Goal: Information Seeking & Learning: Learn about a topic

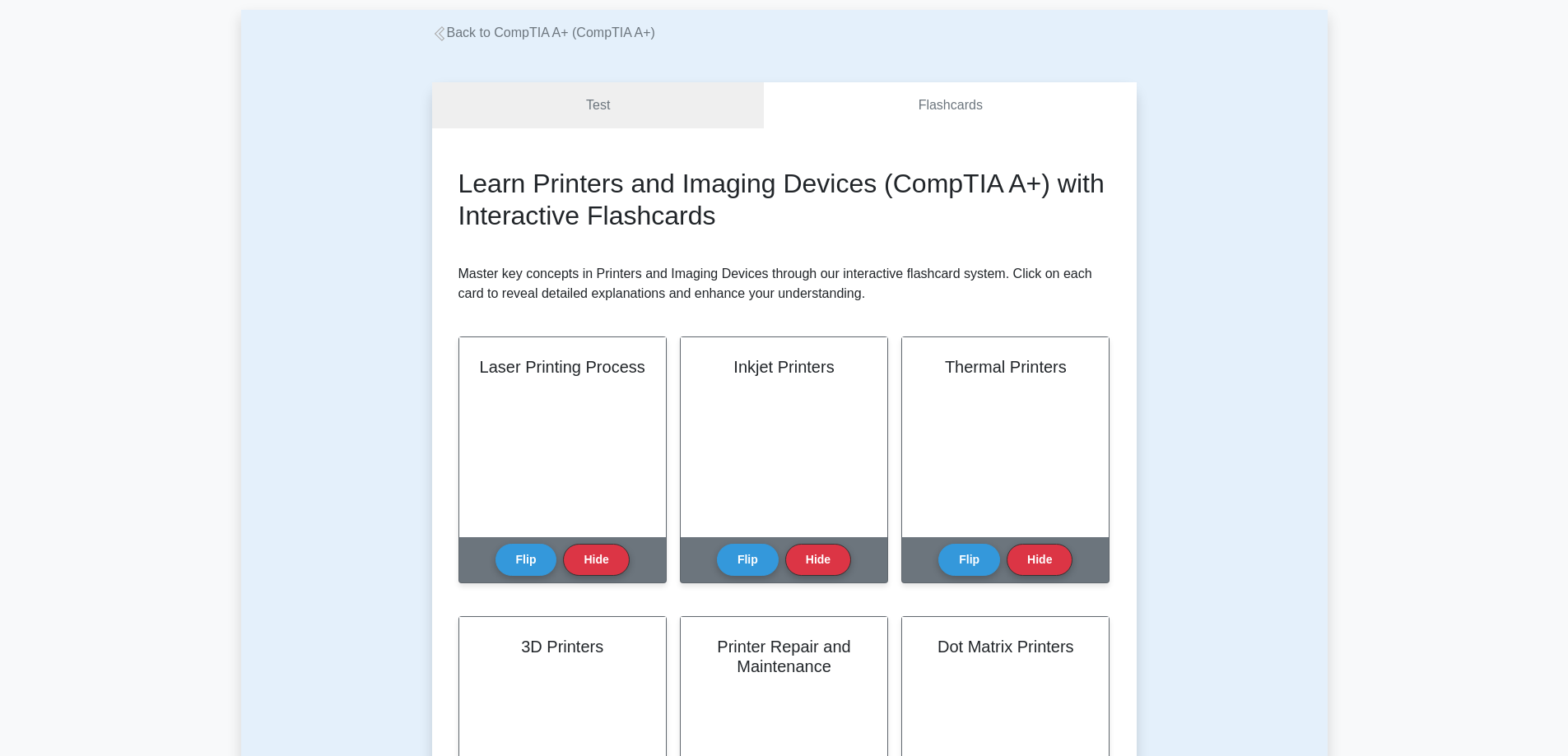
click at [449, 34] on link "Back to CompTIA A+ (CompTIA A+)" at bounding box center [543, 32] width 223 height 14
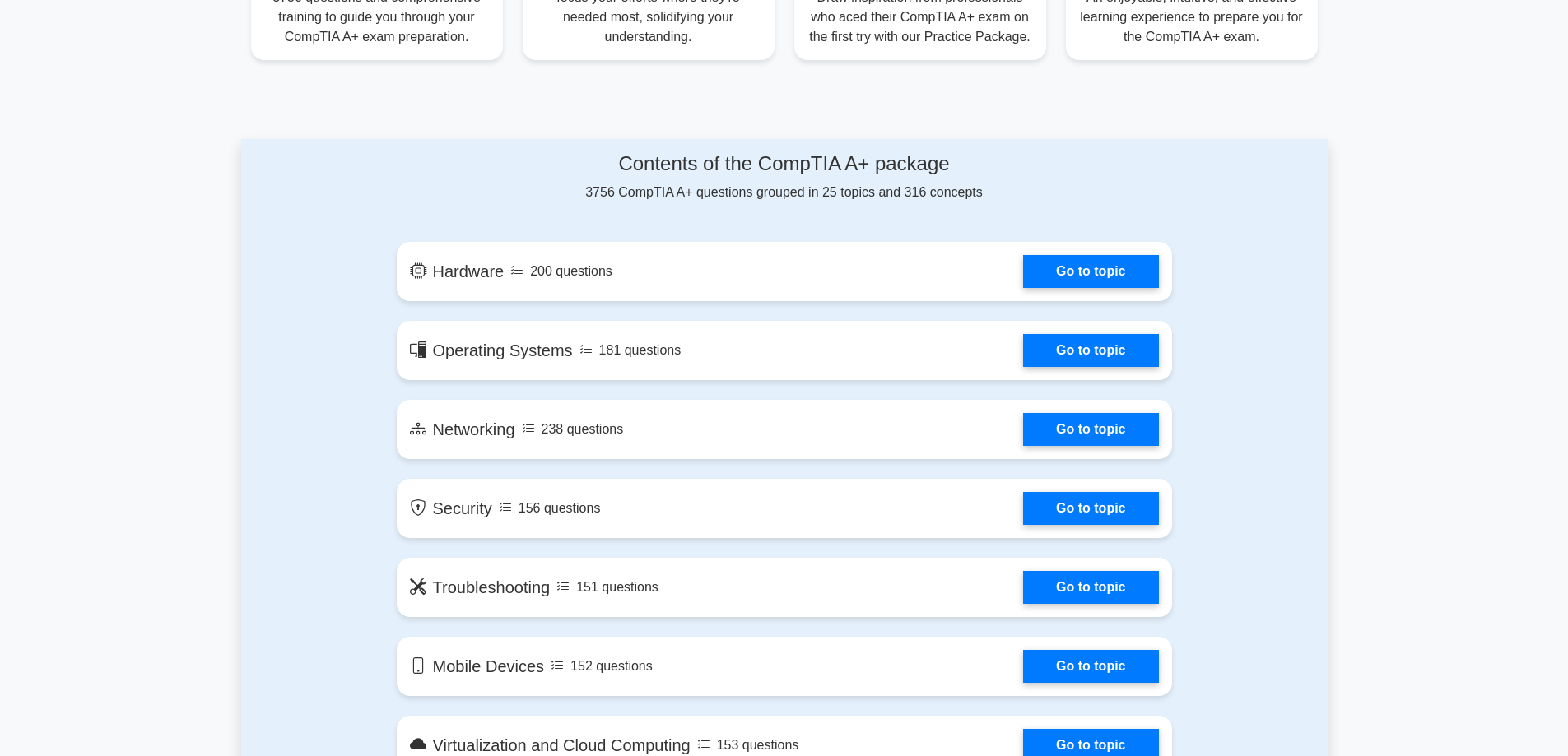
scroll to position [741, 0]
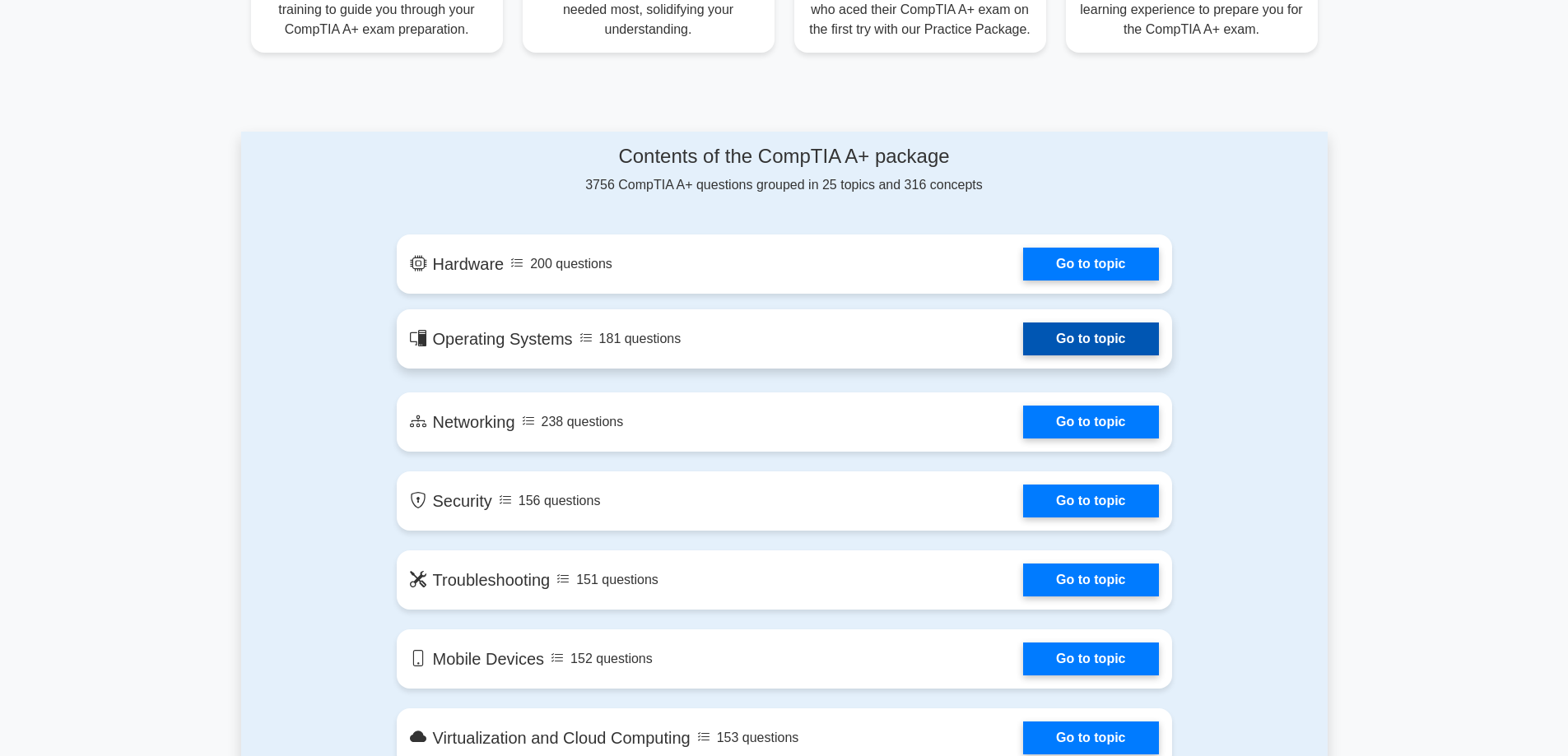
click at [1023, 330] on link "Go to topic" at bounding box center [1090, 338] width 135 height 33
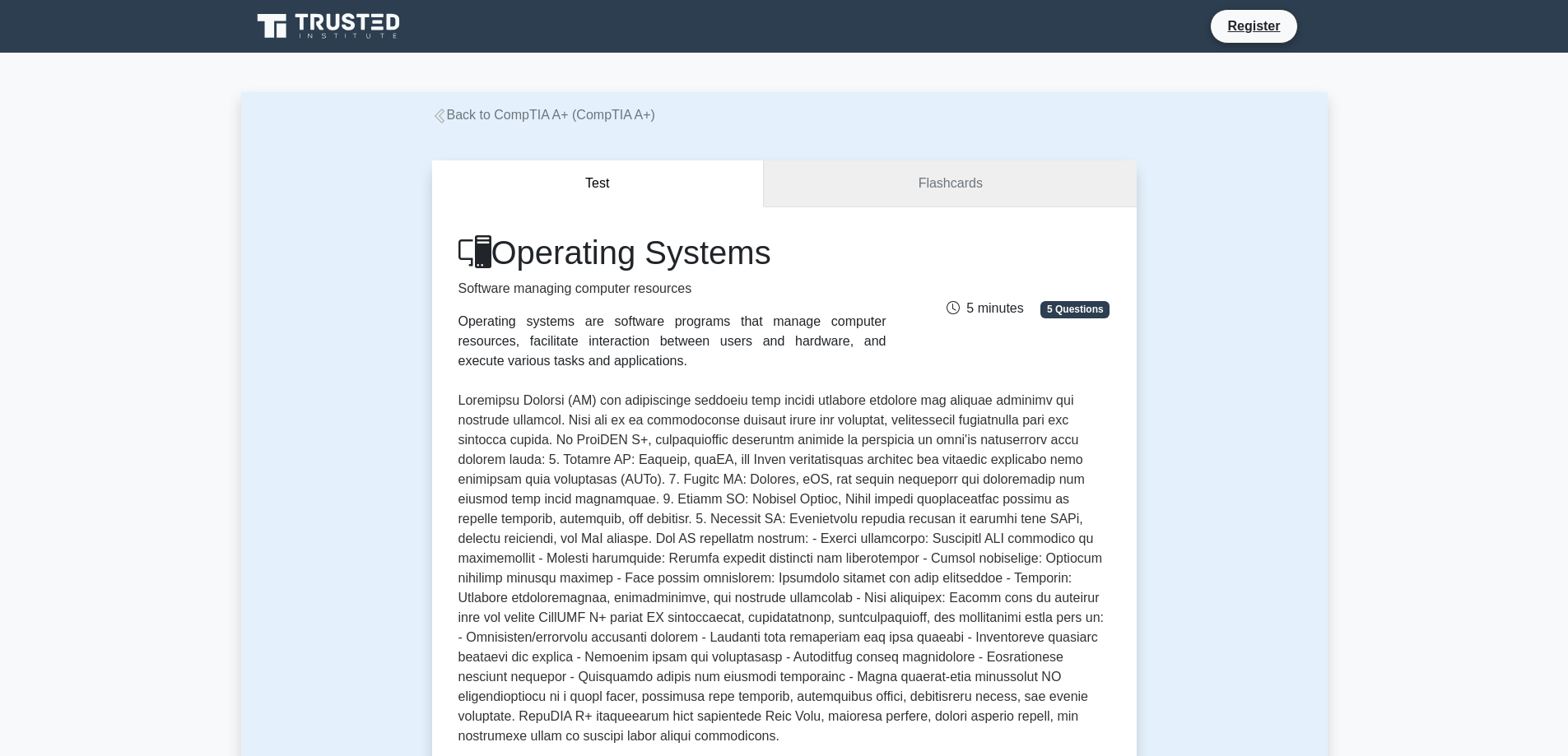
click at [931, 185] on link "Flashcards" at bounding box center [949, 184] width 372 height 47
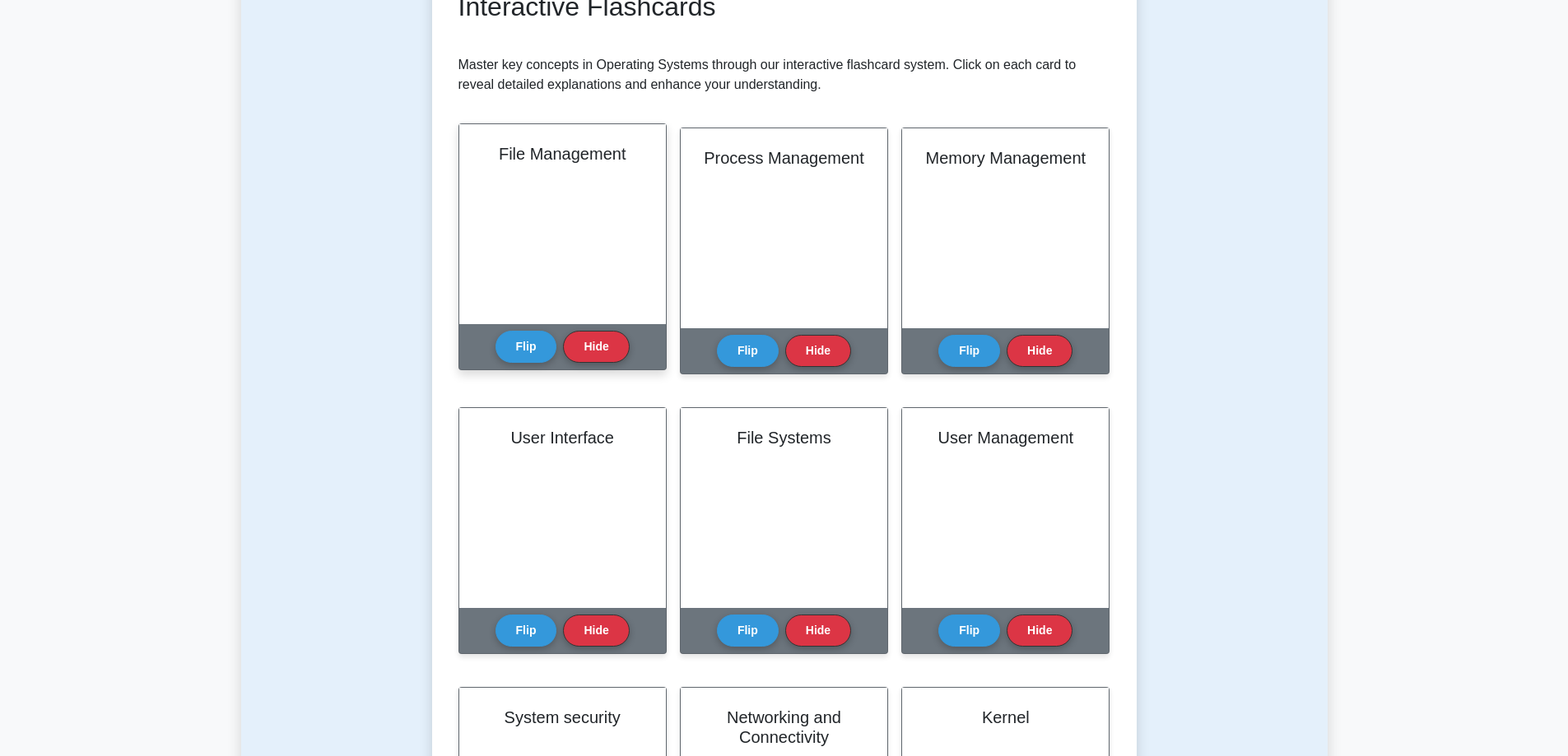
scroll to position [329, 0]
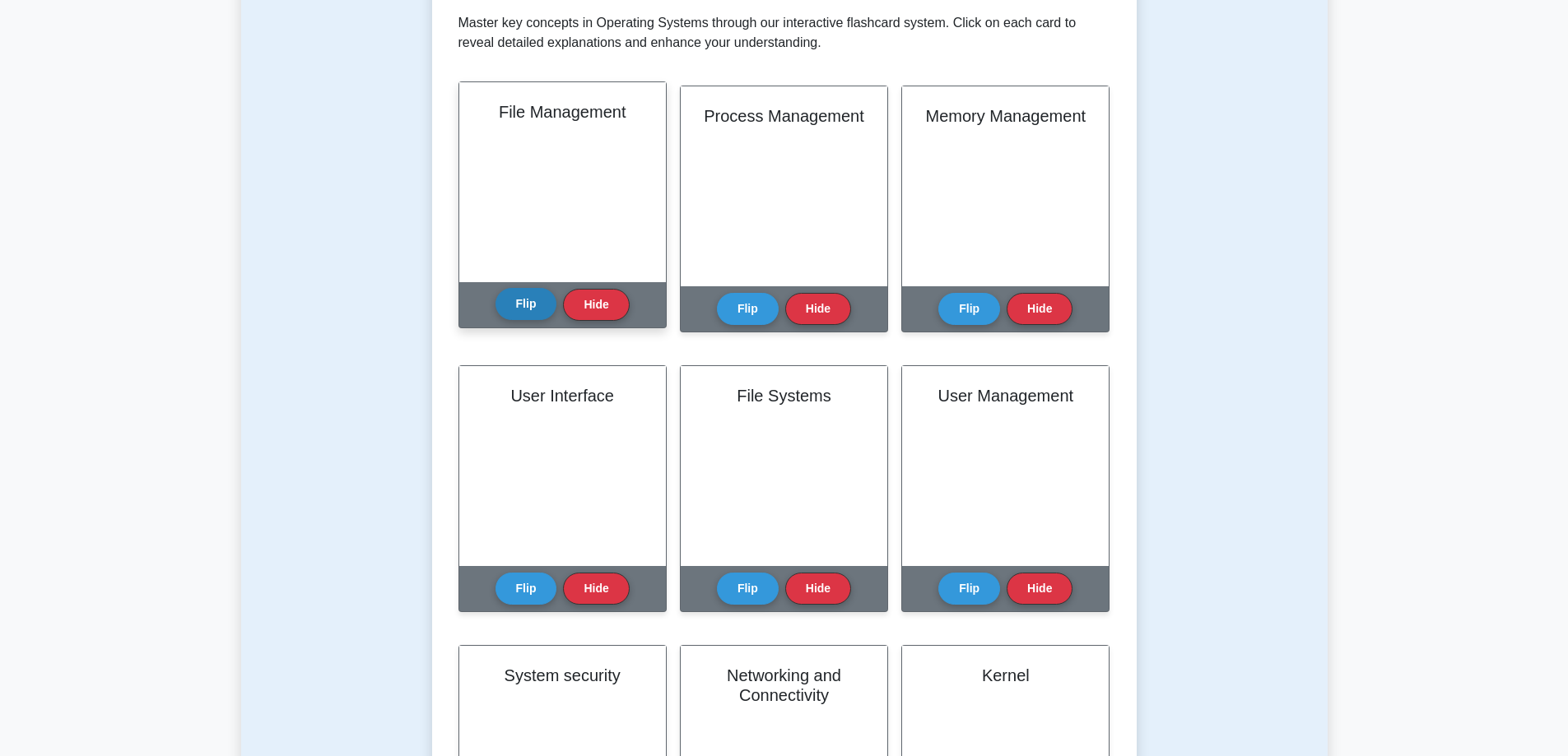
click at [508, 316] on button "Flip" at bounding box center [527, 304] width 62 height 32
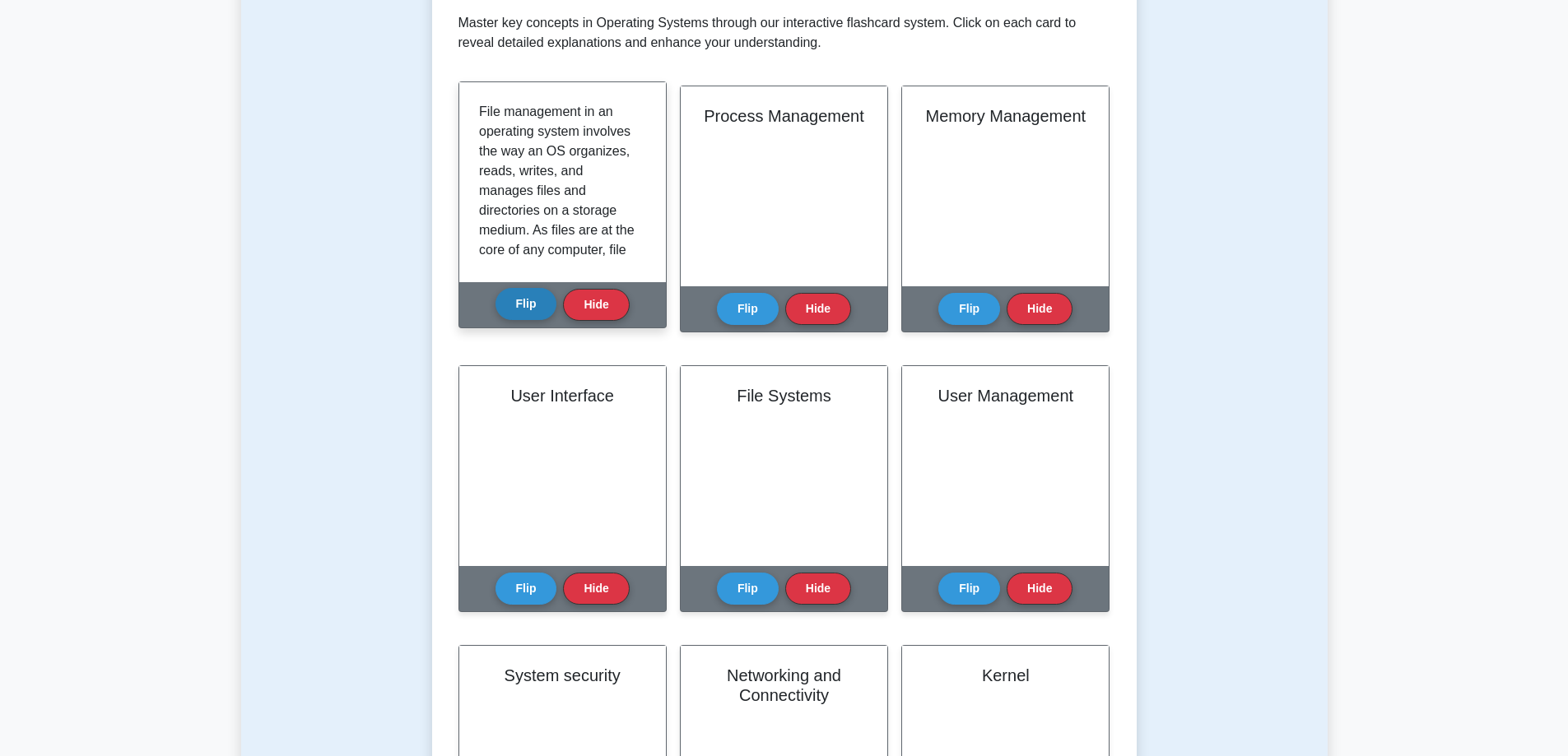
click at [508, 298] on button "Flip" at bounding box center [527, 304] width 62 height 32
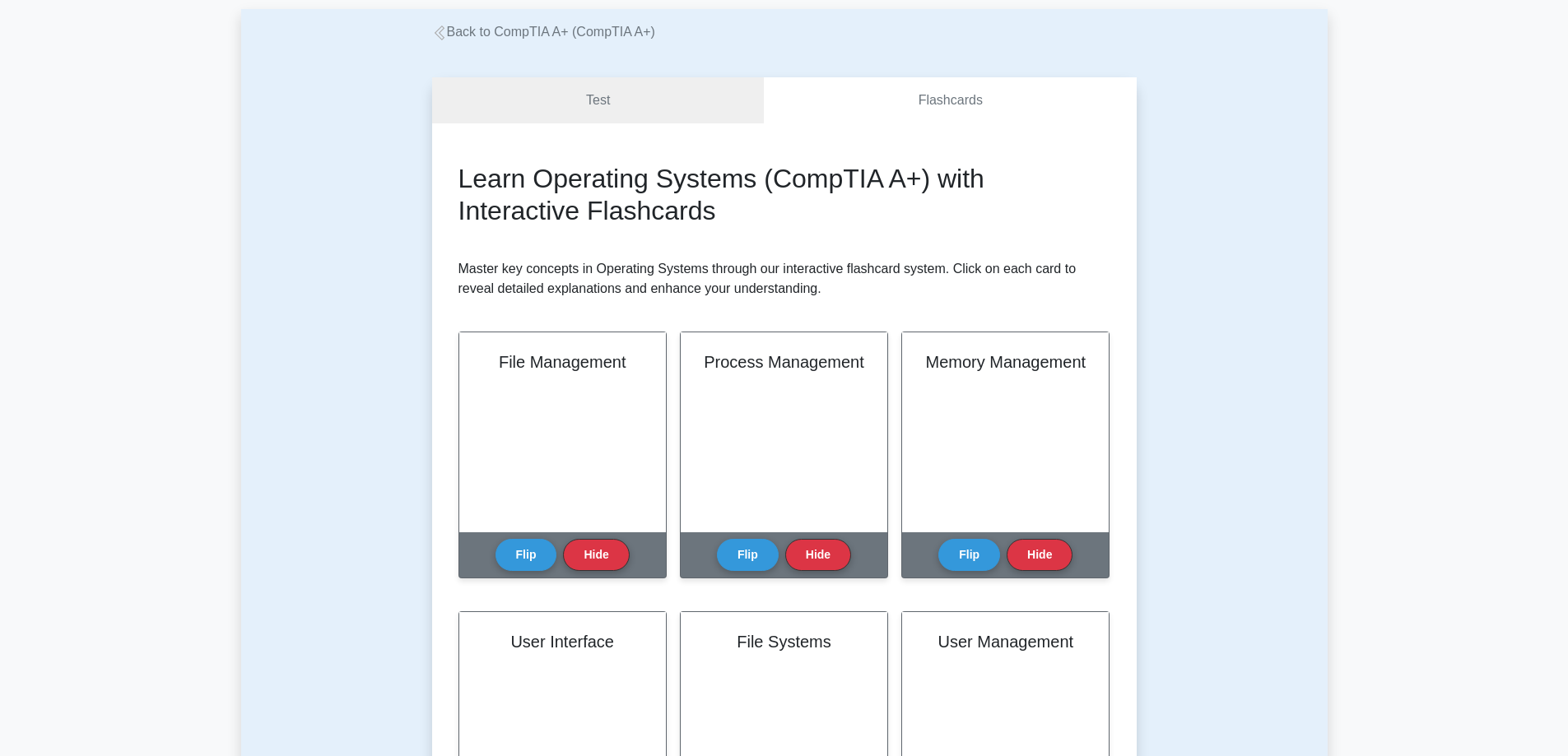
scroll to position [82, 0]
click at [566, 119] on link "Test" at bounding box center [598, 101] width 332 height 47
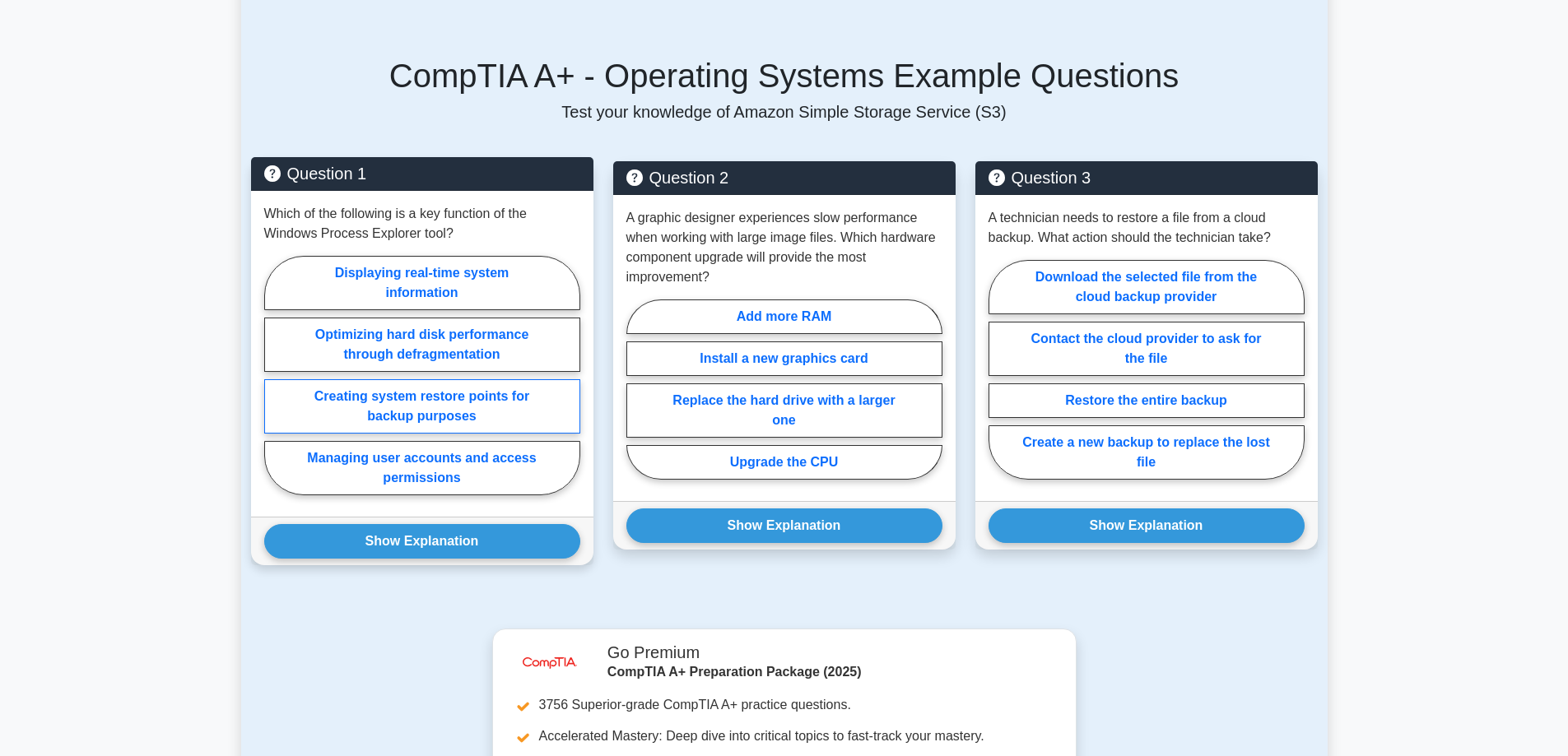
scroll to position [1070, 0]
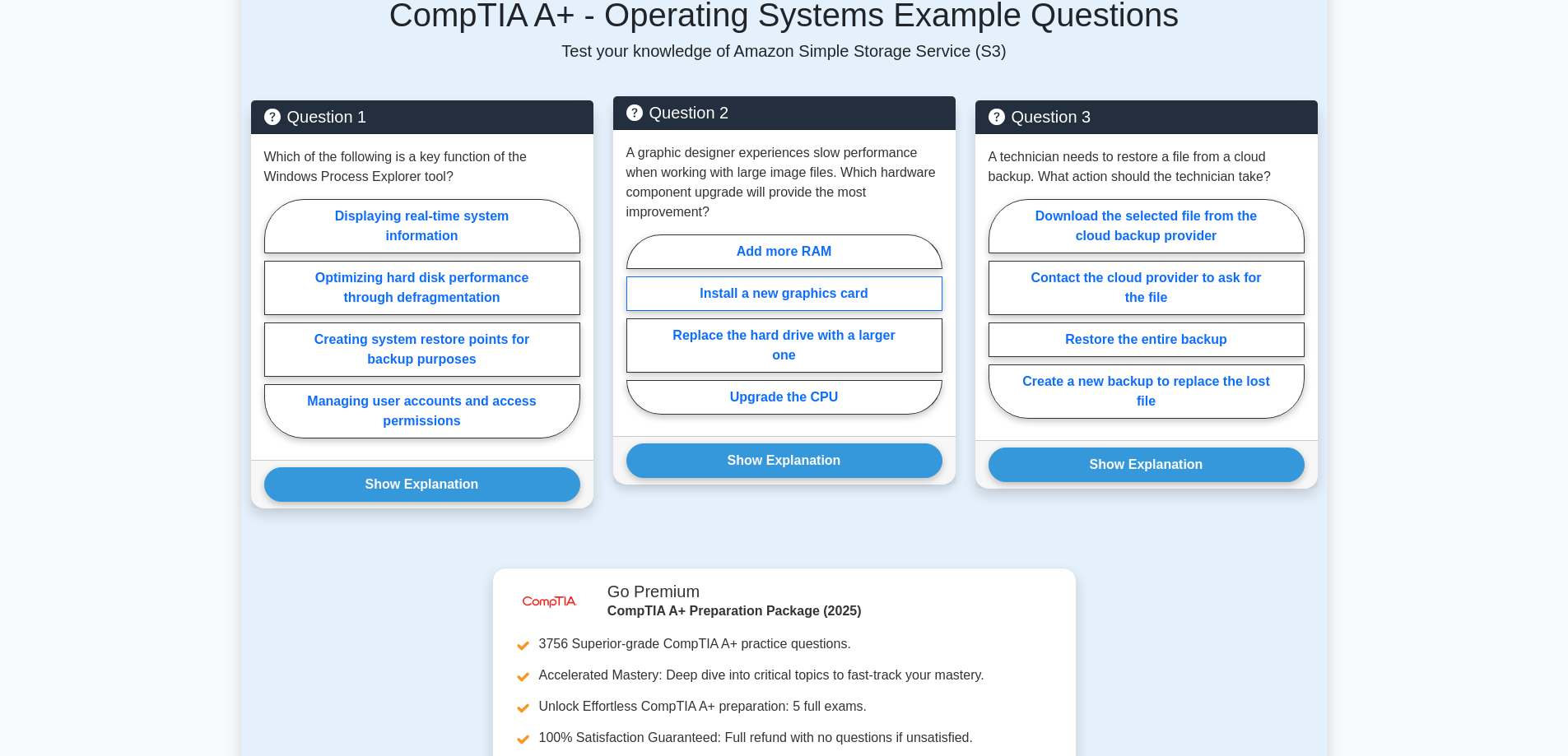
click at [865, 288] on label "Install a new graphics card" at bounding box center [784, 293] width 316 height 34
click at [637, 324] on input "Install a new graphics card" at bounding box center [631, 329] width 11 height 11
radio input "true"
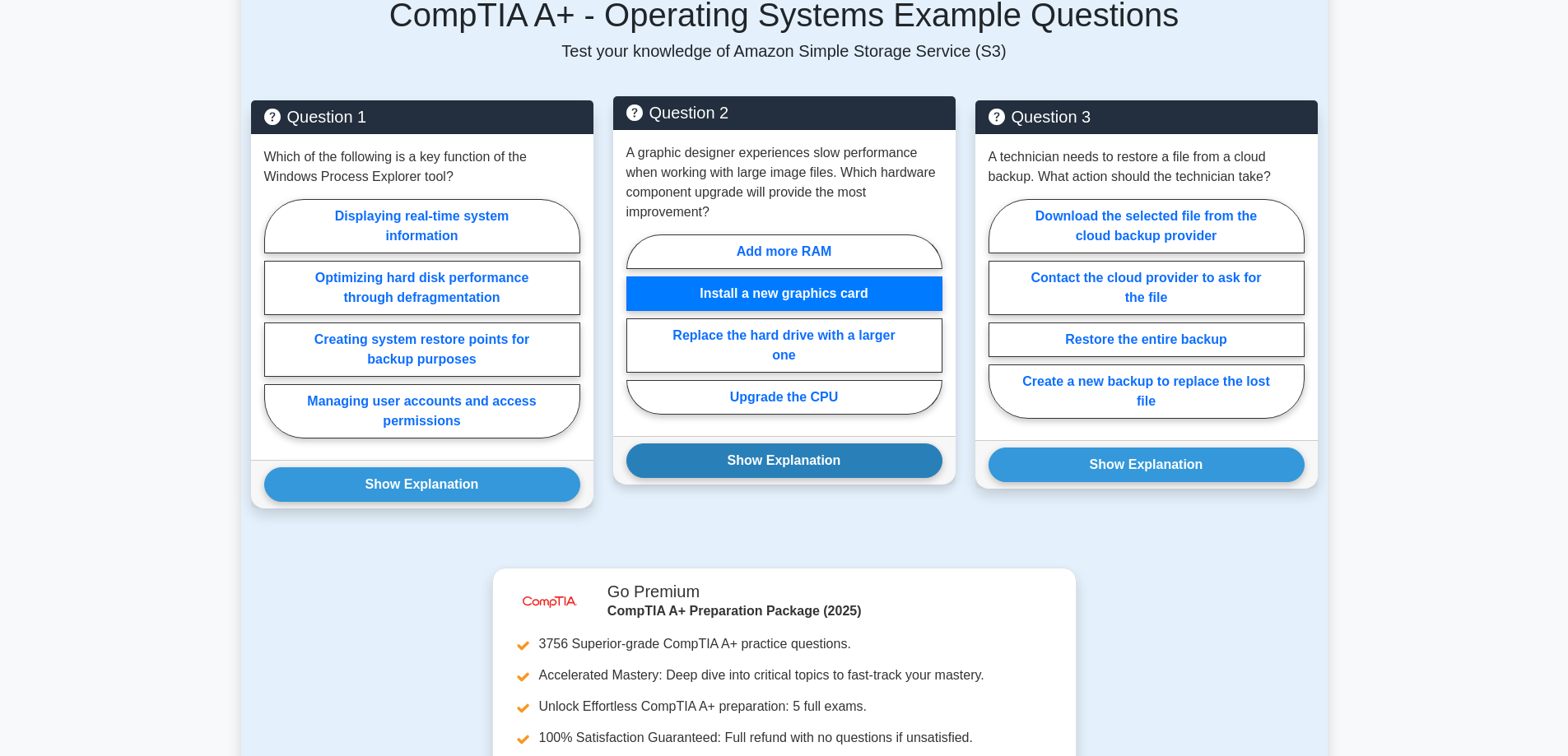
click at [831, 462] on button "Show Explanation" at bounding box center [784, 460] width 316 height 34
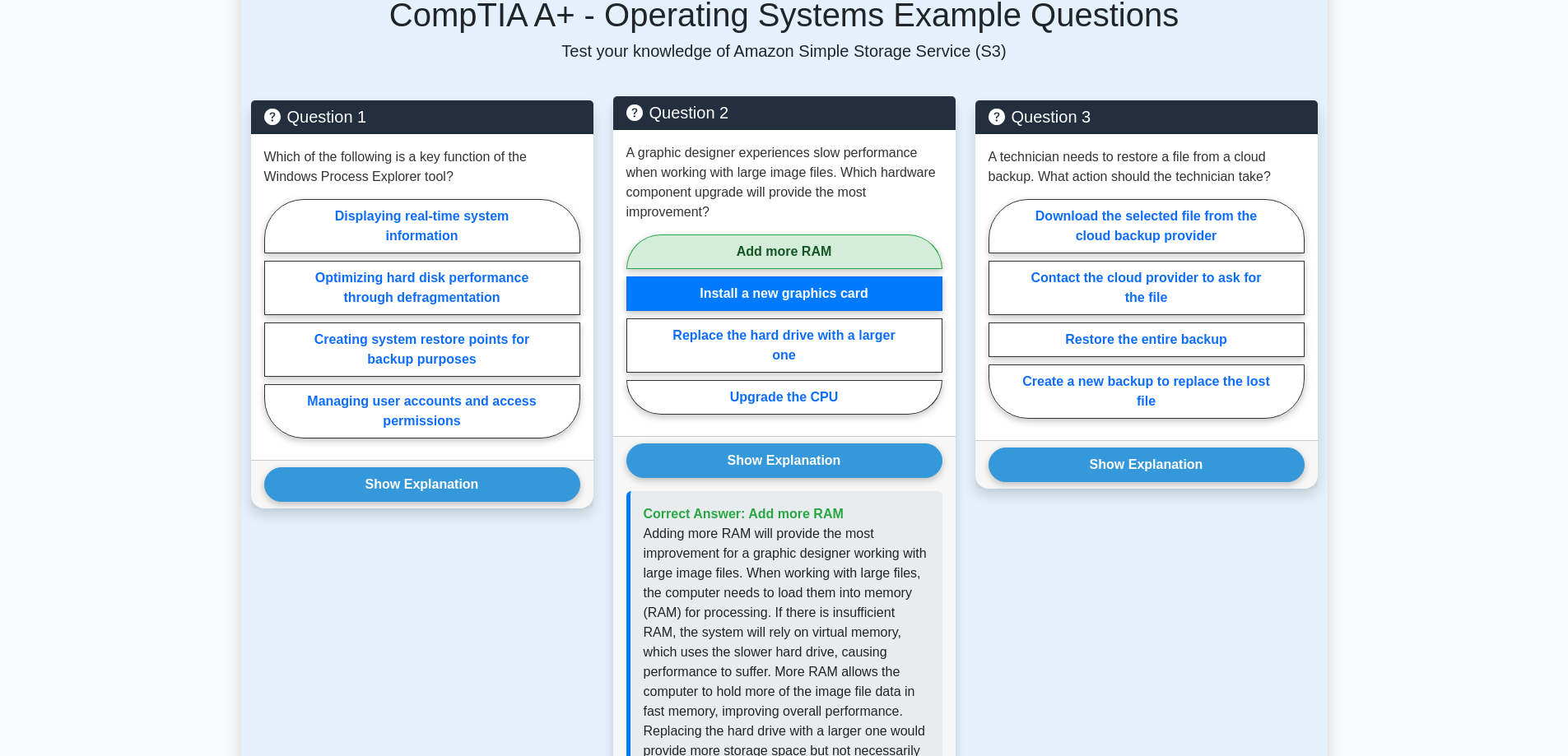
click at [778, 255] on label "Add more RAM" at bounding box center [784, 251] width 316 height 34
click at [637, 324] on input "Add more RAM" at bounding box center [631, 329] width 11 height 11
radio input "true"
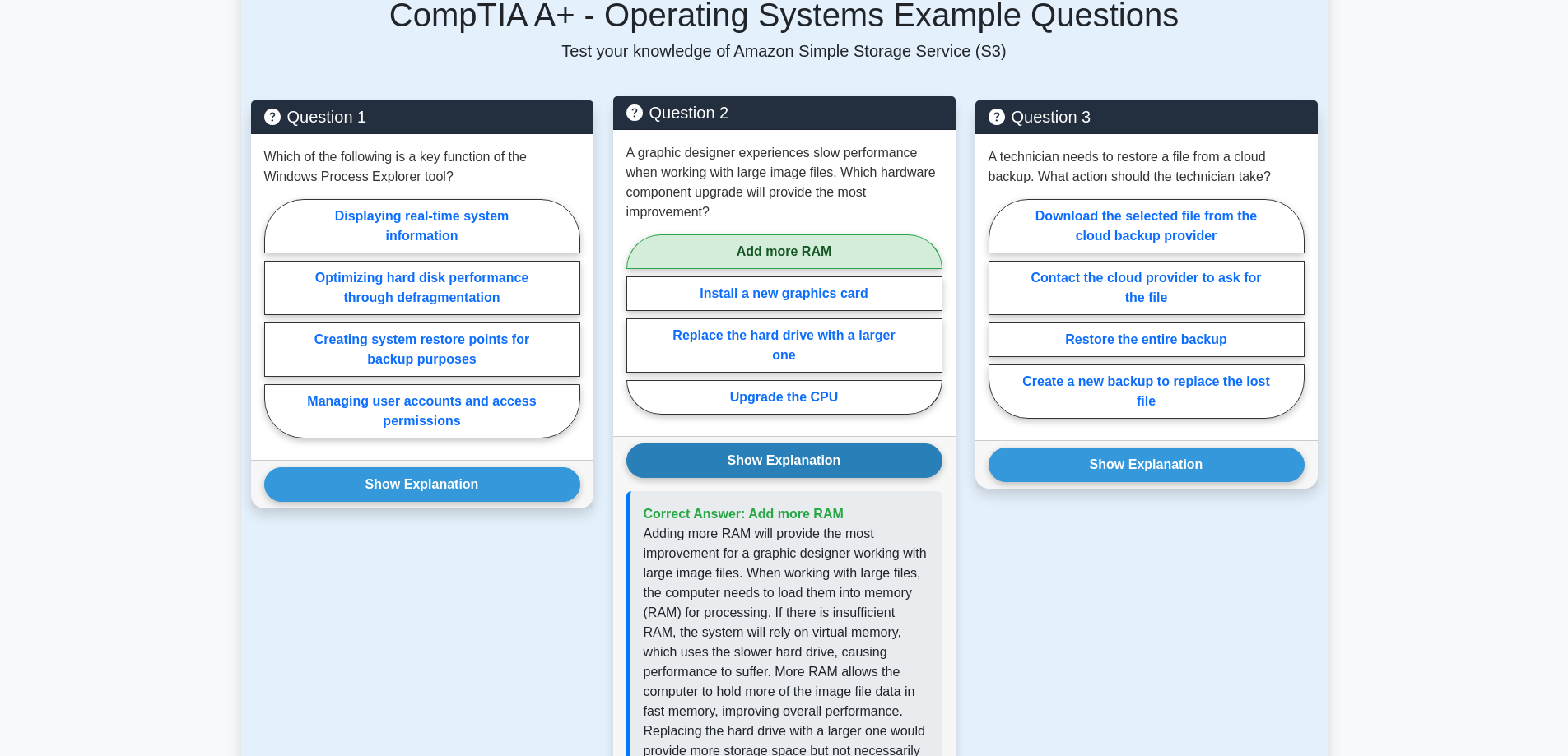
click at [839, 458] on button "Show Explanation" at bounding box center [784, 460] width 316 height 34
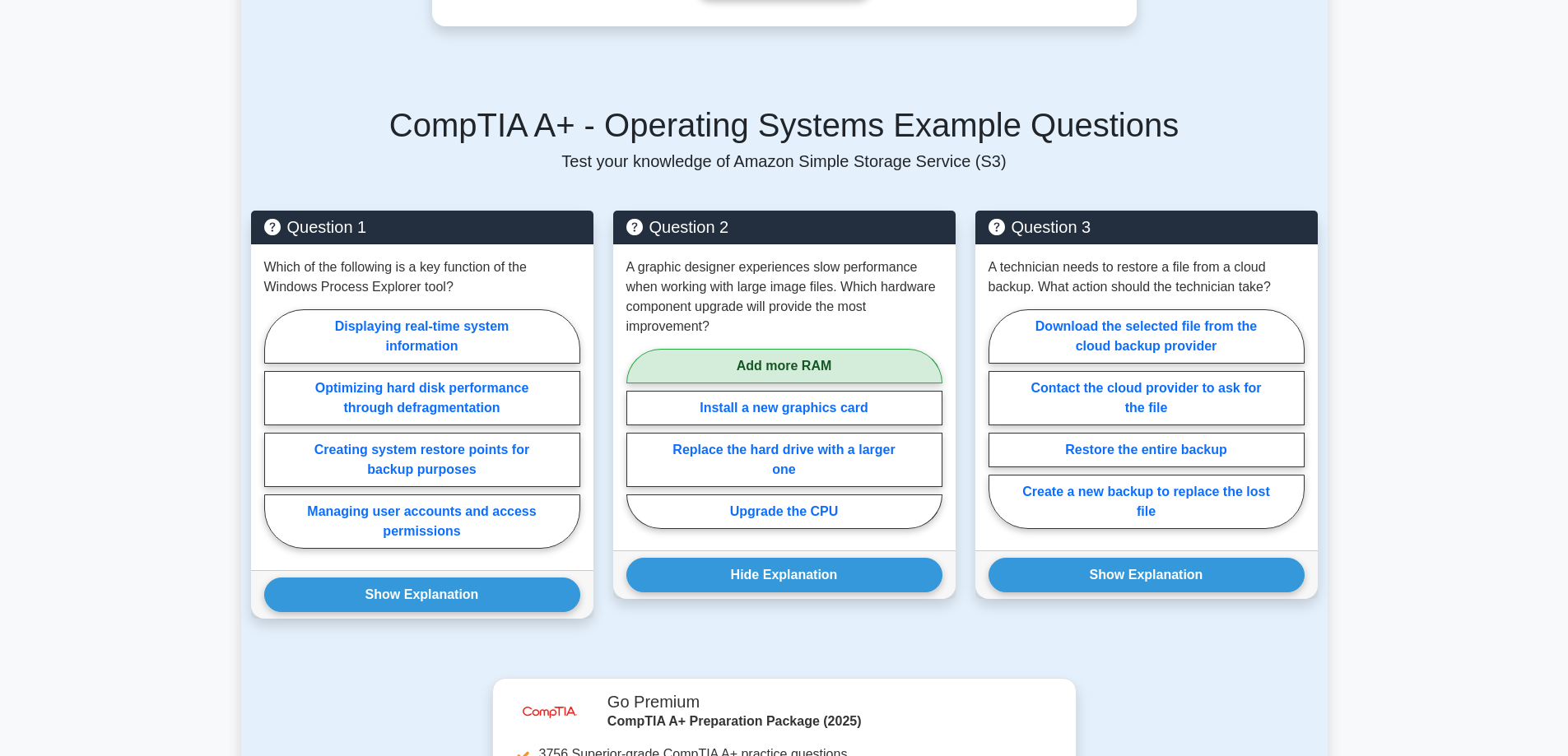
scroll to position [988, 0]
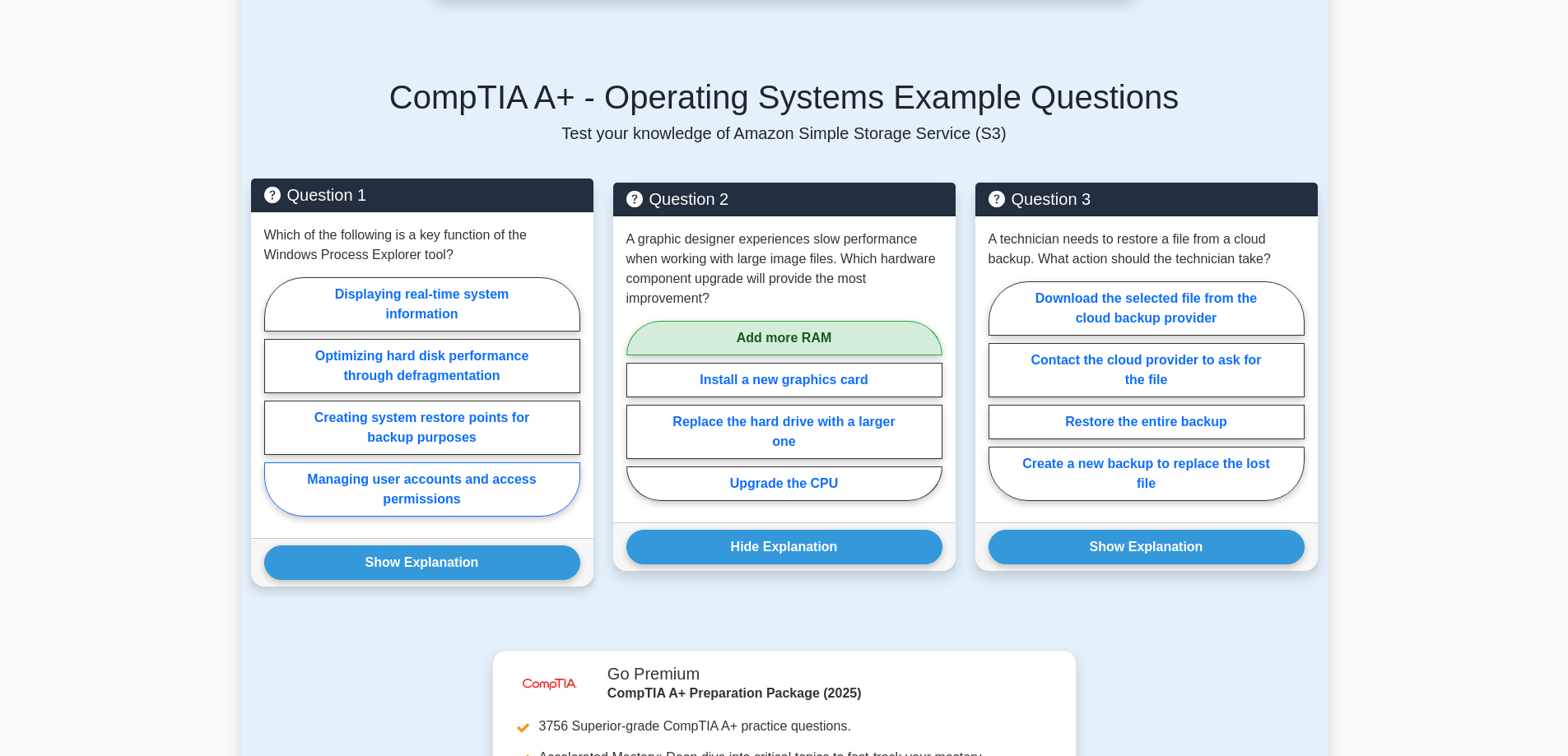
click at [418, 483] on label "Managing user accounts and access permissions" at bounding box center [422, 489] width 316 height 54
click at [275, 408] on input "Managing user accounts and access permissions" at bounding box center [270, 402] width 11 height 11
radio input "true"
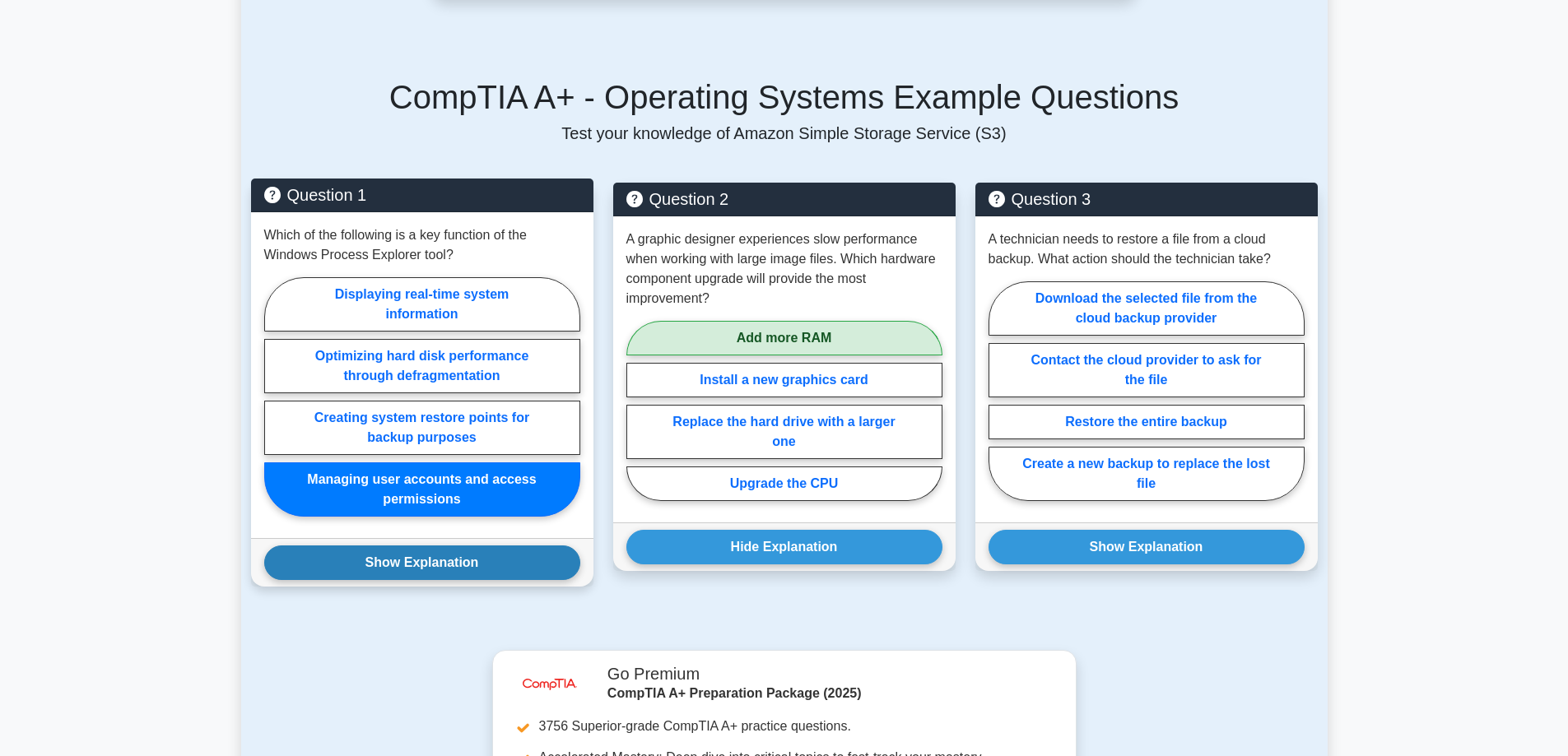
click at [418, 560] on button "Show Explanation" at bounding box center [422, 563] width 316 height 34
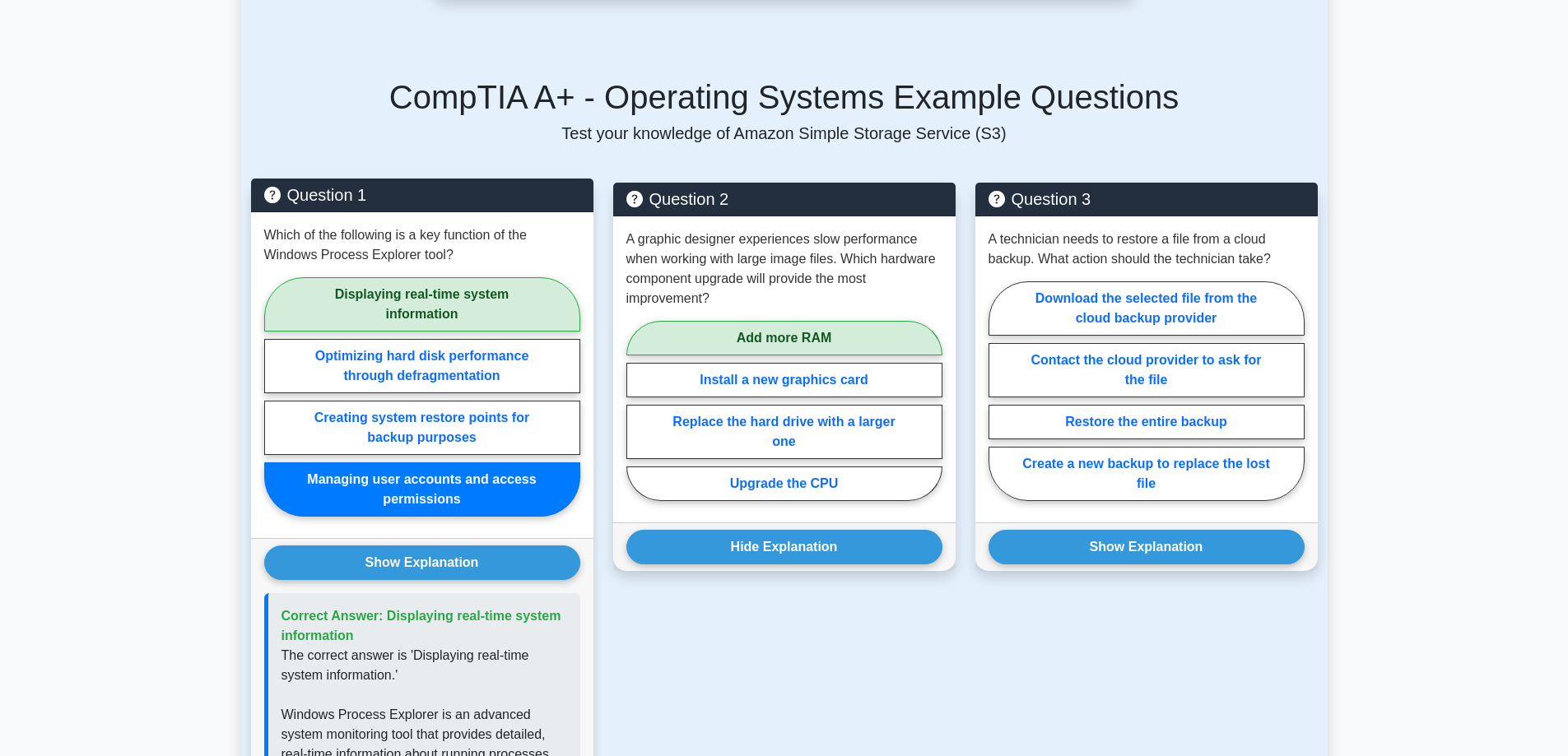
click at [429, 291] on label "Displaying real-time system information" at bounding box center [422, 304] width 316 height 54
click at [275, 397] on input "Displaying real-time system information" at bounding box center [270, 402] width 11 height 11
radio input "true"
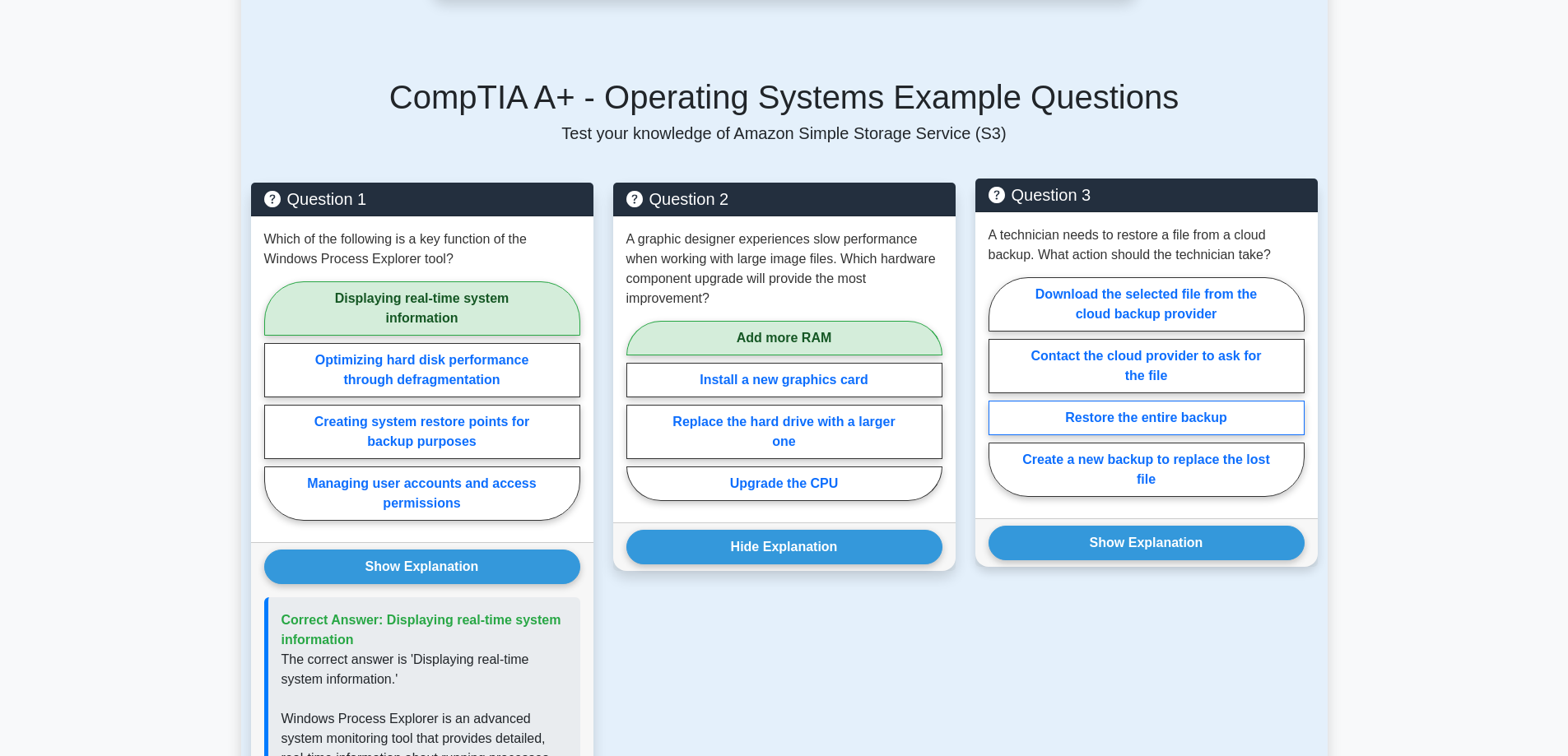
click at [1111, 423] on label "Restore the entire backup" at bounding box center [1146, 418] width 316 height 34
click at [999, 398] on input "Restore the entire backup" at bounding box center [994, 392] width 11 height 11
radio input "true"
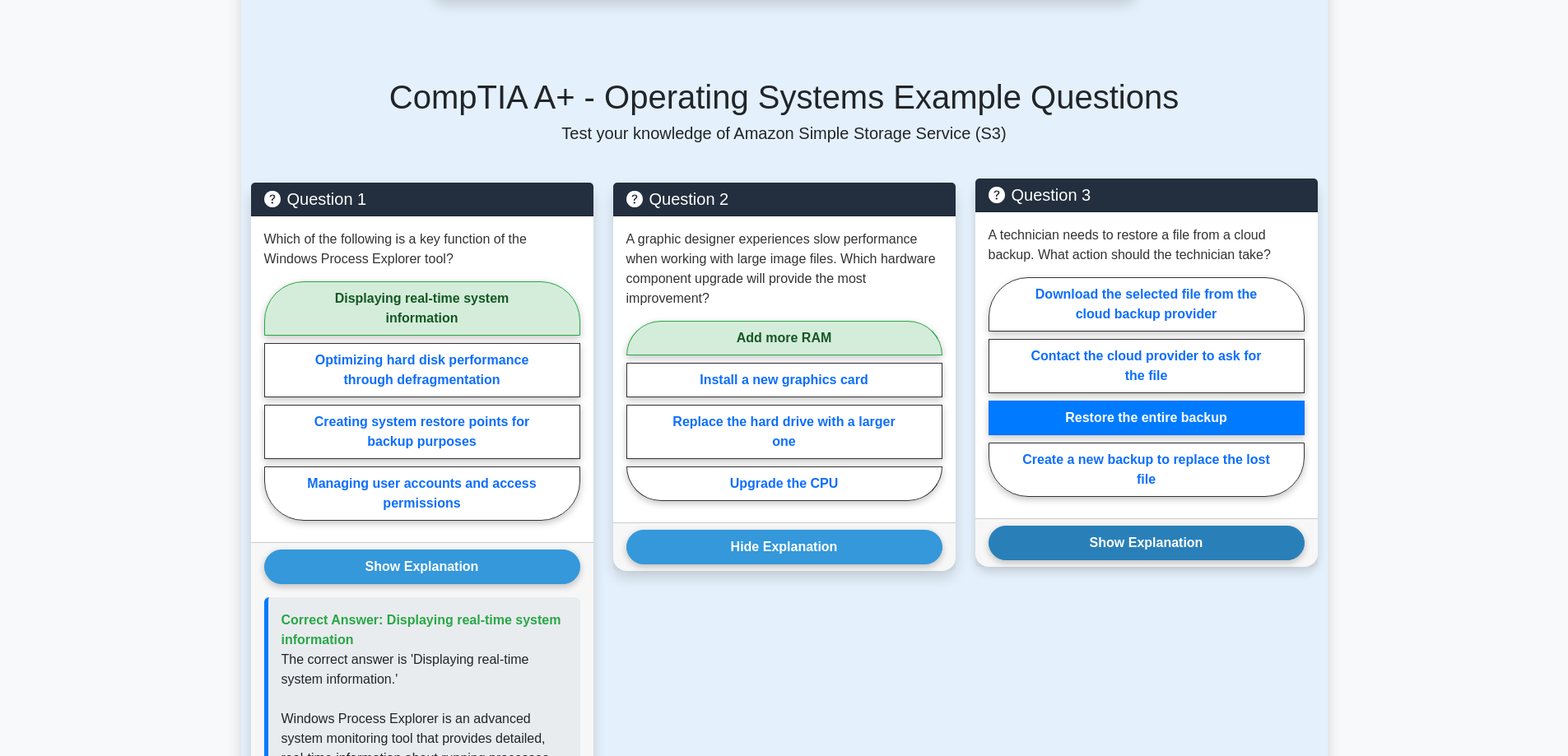
click at [1124, 537] on button "Show Explanation" at bounding box center [1146, 543] width 316 height 34
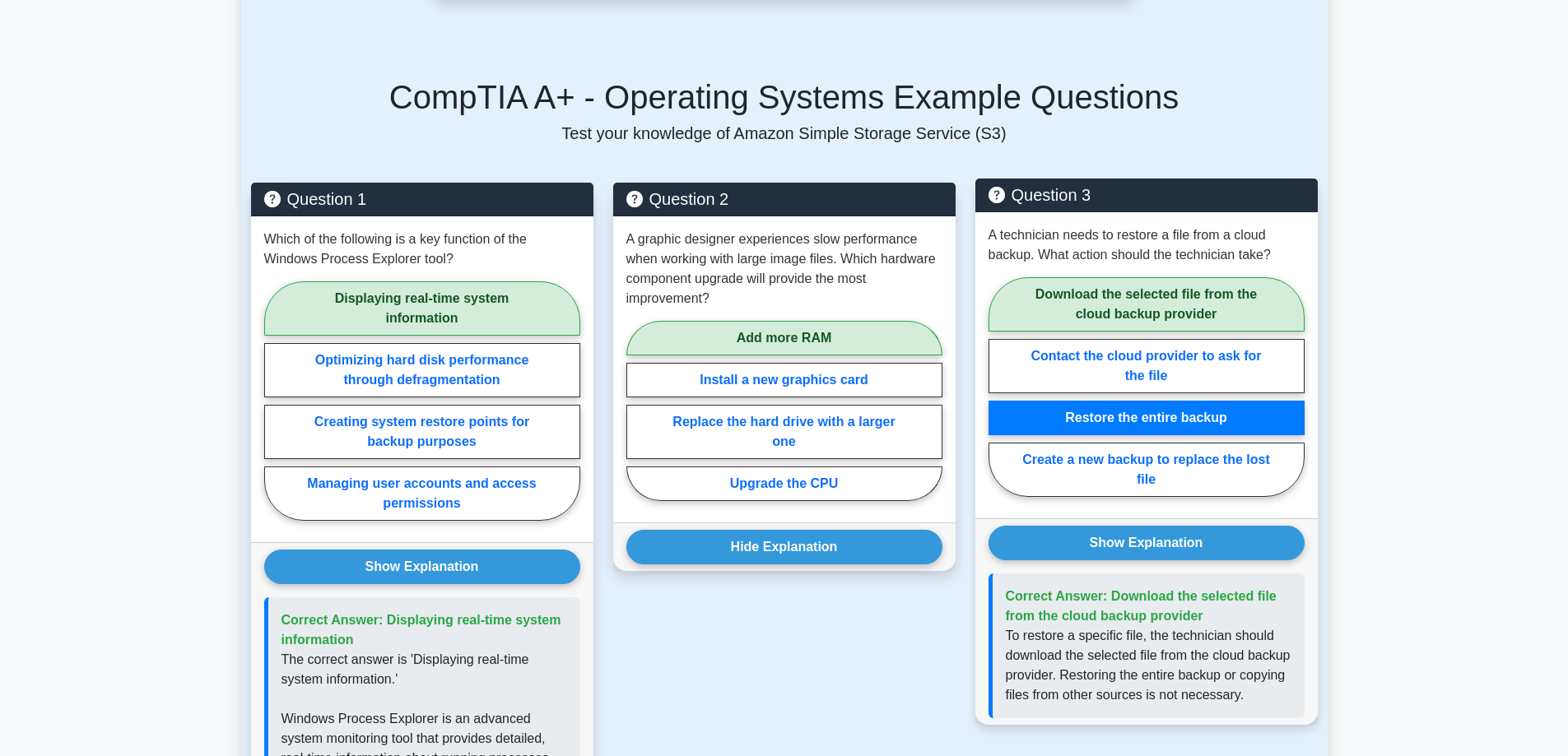
click at [1124, 299] on label "Download the selected file from the cloud backup provider" at bounding box center [1146, 304] width 316 height 54
click at [999, 387] on input "Download the selected file from the cloud backup provider" at bounding box center [994, 392] width 11 height 11
radio input "true"
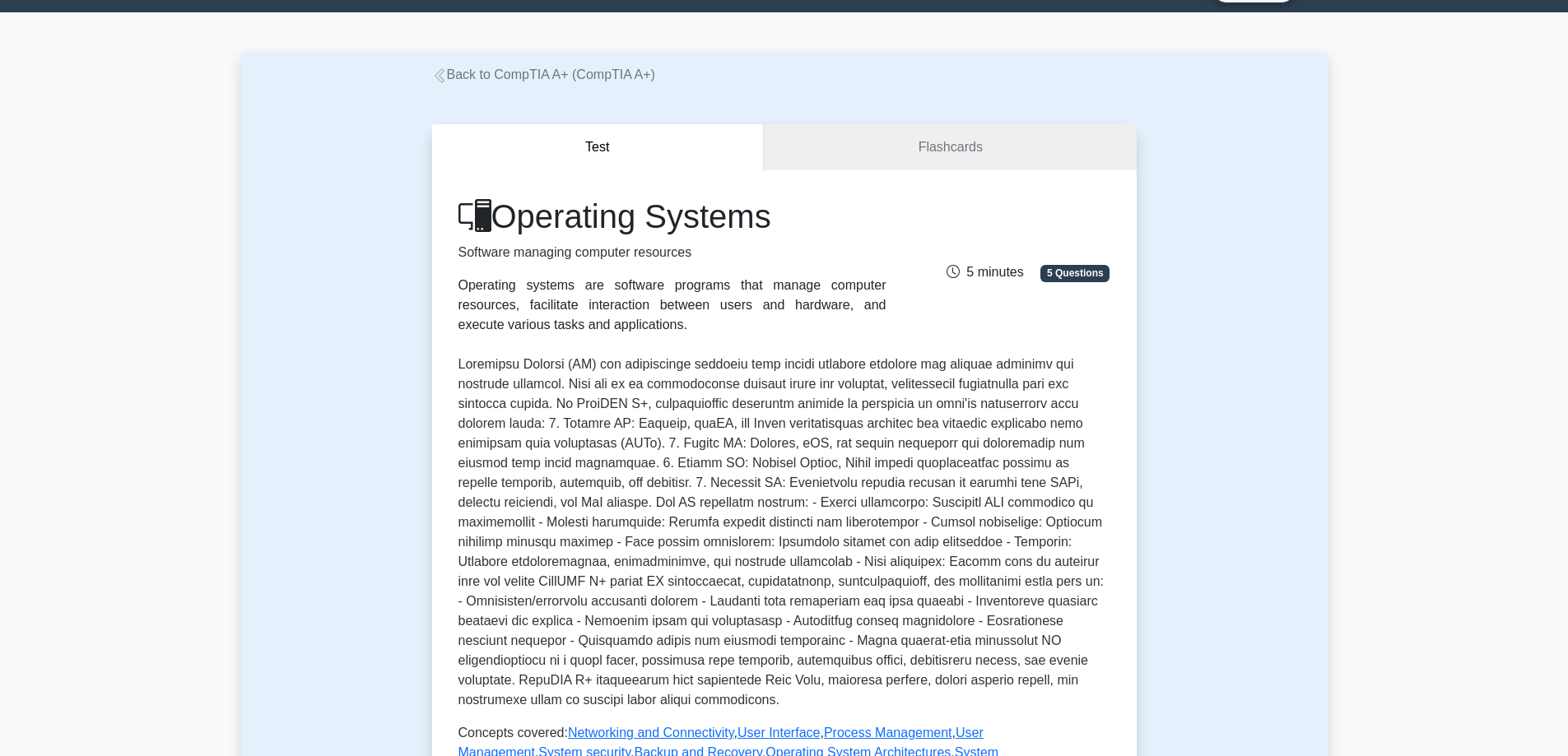
scroll to position [0, 0]
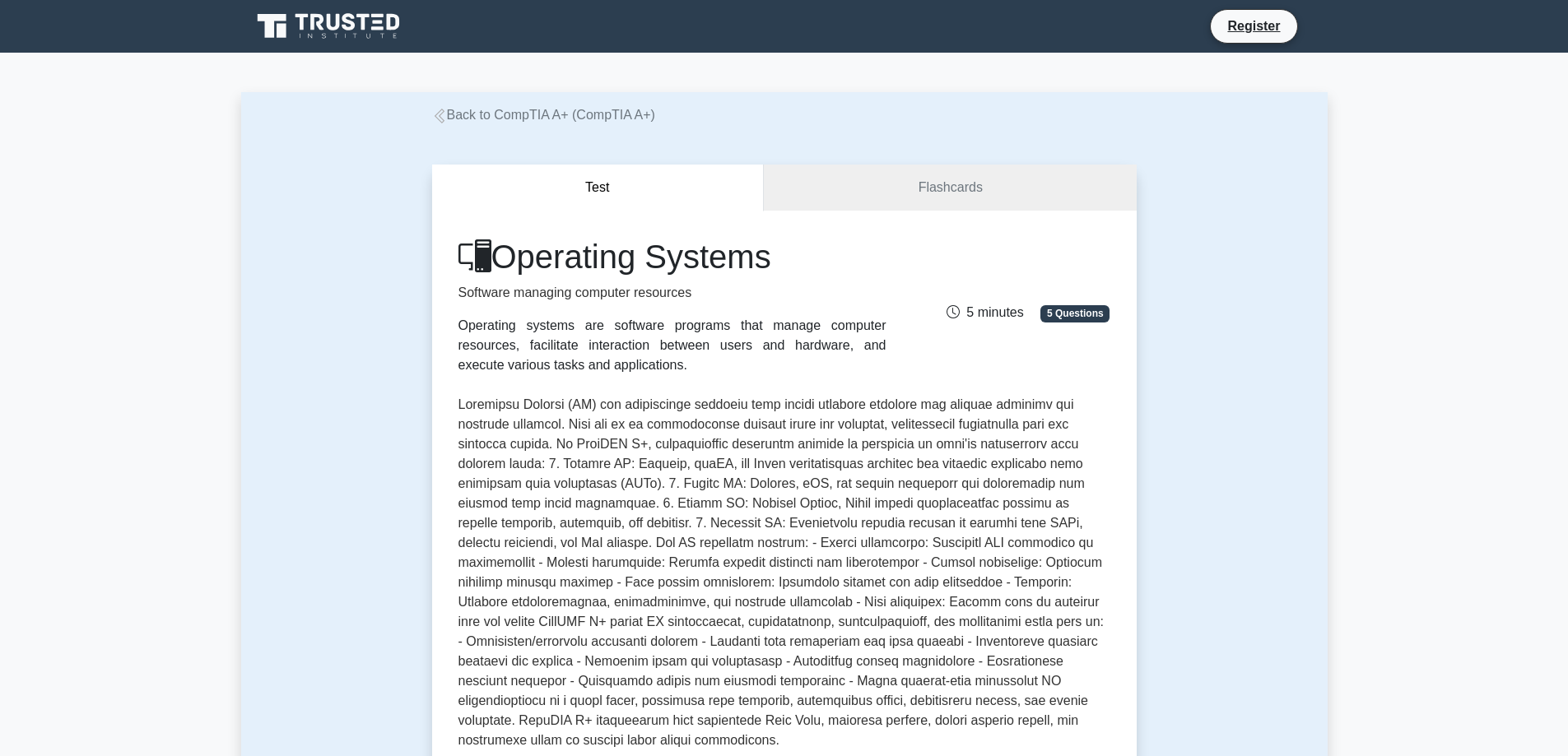
click at [445, 118] on icon at bounding box center [440, 116] width 15 height 15
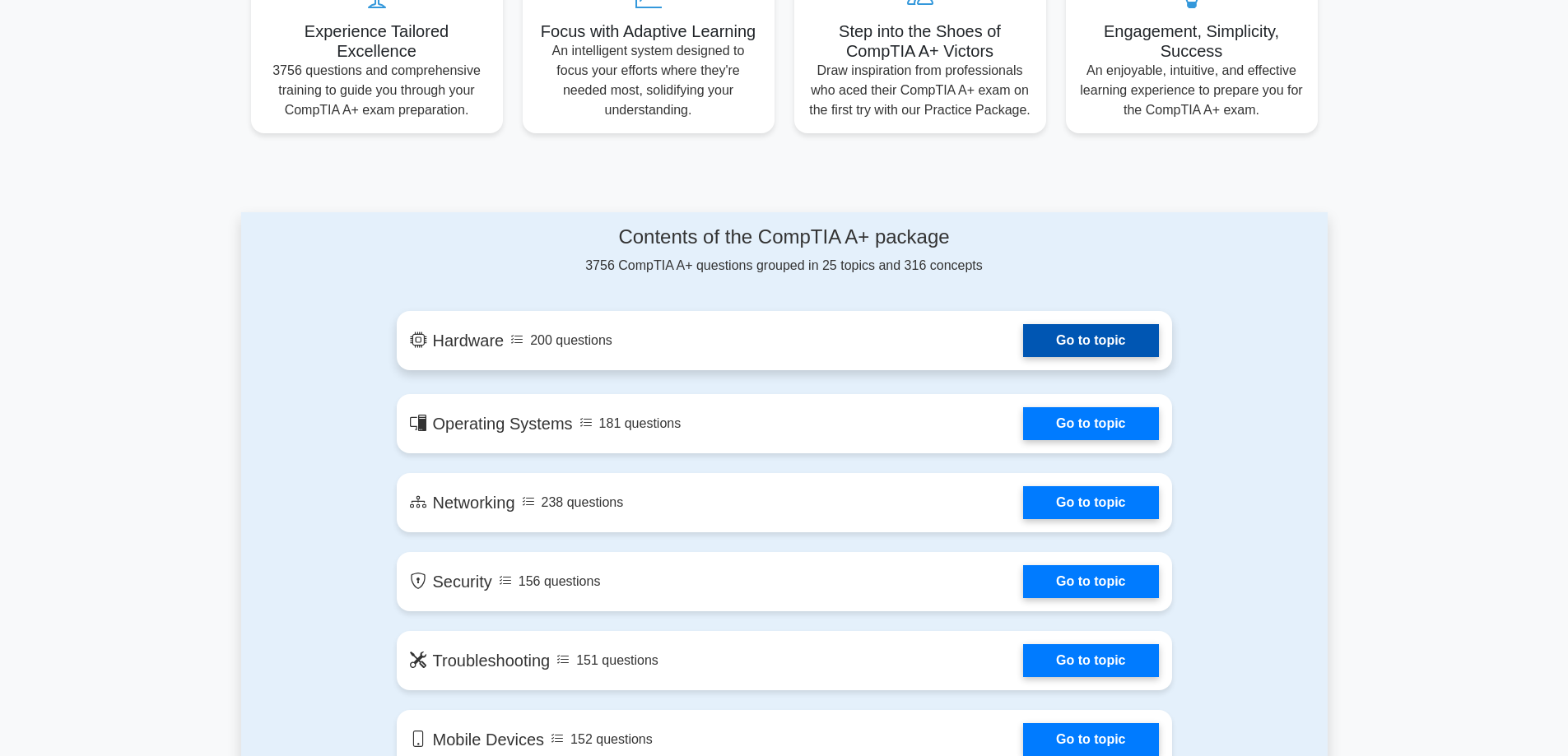
scroll to position [658, 0]
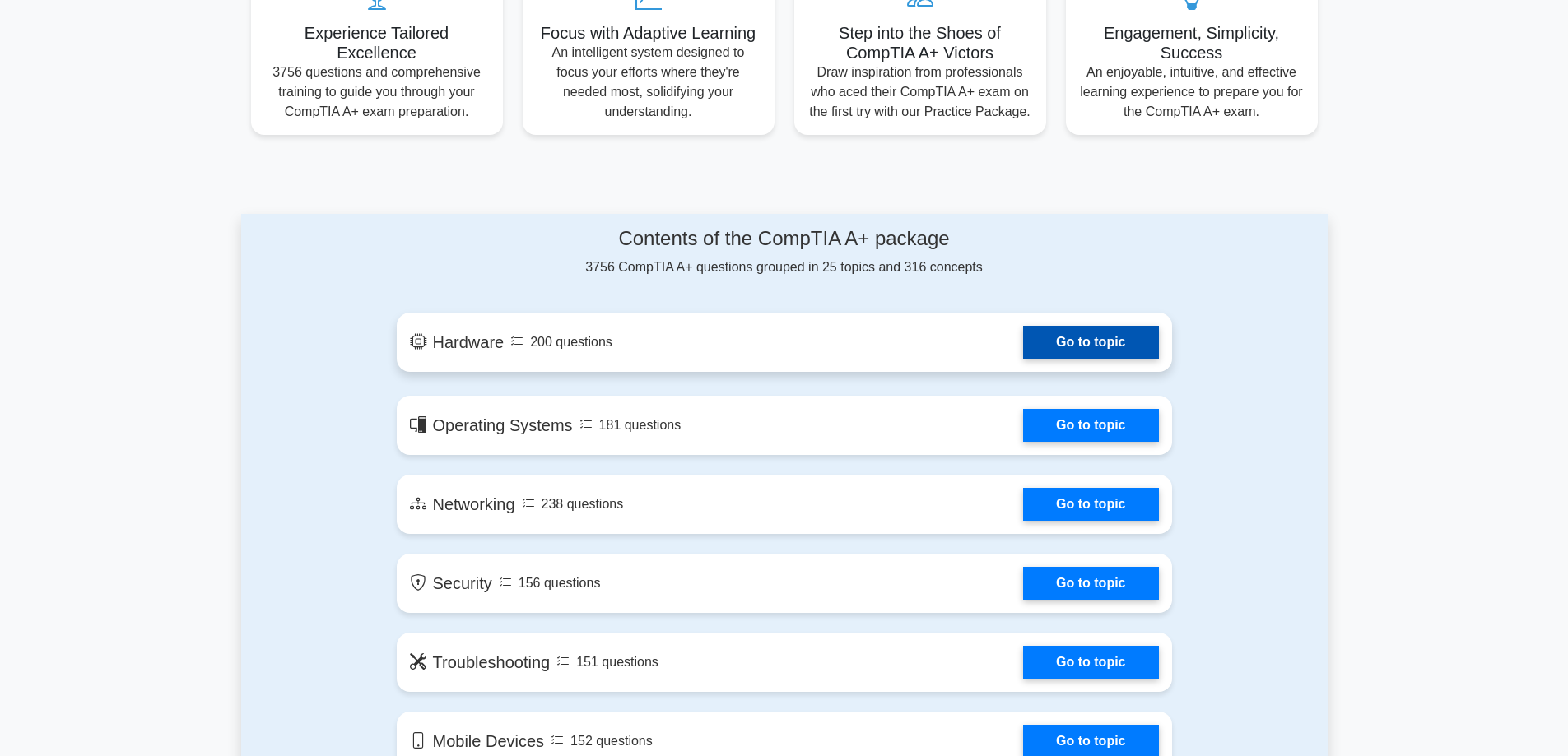
click at [1023, 346] on link "Go to topic" at bounding box center [1090, 342] width 135 height 33
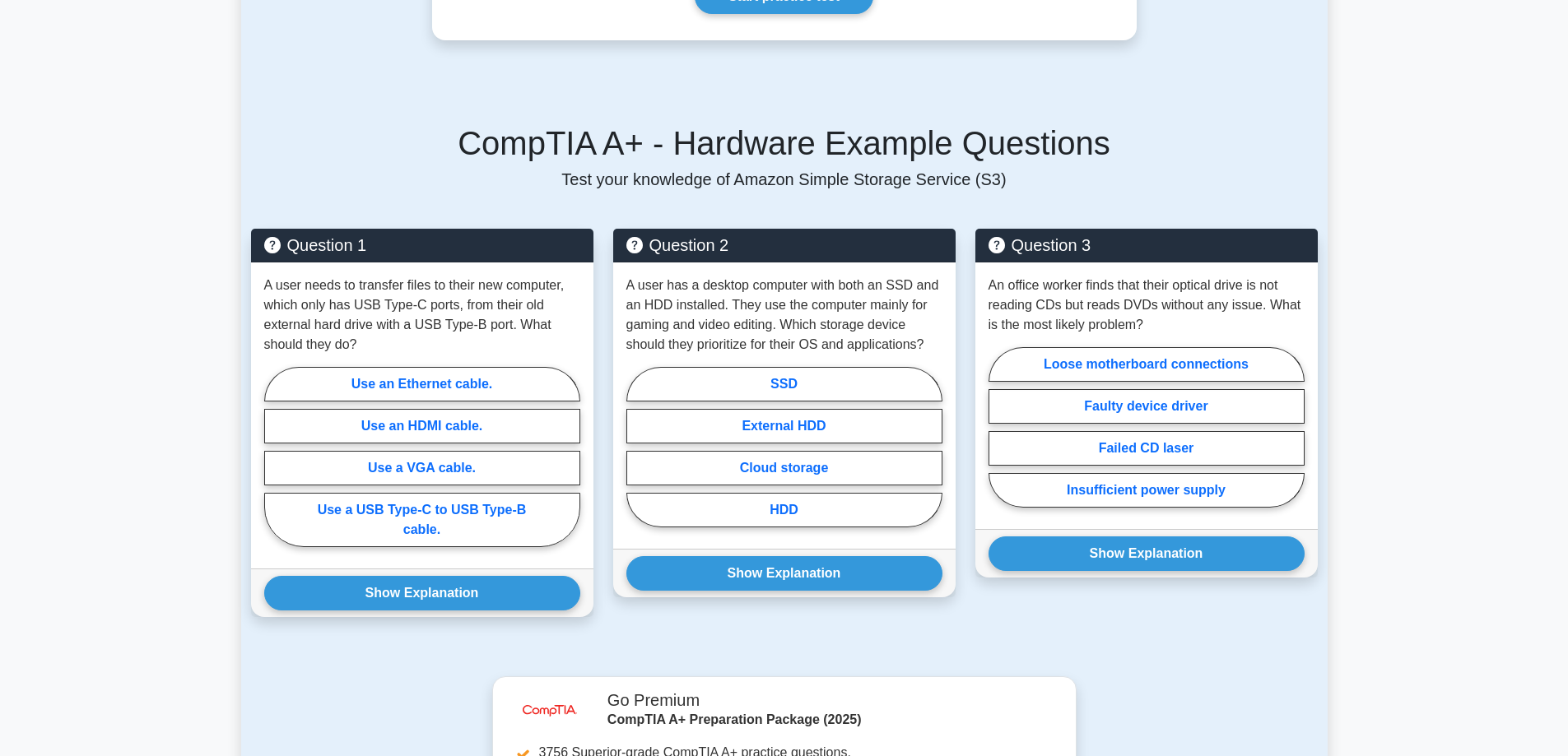
scroll to position [988, 0]
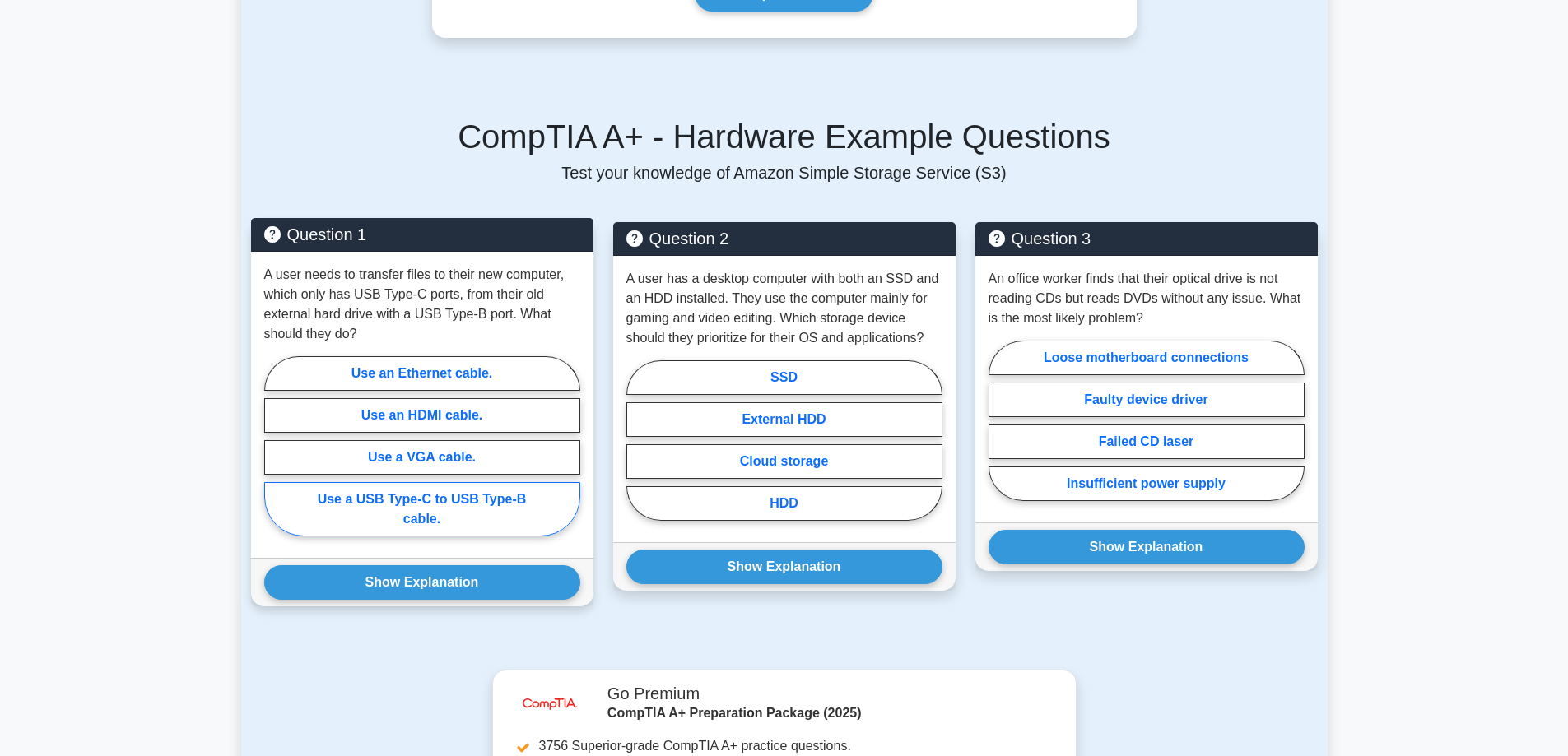
click at [409, 491] on label "Use a USB Type-C to USB Type-B cable." at bounding box center [422, 509] width 316 height 54
click at [275, 457] on input "Use a USB Type-C to USB Type-B cable." at bounding box center [270, 451] width 11 height 11
radio input "true"
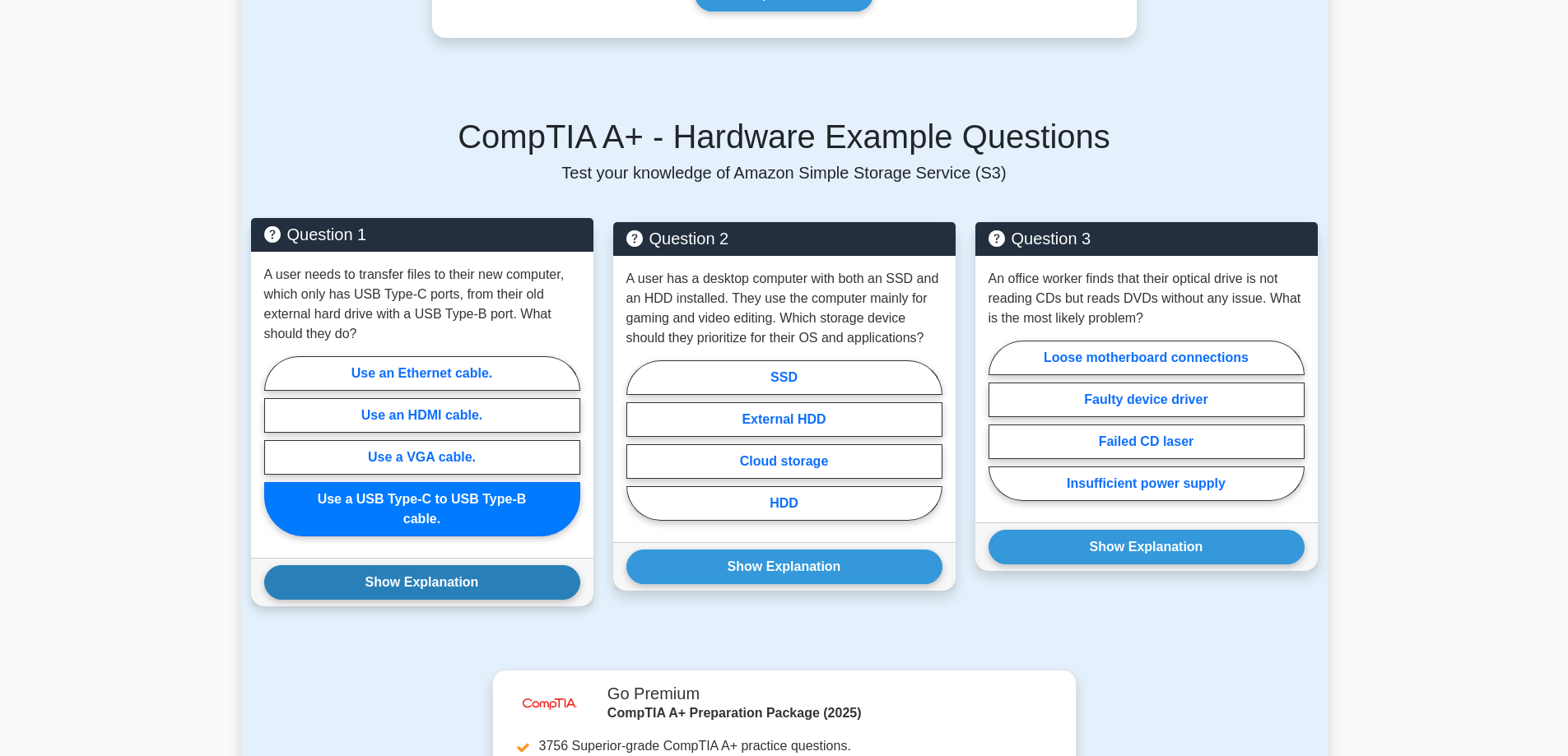
click at [406, 565] on button "Show Explanation" at bounding box center [422, 582] width 316 height 34
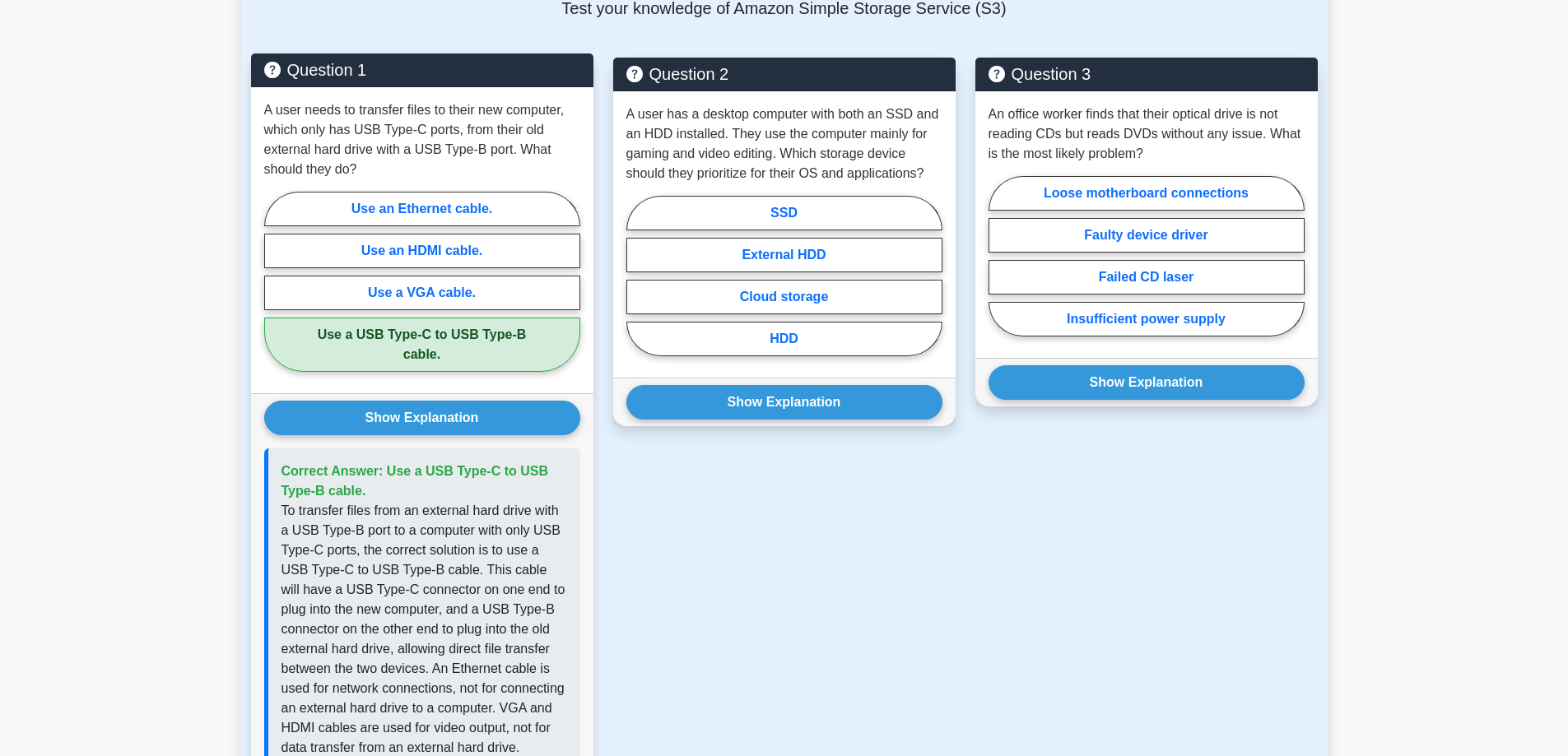
scroll to position [1070, 0]
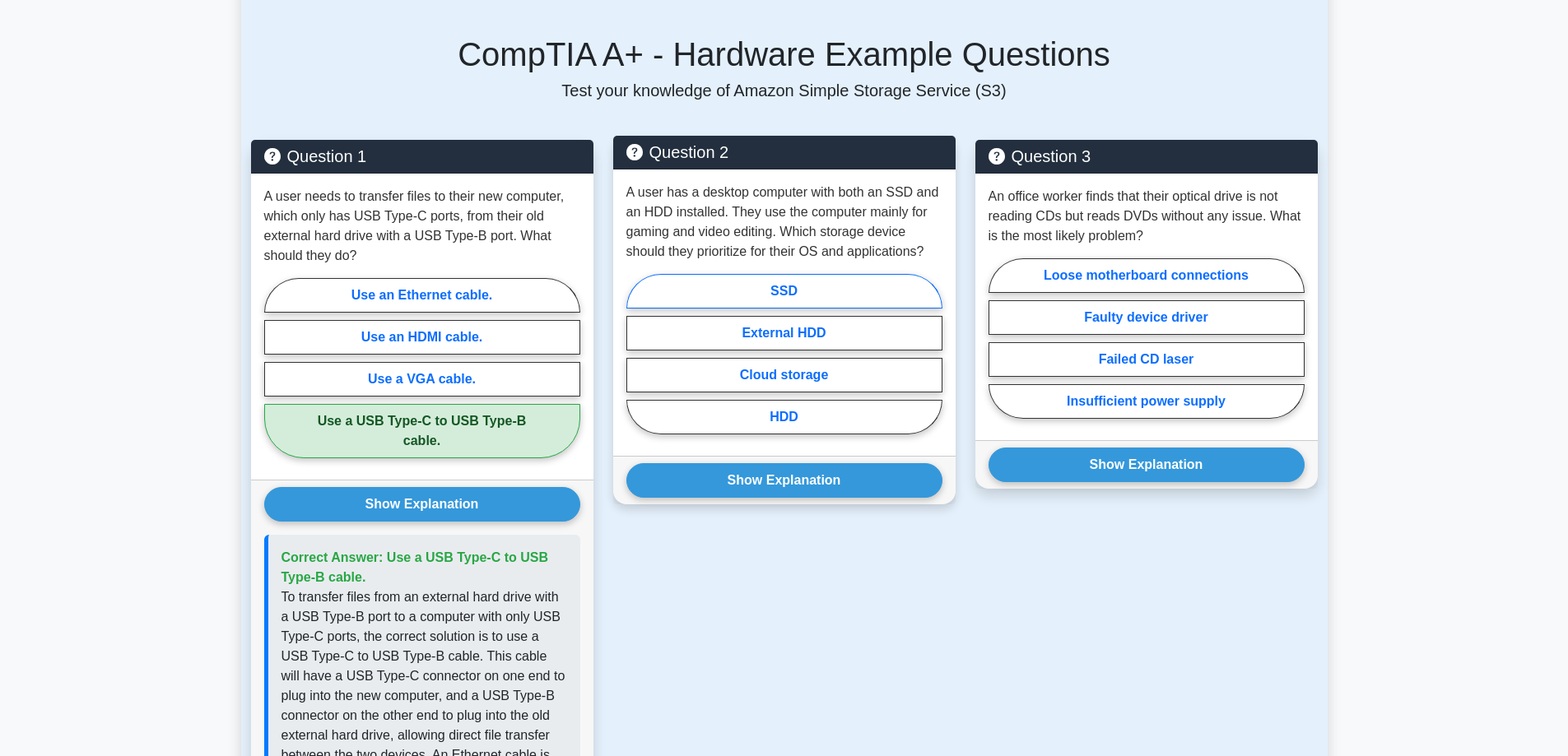
click at [783, 274] on label "SSD" at bounding box center [784, 291] width 316 height 34
click at [637, 354] on input "SSD" at bounding box center [631, 359] width 11 height 11
radio input "true"
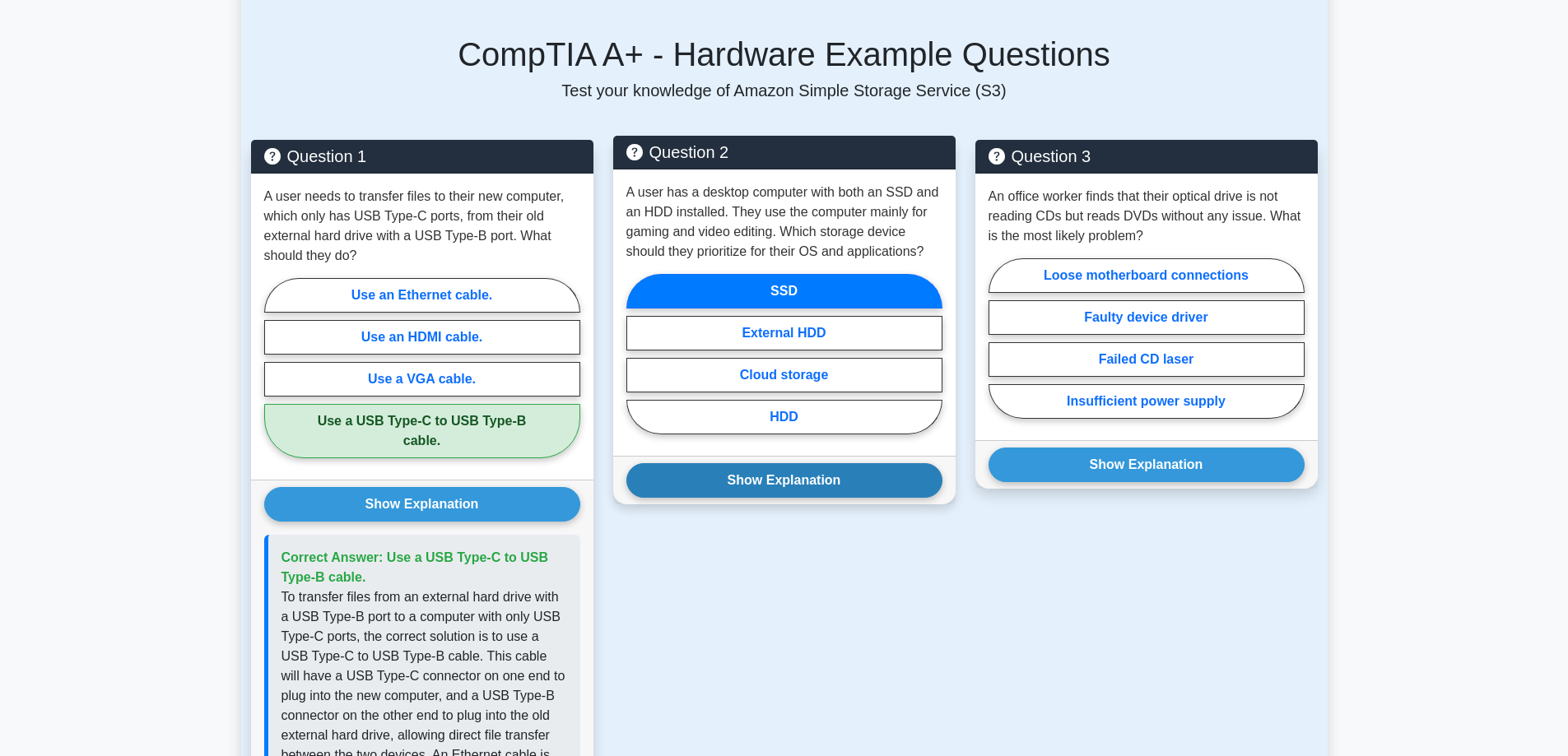
click at [791, 463] on button "Show Explanation" at bounding box center [784, 480] width 316 height 34
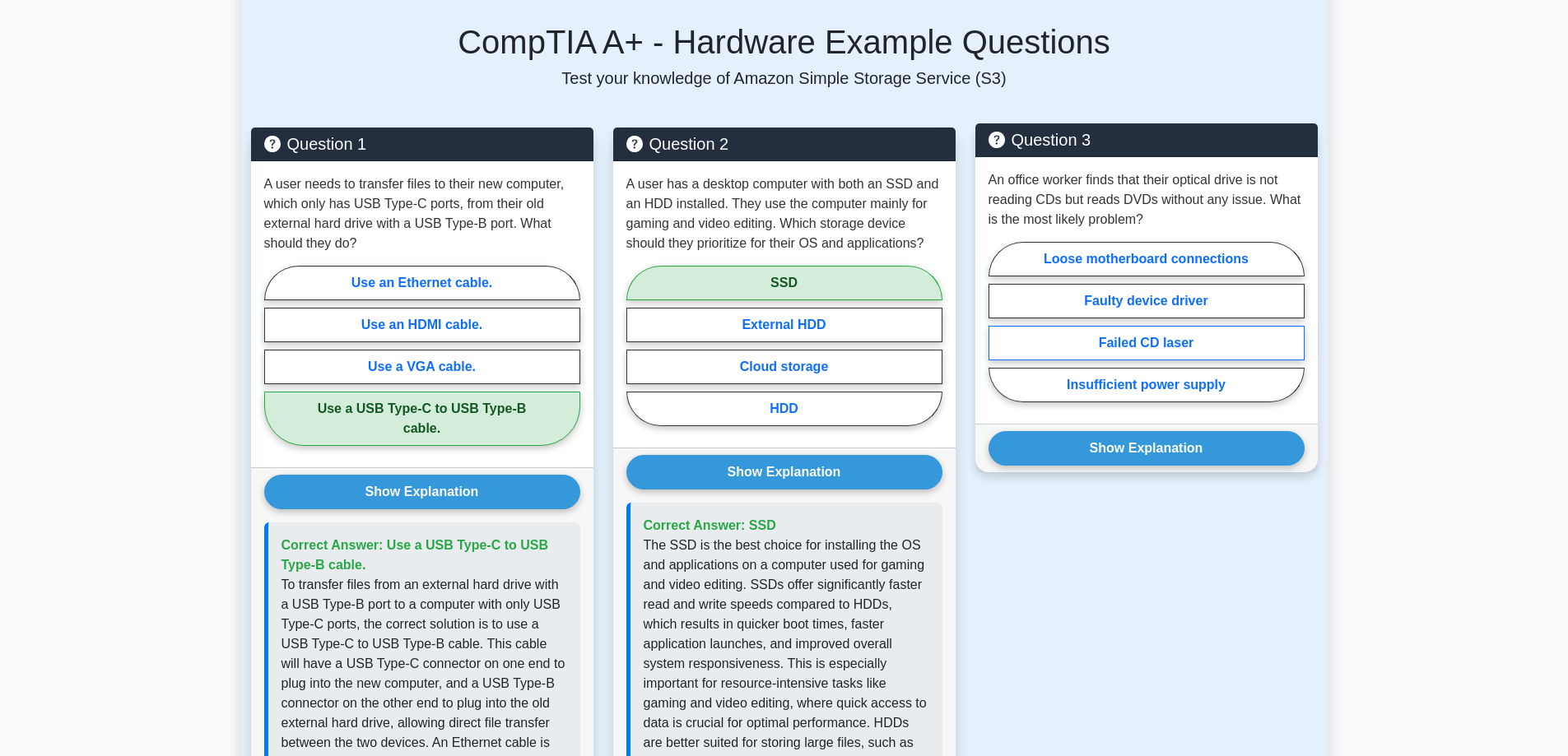
scroll to position [988, 0]
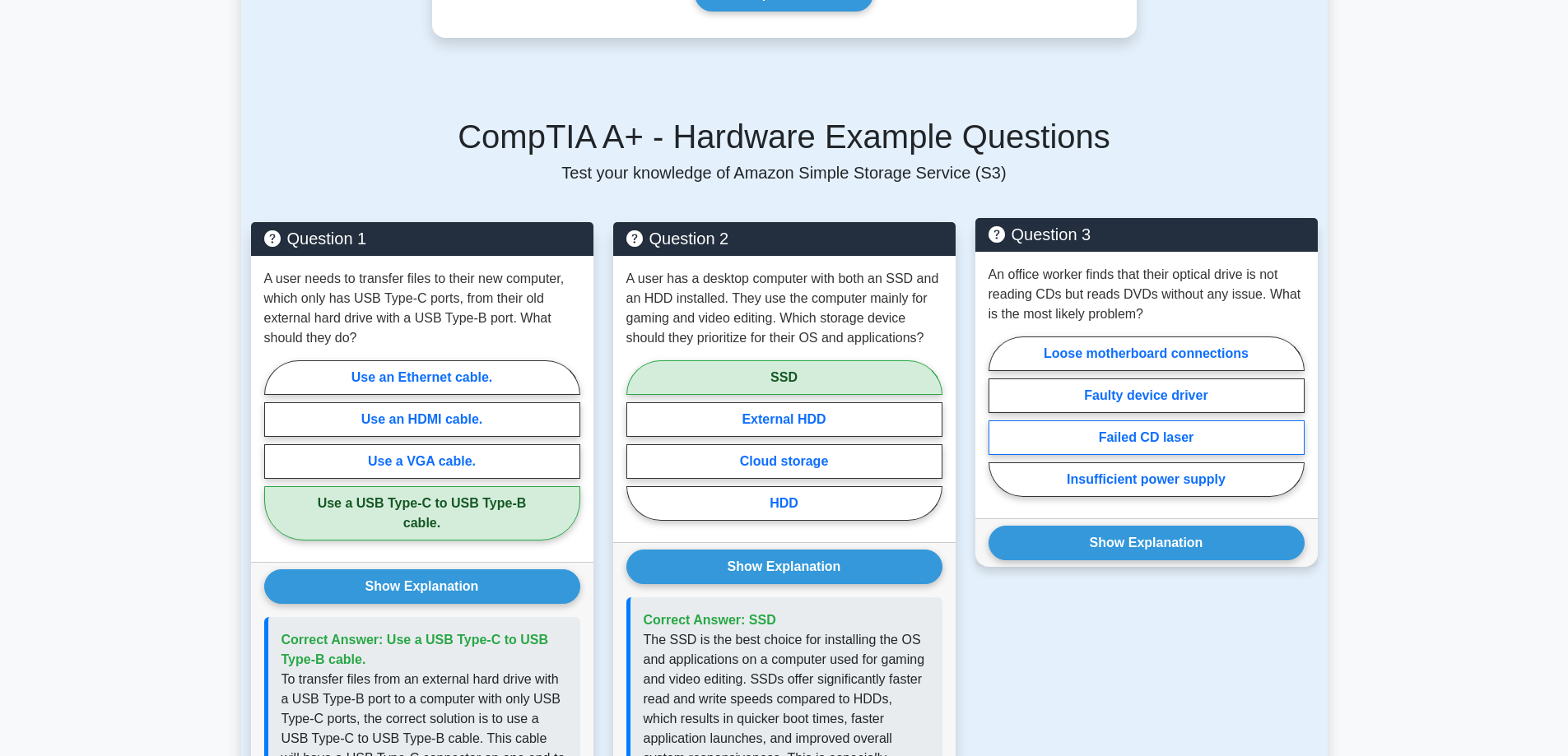
click at [1132, 420] on label "Failed CD laser" at bounding box center [1146, 437] width 316 height 34
click at [999, 419] on input "Failed CD laser" at bounding box center [994, 421] width 11 height 11
radio input "true"
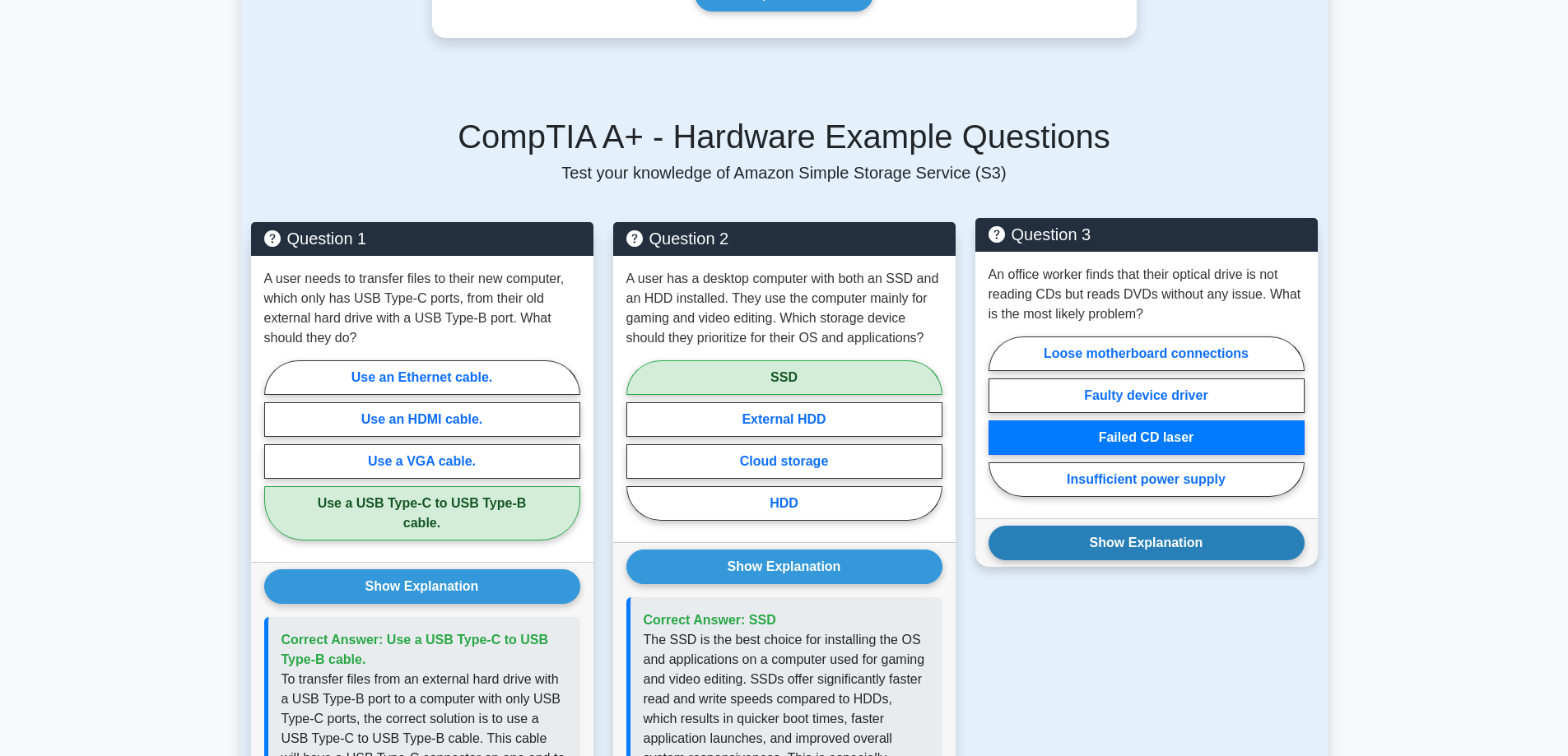
click at [1123, 528] on button "Show Explanation" at bounding box center [1146, 543] width 316 height 34
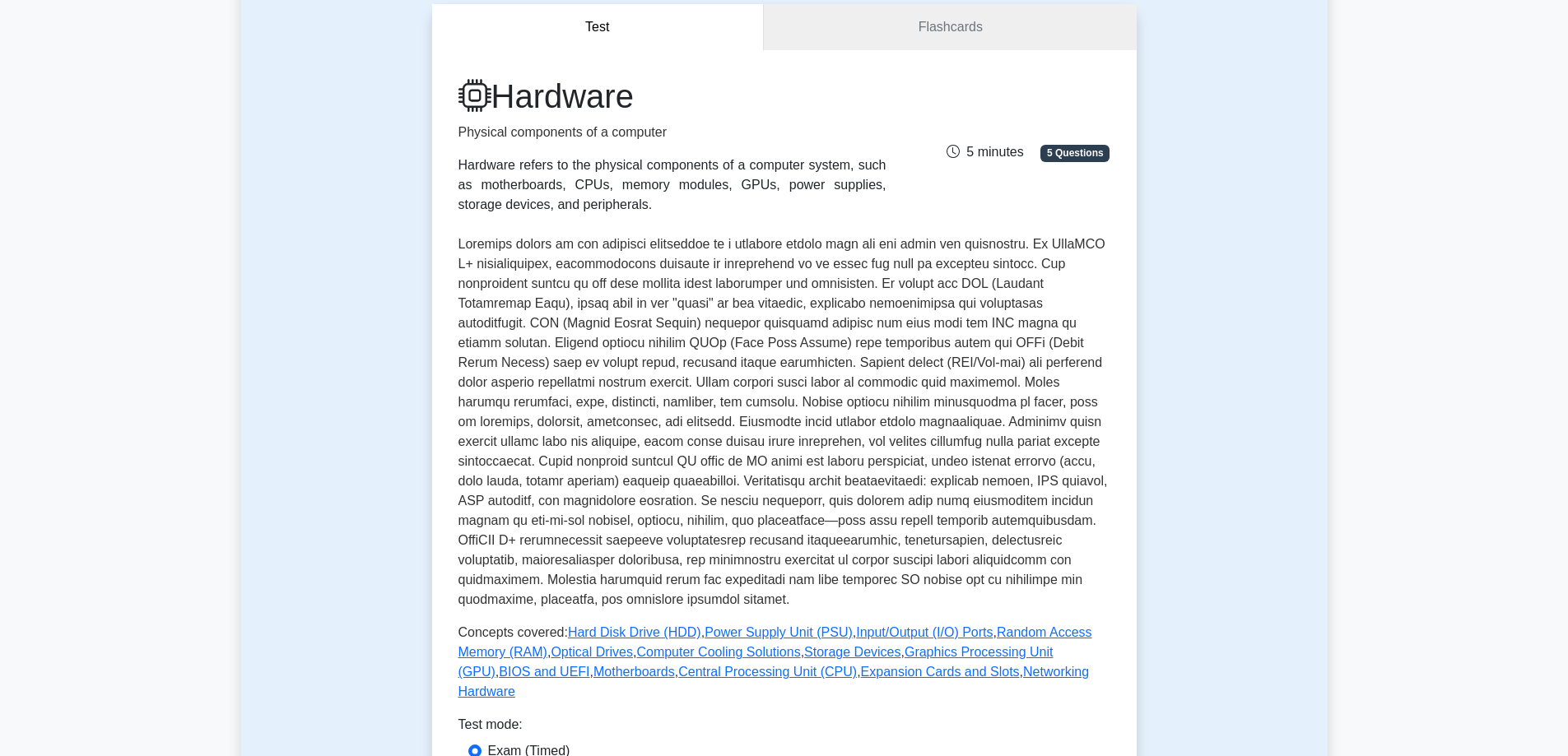
scroll to position [0, 0]
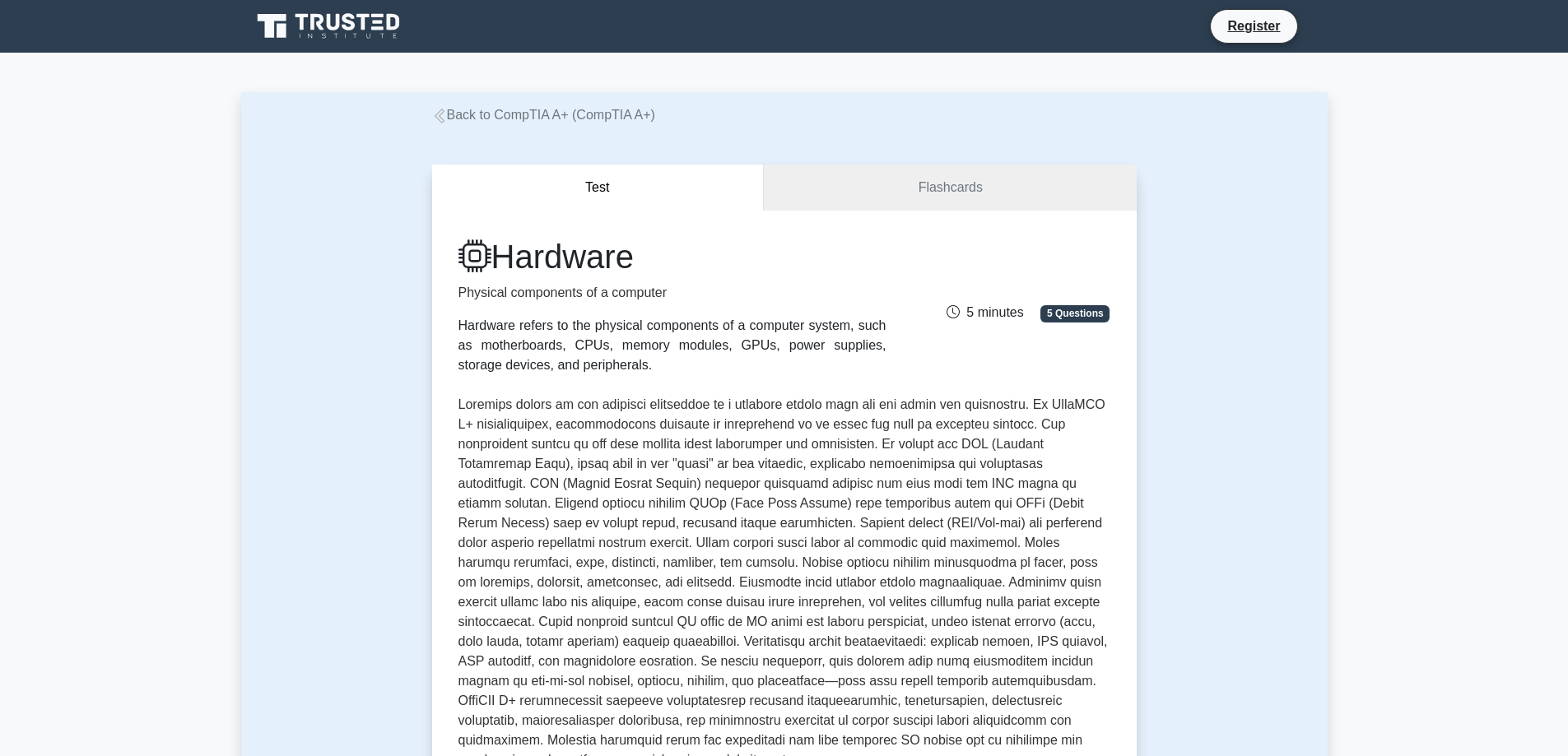
click at [482, 108] on link "Back to CompTIA A+ (CompTIA A+)" at bounding box center [543, 115] width 223 height 14
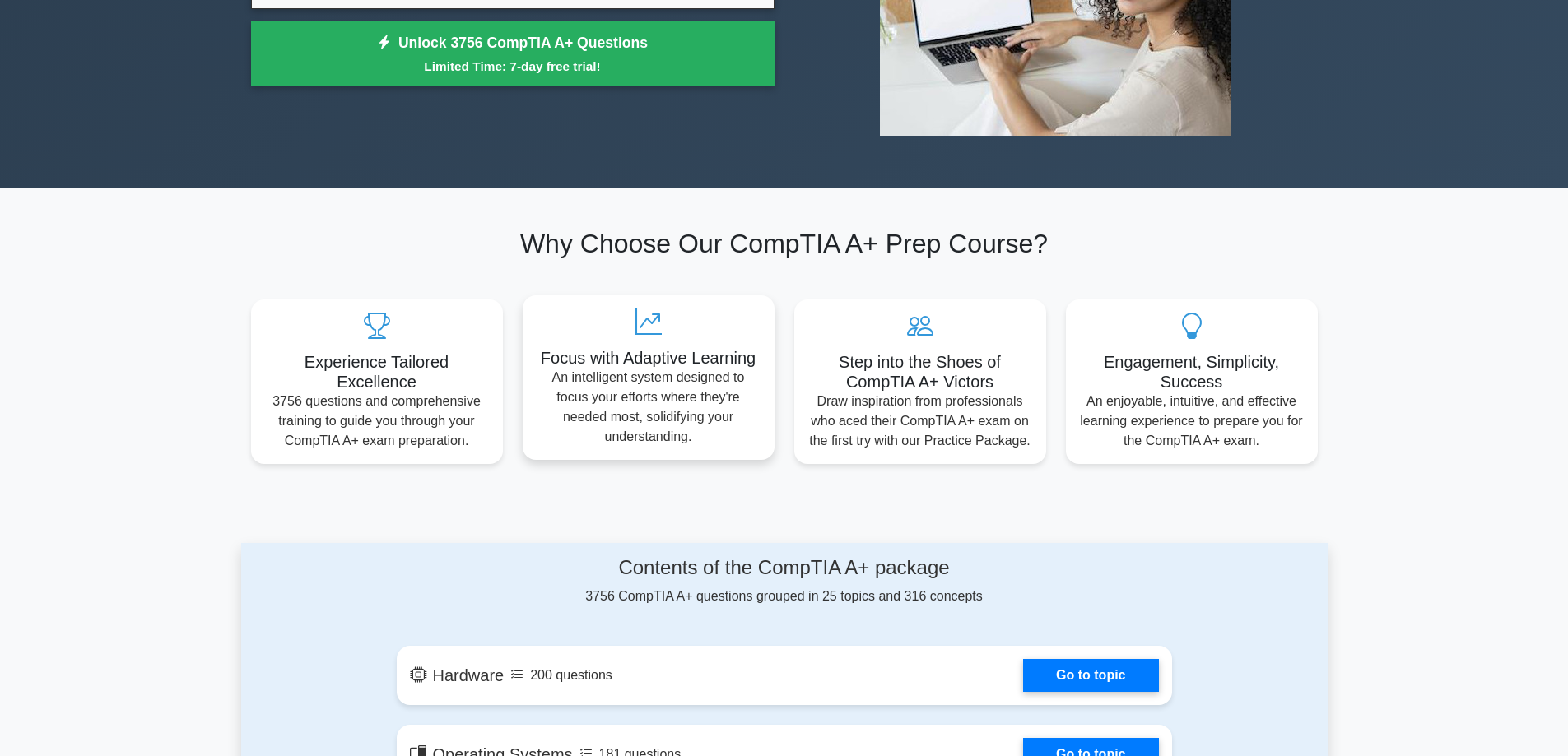
scroll to position [658, 0]
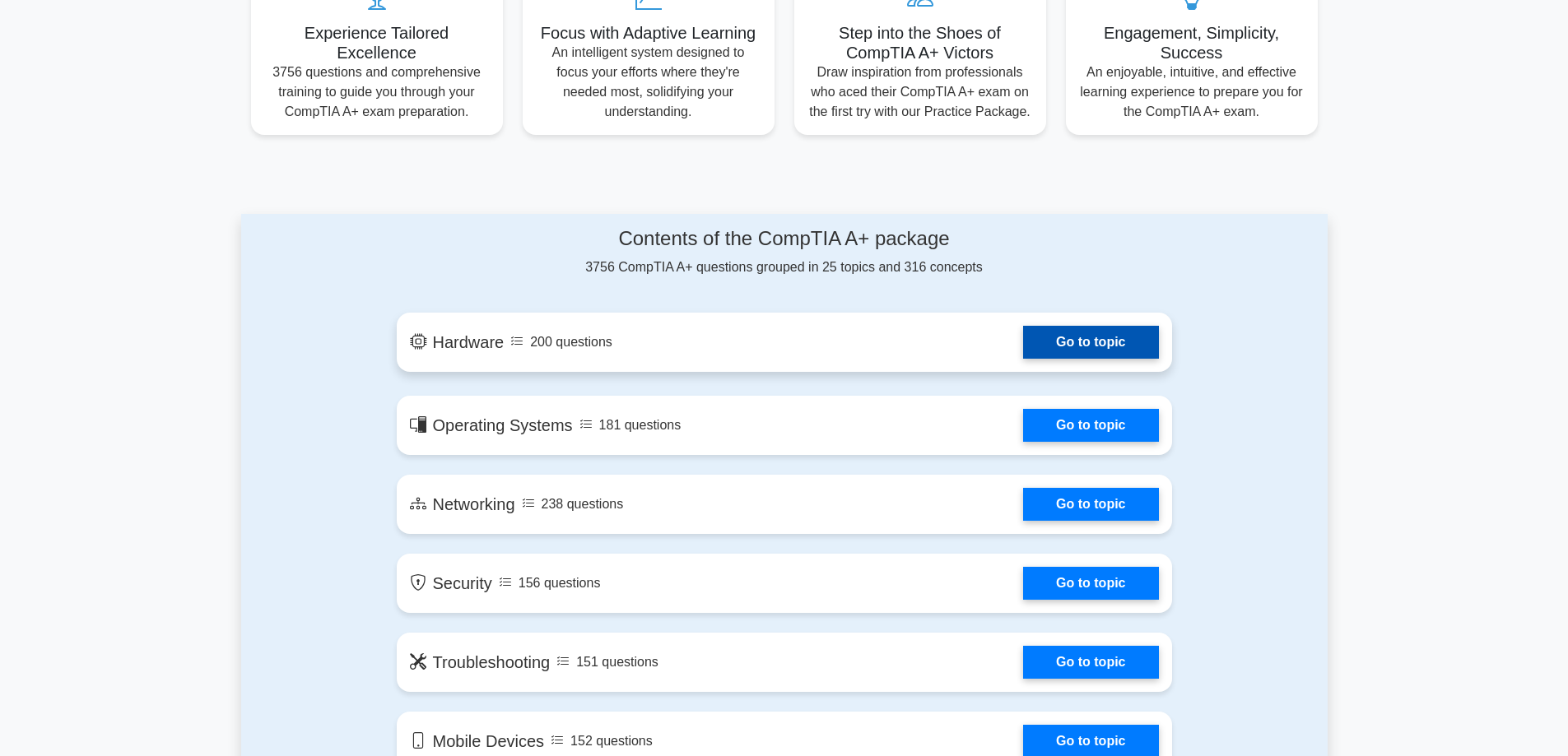
click at [1023, 331] on link "Go to topic" at bounding box center [1090, 342] width 135 height 33
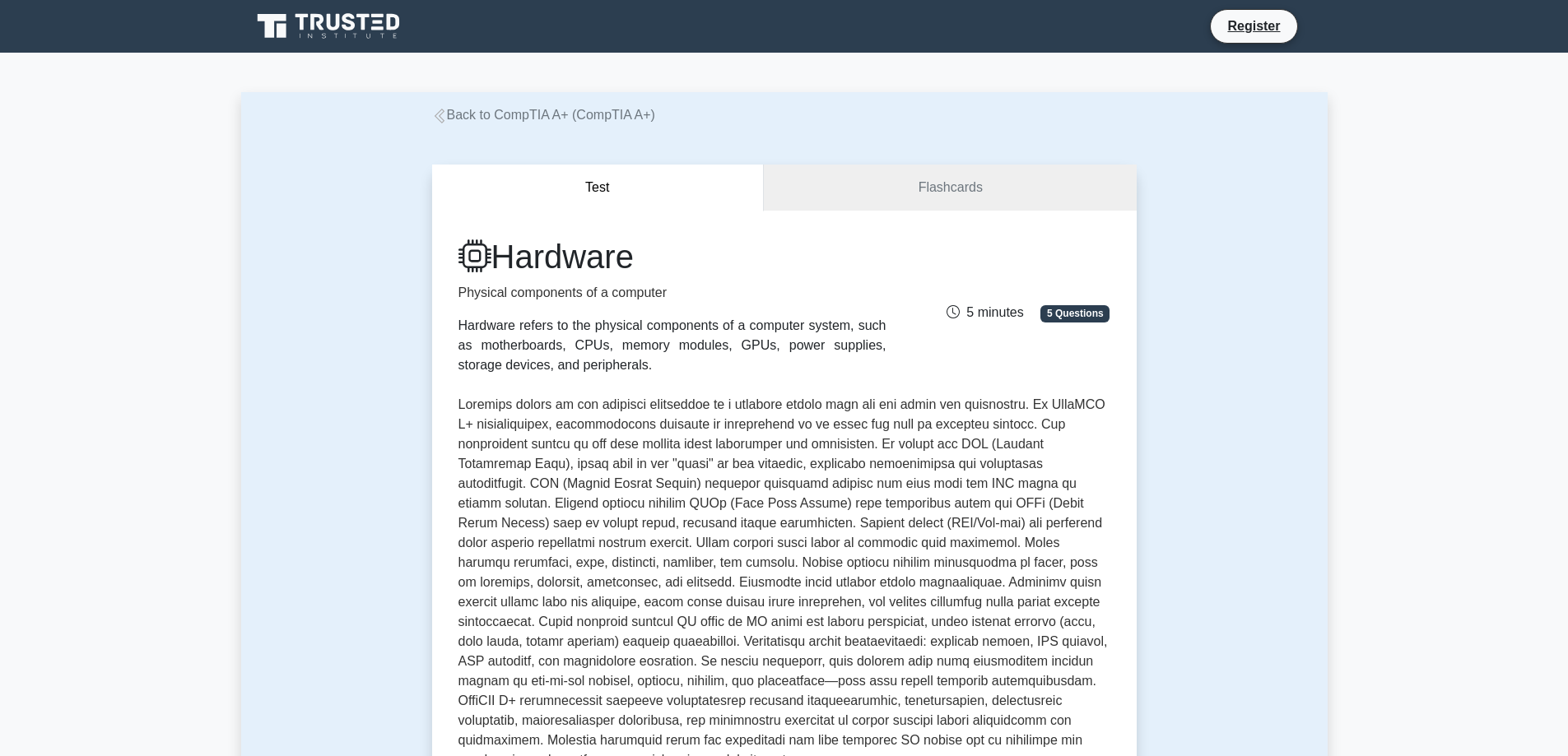
click at [500, 108] on link "Back to CompTIA A+ (CompTIA A+)" at bounding box center [543, 115] width 223 height 14
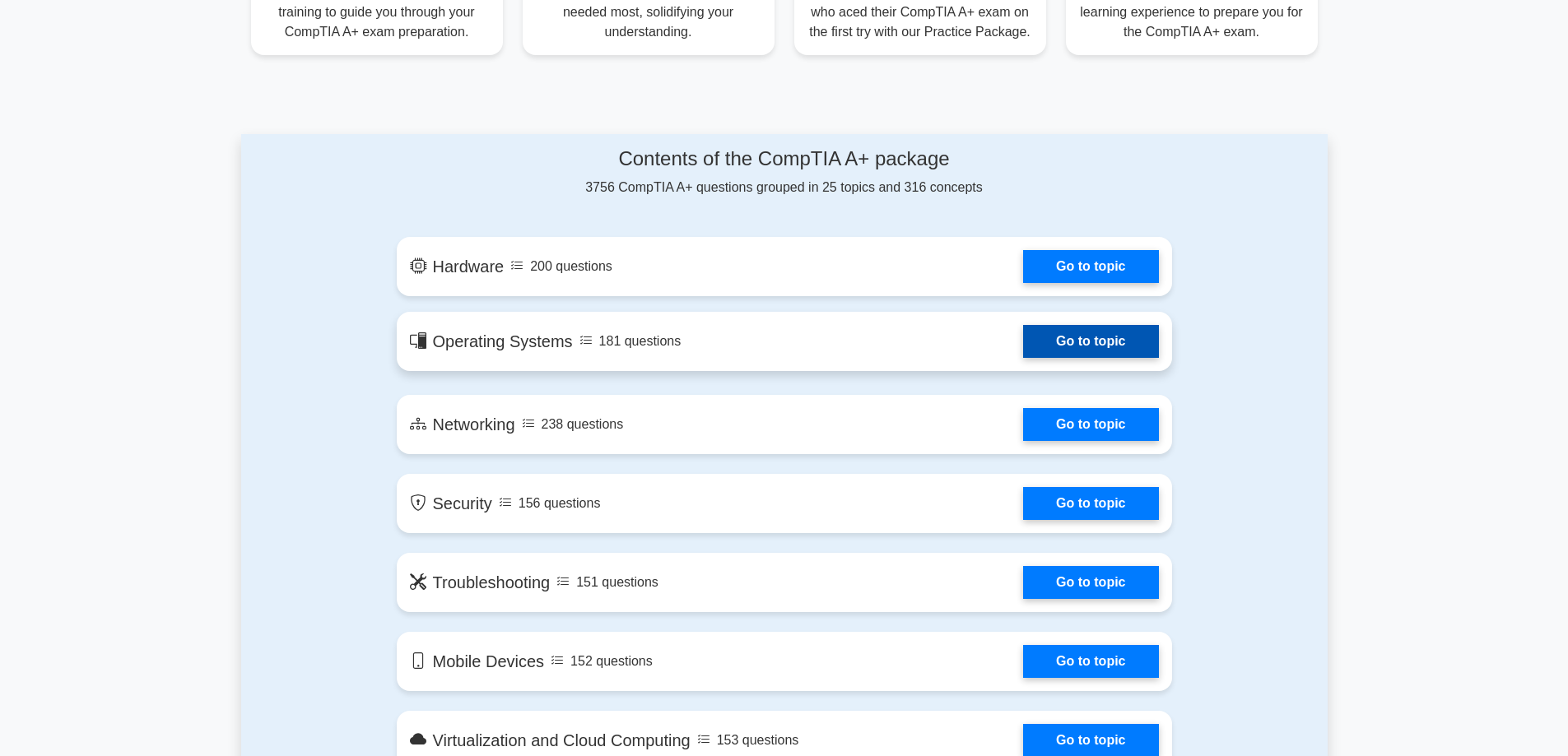
scroll to position [741, 0]
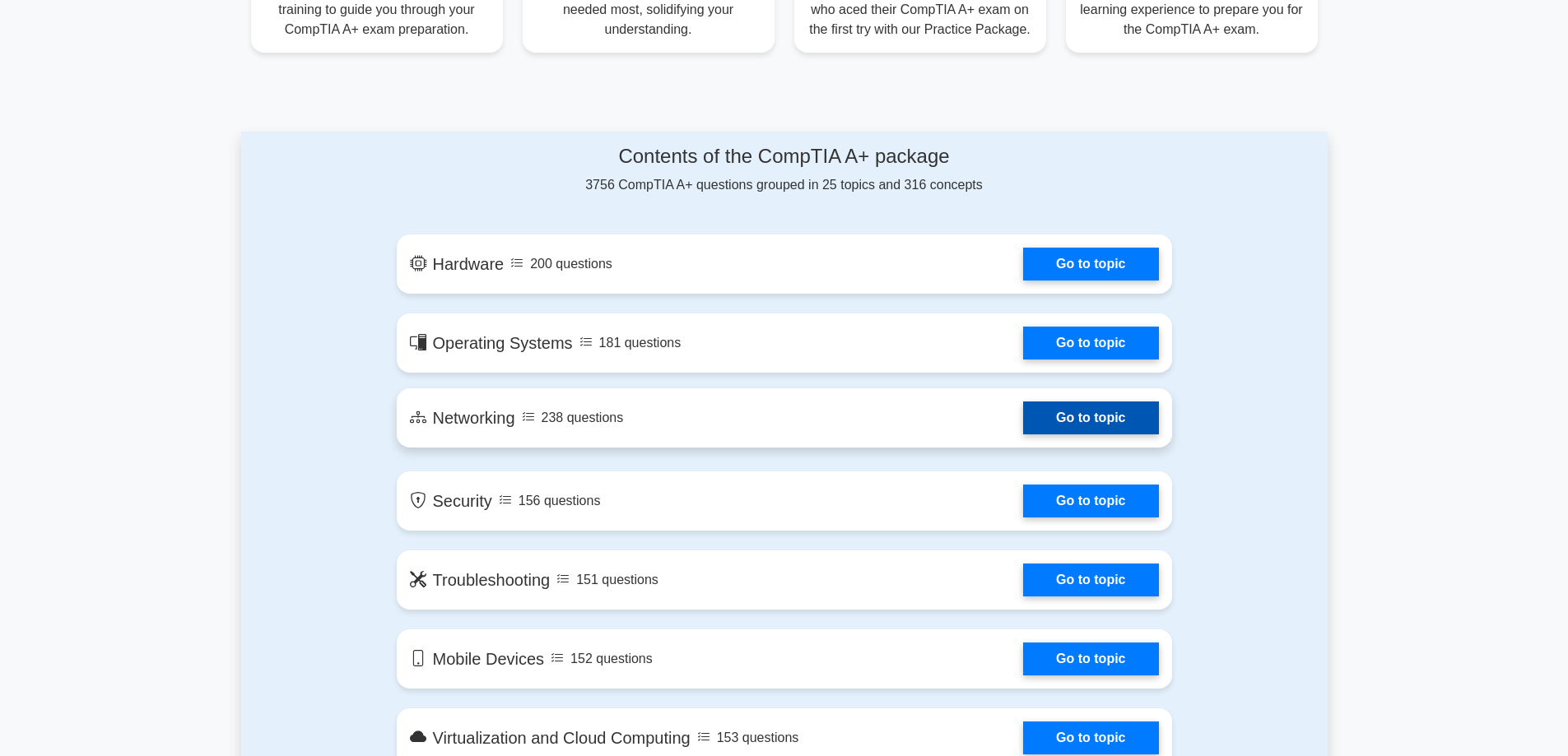
click at [1023, 424] on link "Go to topic" at bounding box center [1090, 418] width 135 height 33
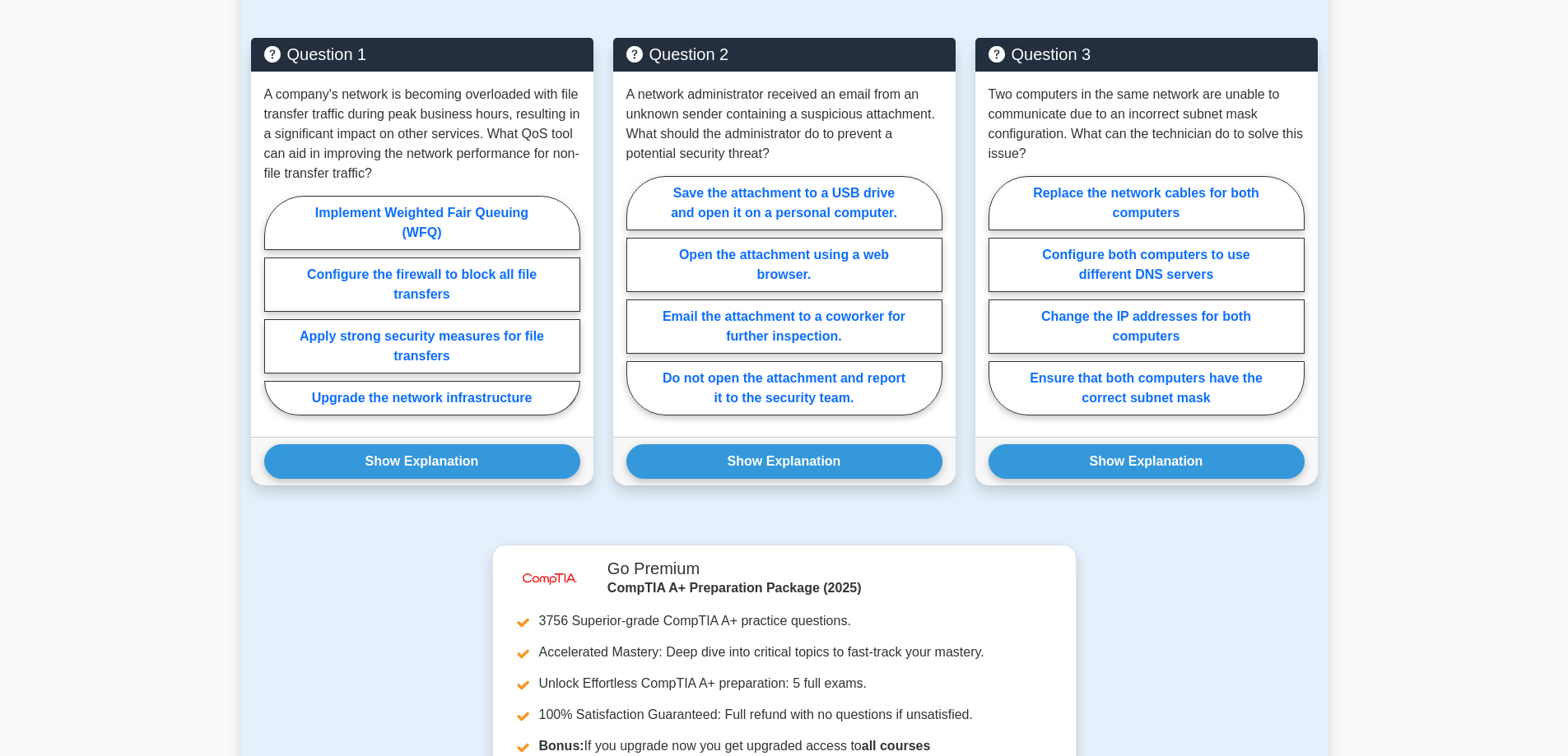
scroll to position [1070, 0]
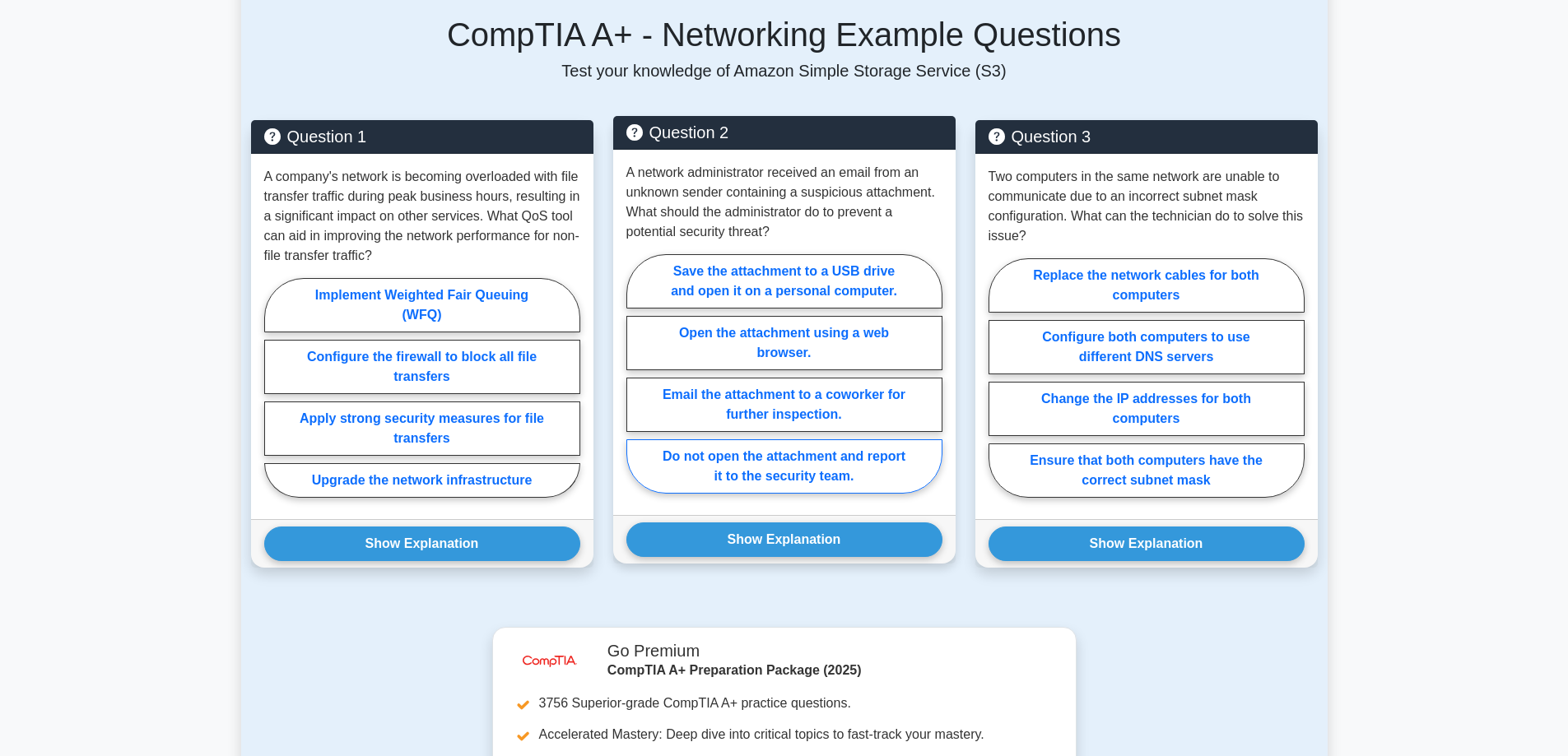
click at [773, 472] on label "Do not open the attachment and report it to the security team." at bounding box center [784, 466] width 316 height 54
click at [637, 384] on input "Do not open the attachment and report it to the security team." at bounding box center [631, 378] width 11 height 11
radio input "true"
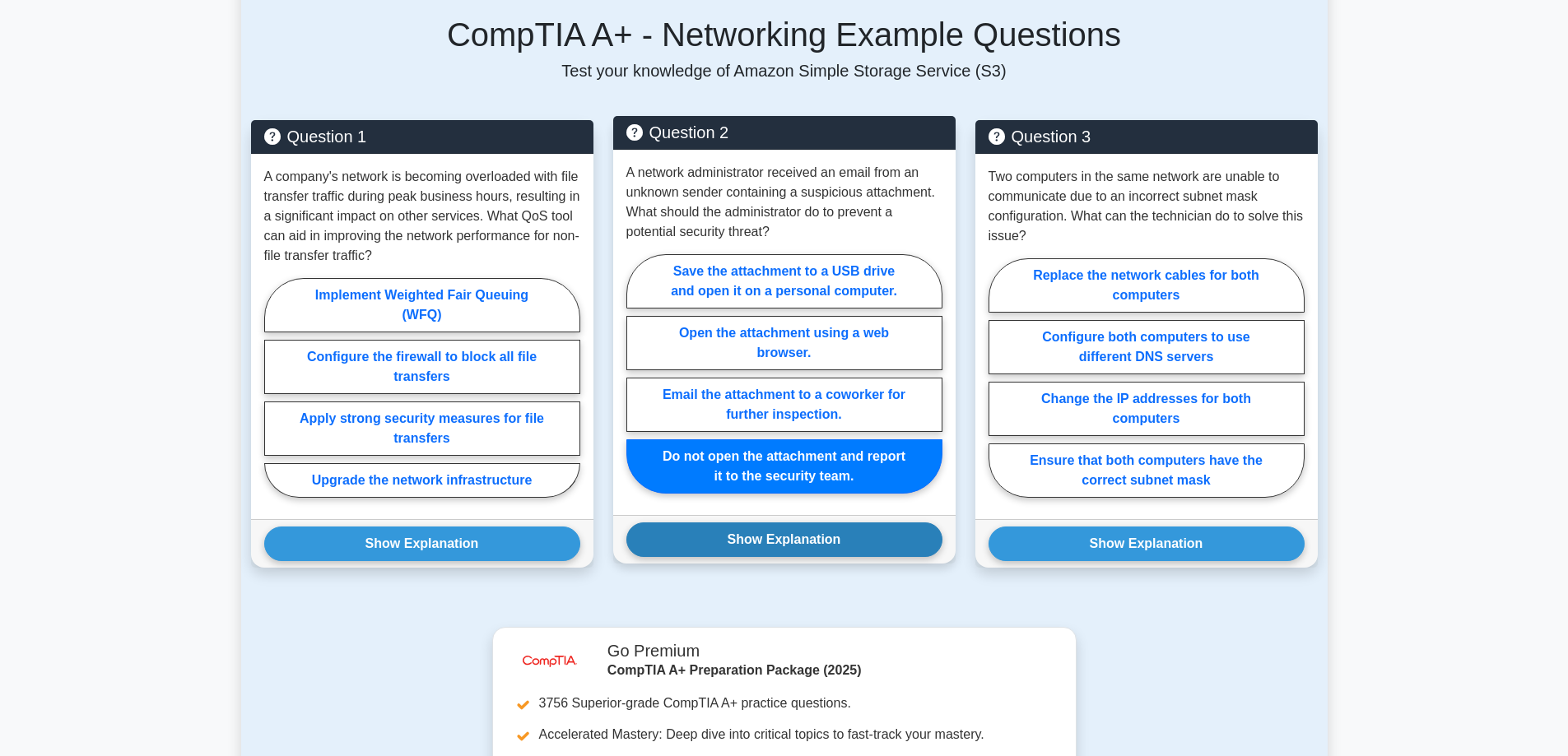
click at [773, 541] on button "Show Explanation" at bounding box center [784, 539] width 316 height 34
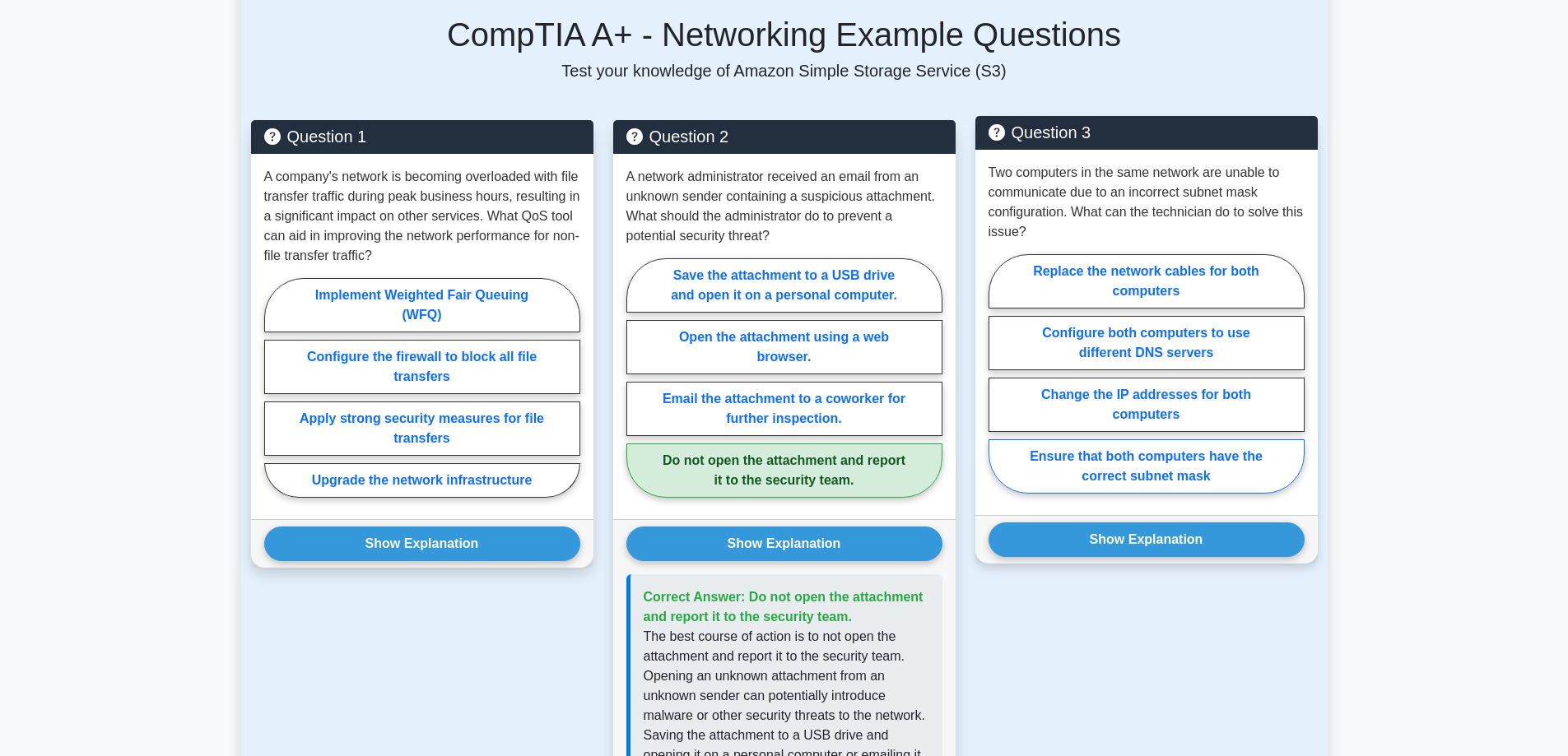
click at [1144, 473] on label "Ensure that both computers have the correct subnet mask" at bounding box center [1146, 466] width 316 height 54
click at [999, 384] on input "Ensure that both computers have the correct subnet mask" at bounding box center [994, 378] width 11 height 11
radio input "true"
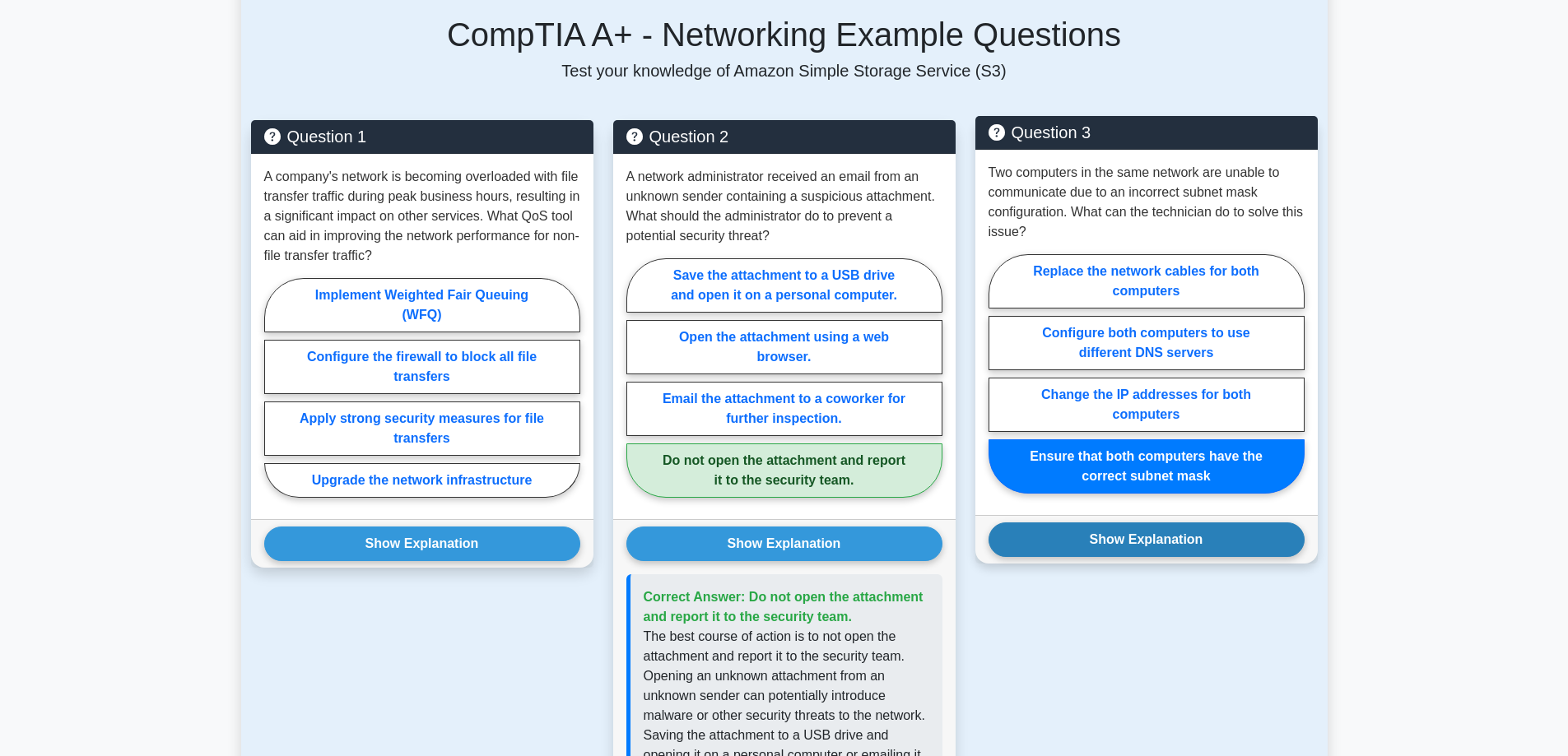
click at [1145, 537] on button "Show Explanation" at bounding box center [1146, 539] width 316 height 34
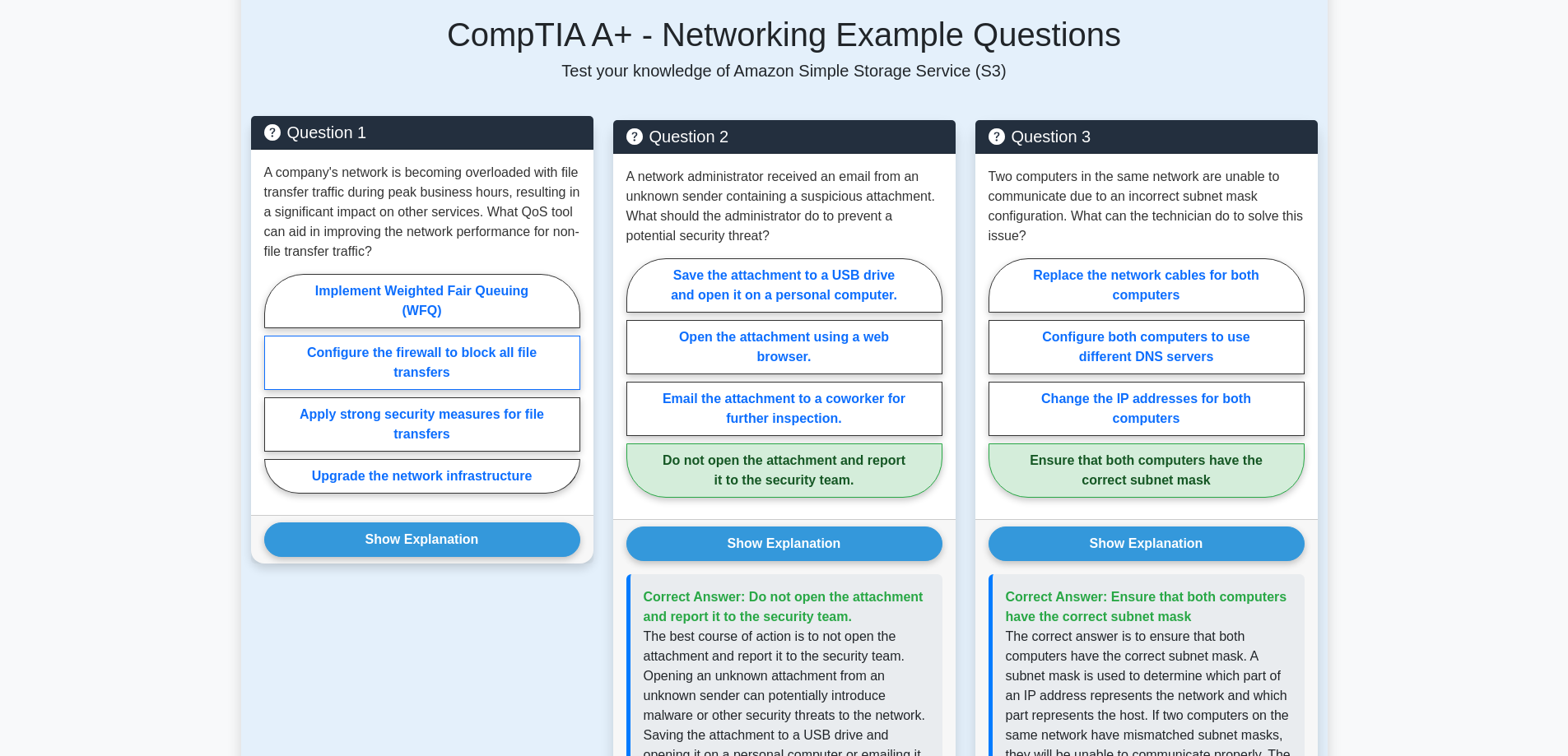
click at [403, 363] on label "Configure the firewall to block all file transfers" at bounding box center [422, 363] width 316 height 54
click at [275, 383] on input "Configure the firewall to block all file transfers" at bounding box center [270, 388] width 11 height 11
radio input "true"
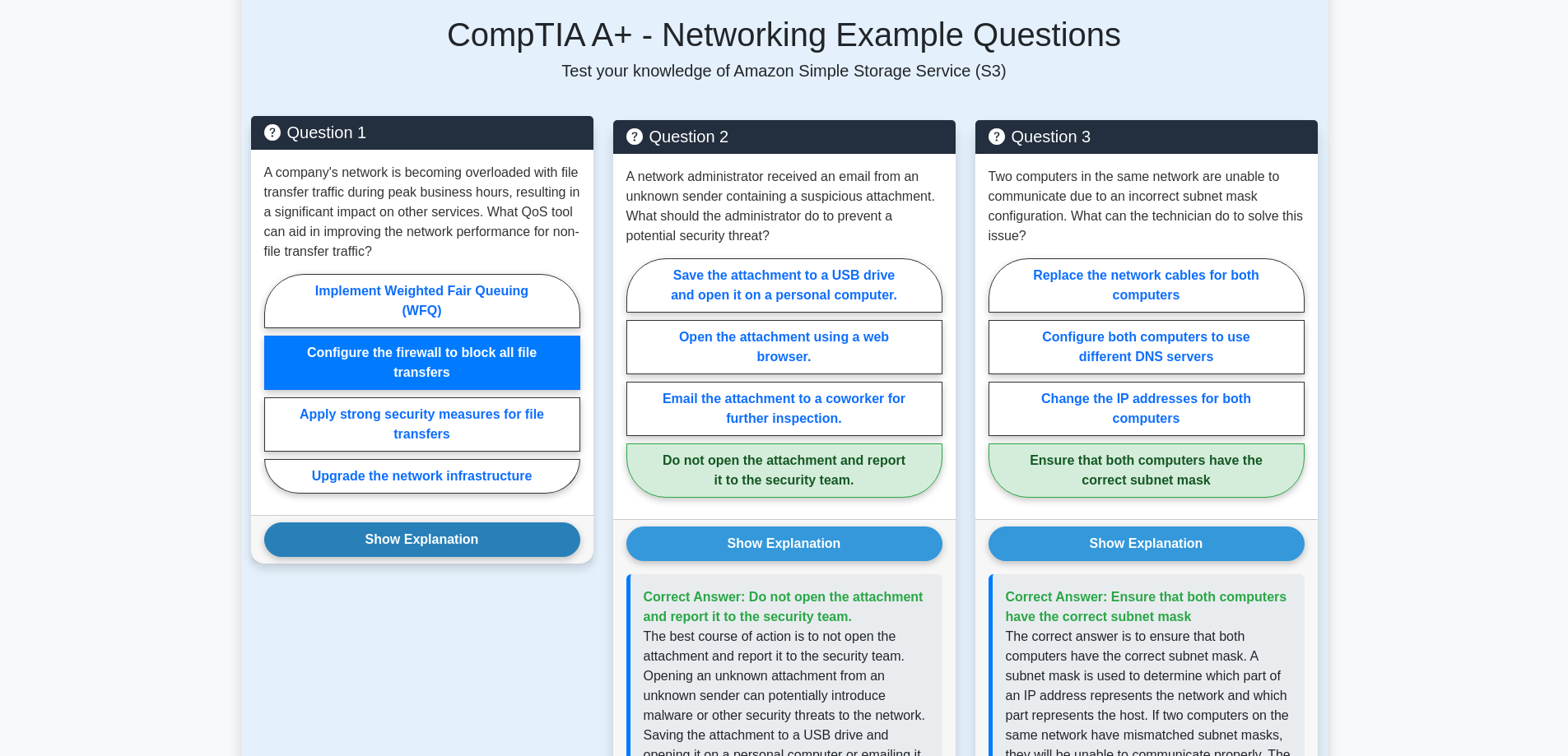
click at [445, 552] on button "Show Explanation" at bounding box center [422, 539] width 316 height 34
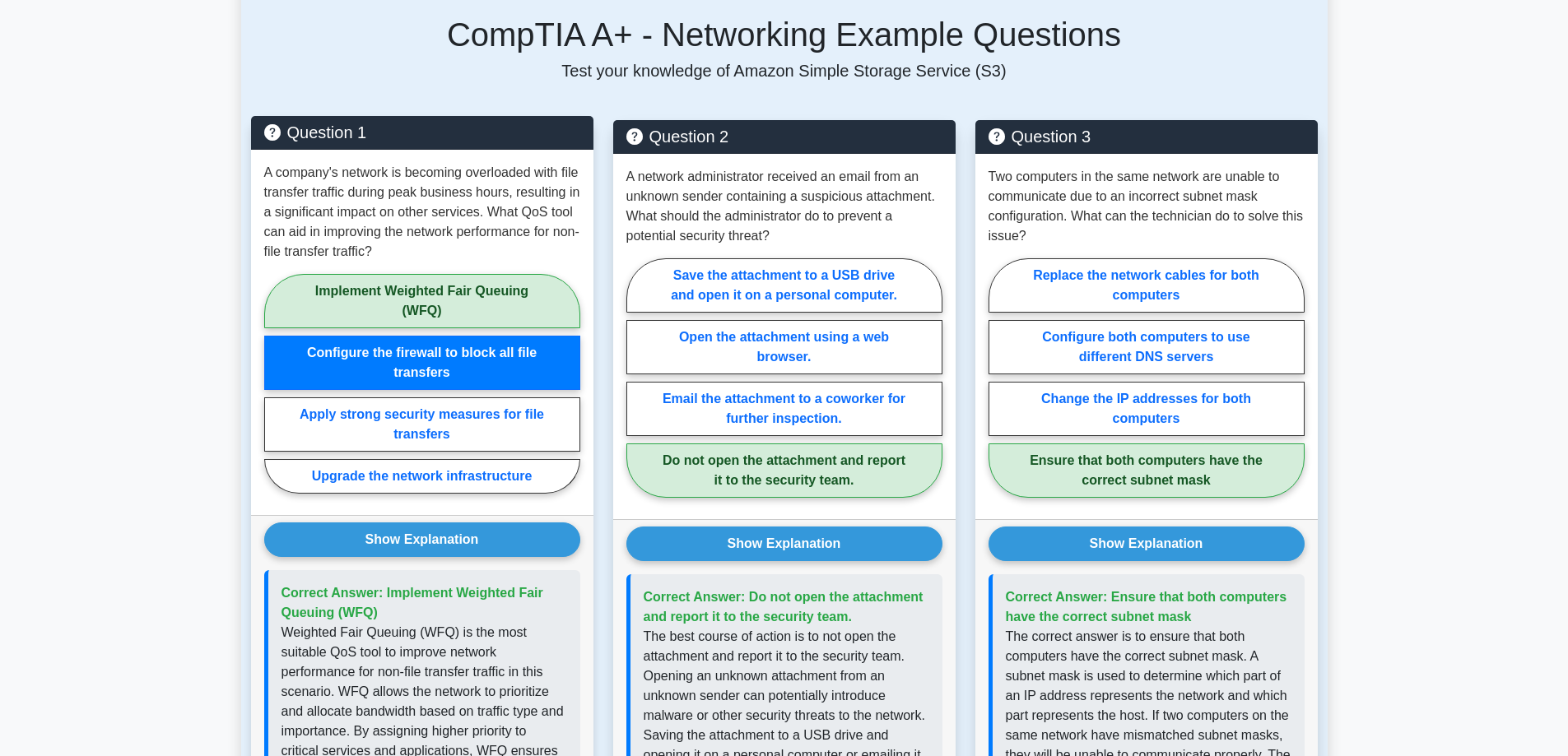
click at [470, 285] on label "Implement Weighted Fair Queuing (WFQ)" at bounding box center [422, 301] width 316 height 54
click at [275, 383] on input "Implement Weighted Fair Queuing (WFQ)" at bounding box center [270, 388] width 11 height 11
radio input "true"
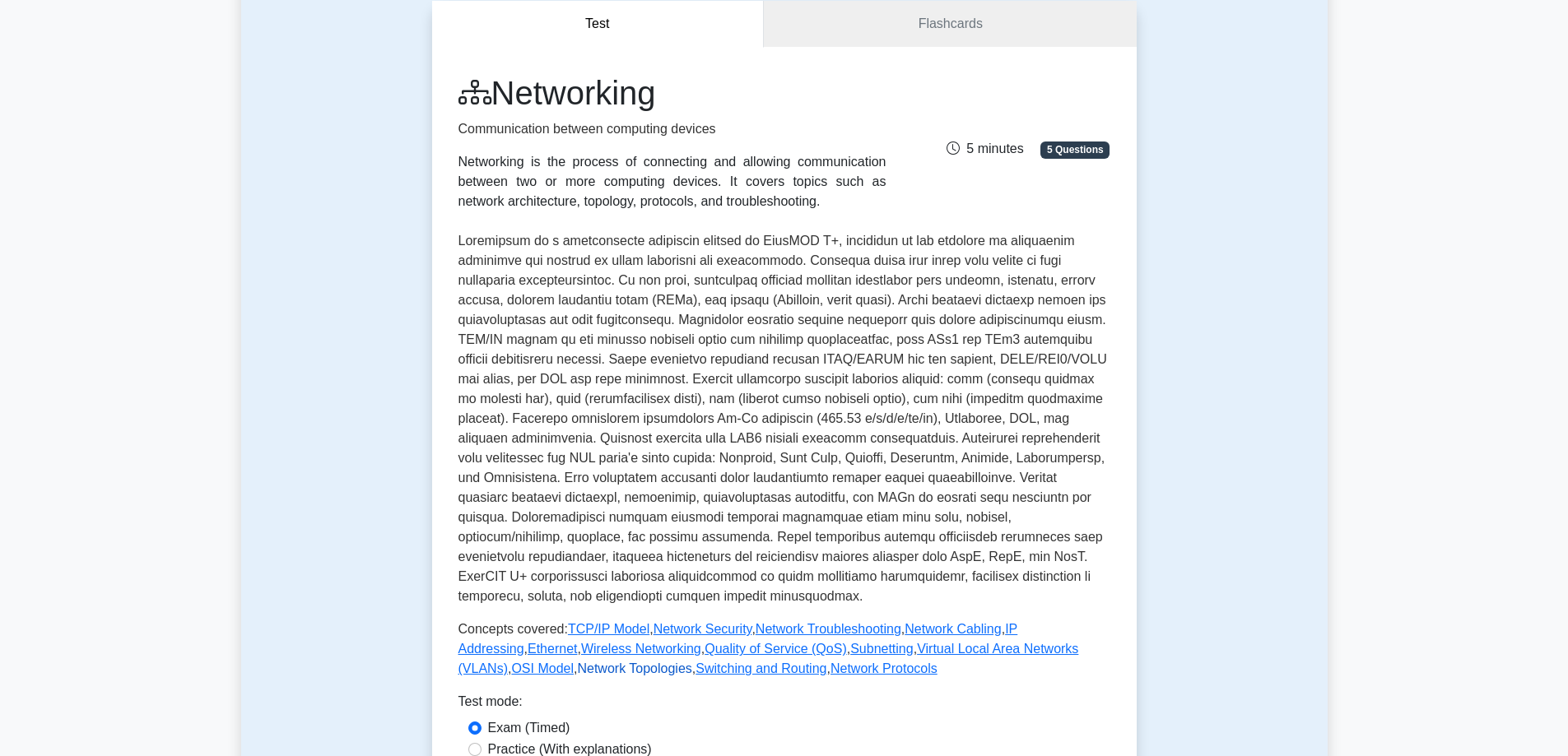
scroll to position [0, 0]
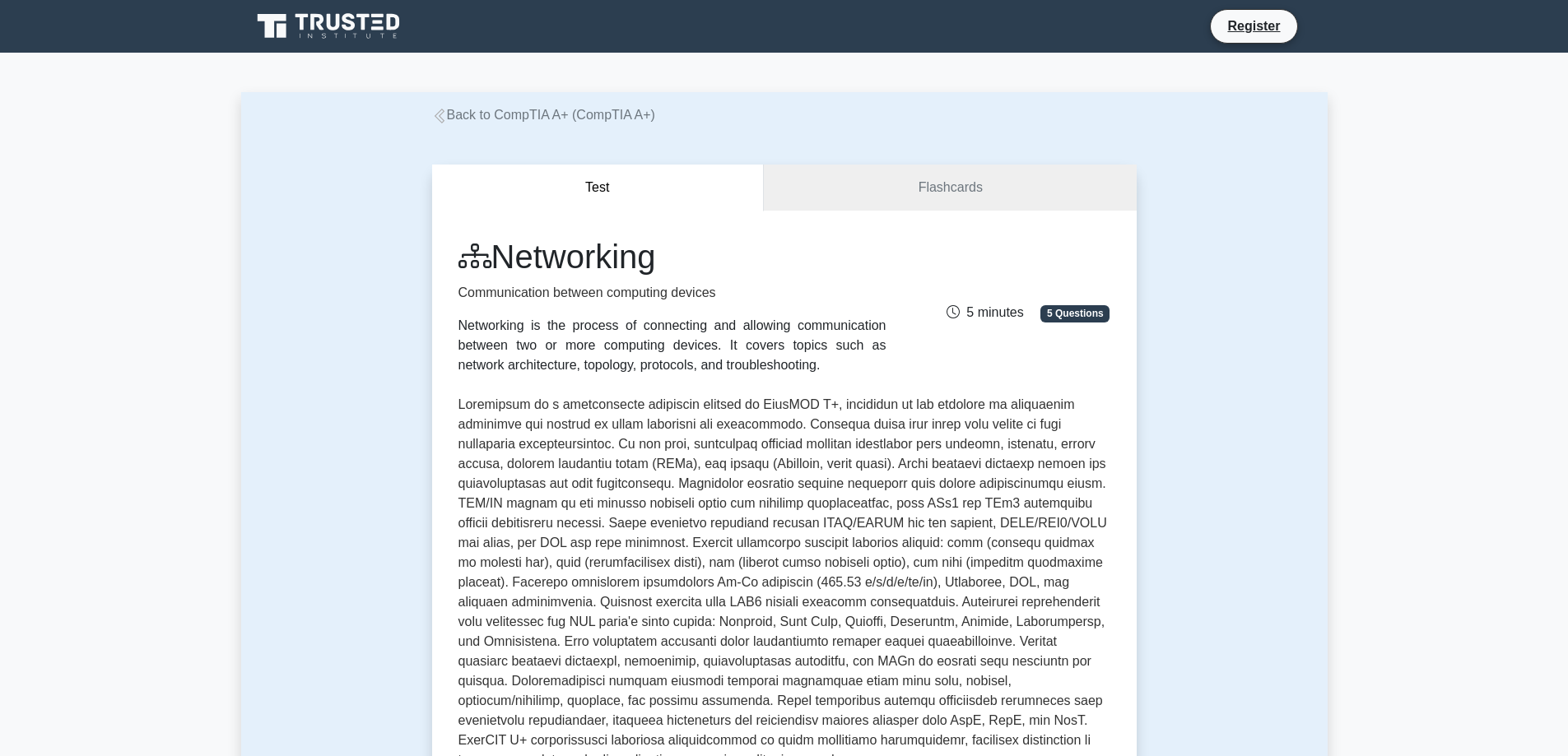
click at [536, 115] on link "Back to CompTIA A+ (CompTIA A+)" at bounding box center [543, 115] width 223 height 14
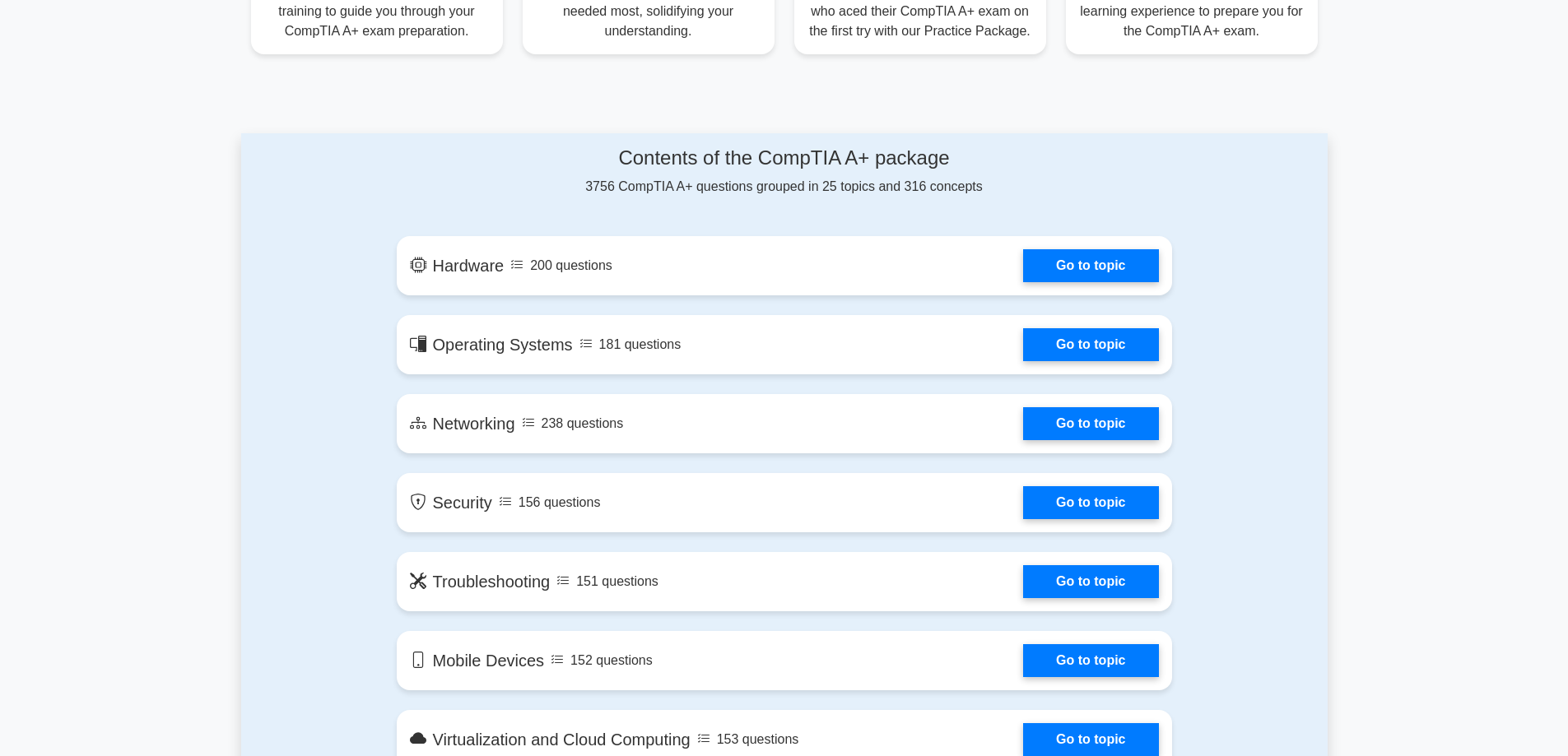
scroll to position [741, 0]
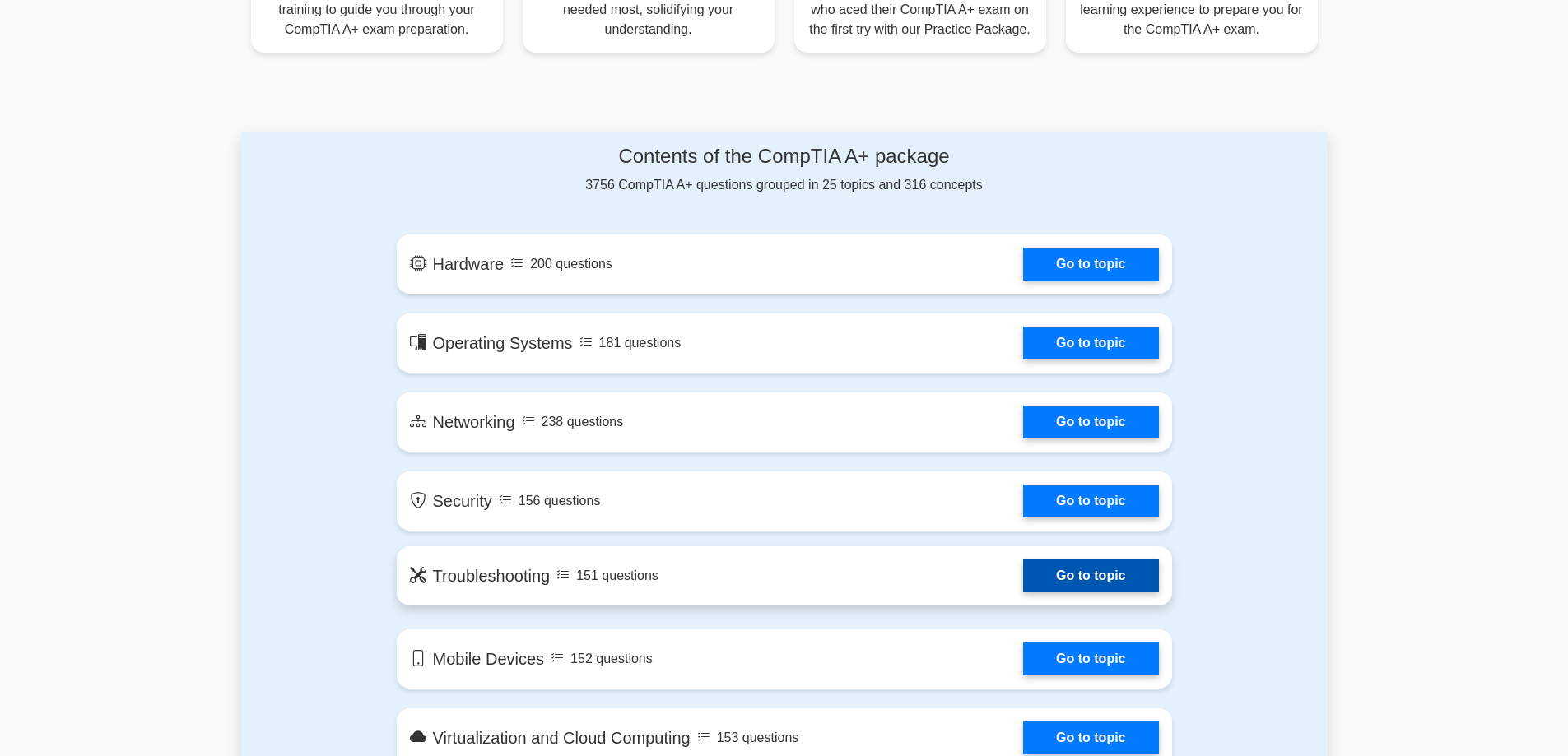
click at [1026, 568] on link "Go to topic" at bounding box center [1090, 575] width 135 height 33
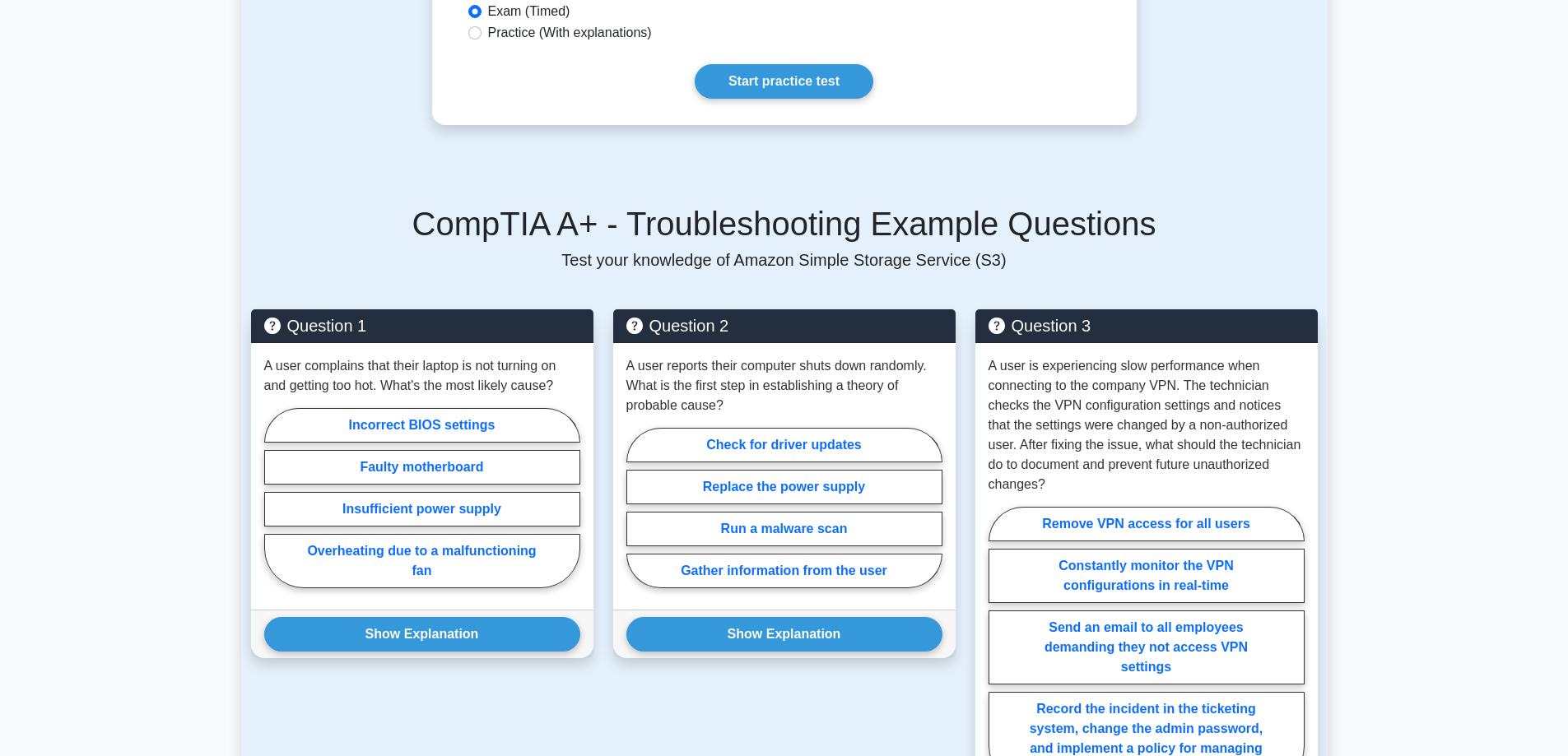
scroll to position [905, 0]
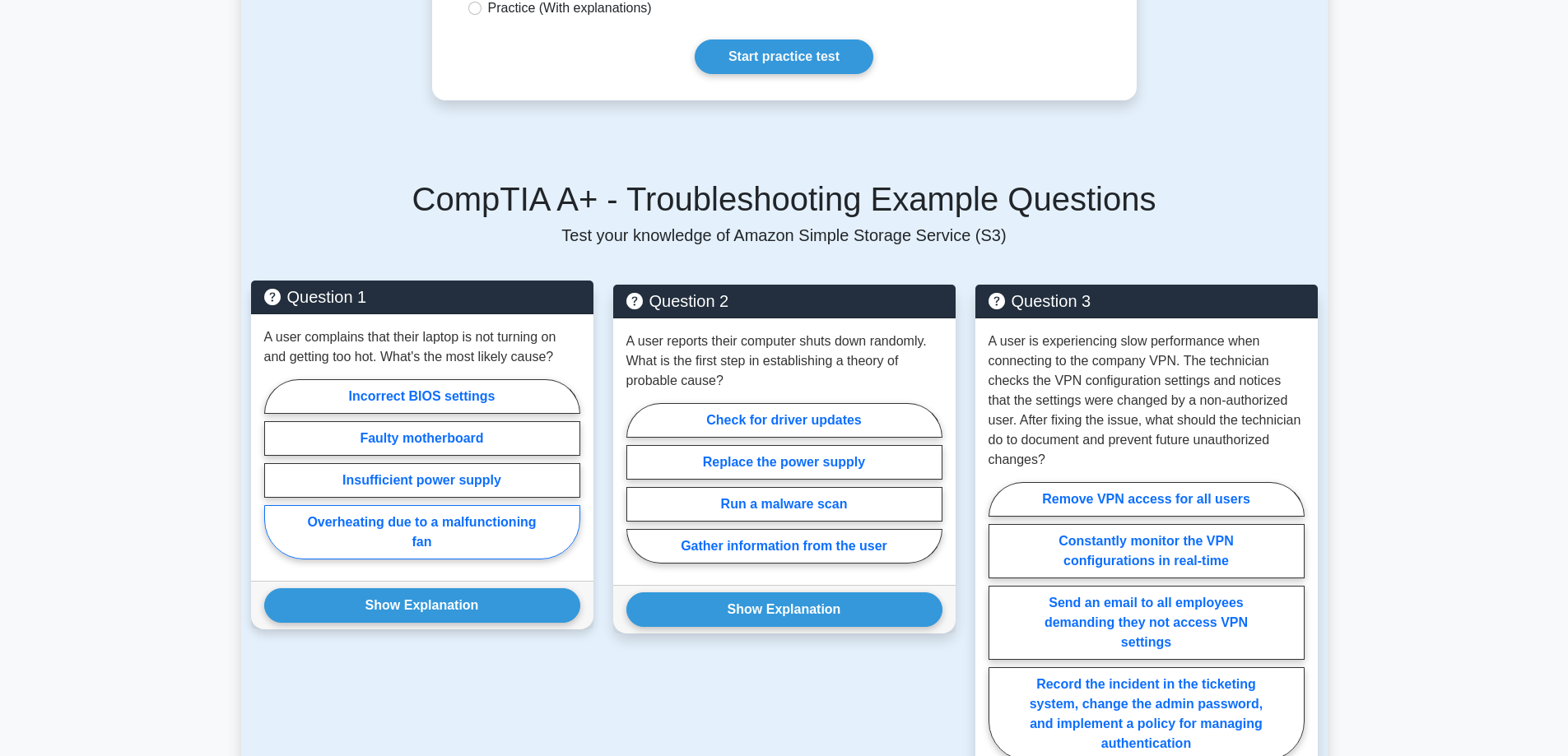
click at [432, 507] on label "Overheating due to a malfunctioning fan" at bounding box center [422, 532] width 316 height 54
click at [275, 480] on input "Overheating due to a malfunctioning fan" at bounding box center [270, 474] width 11 height 11
radio input "true"
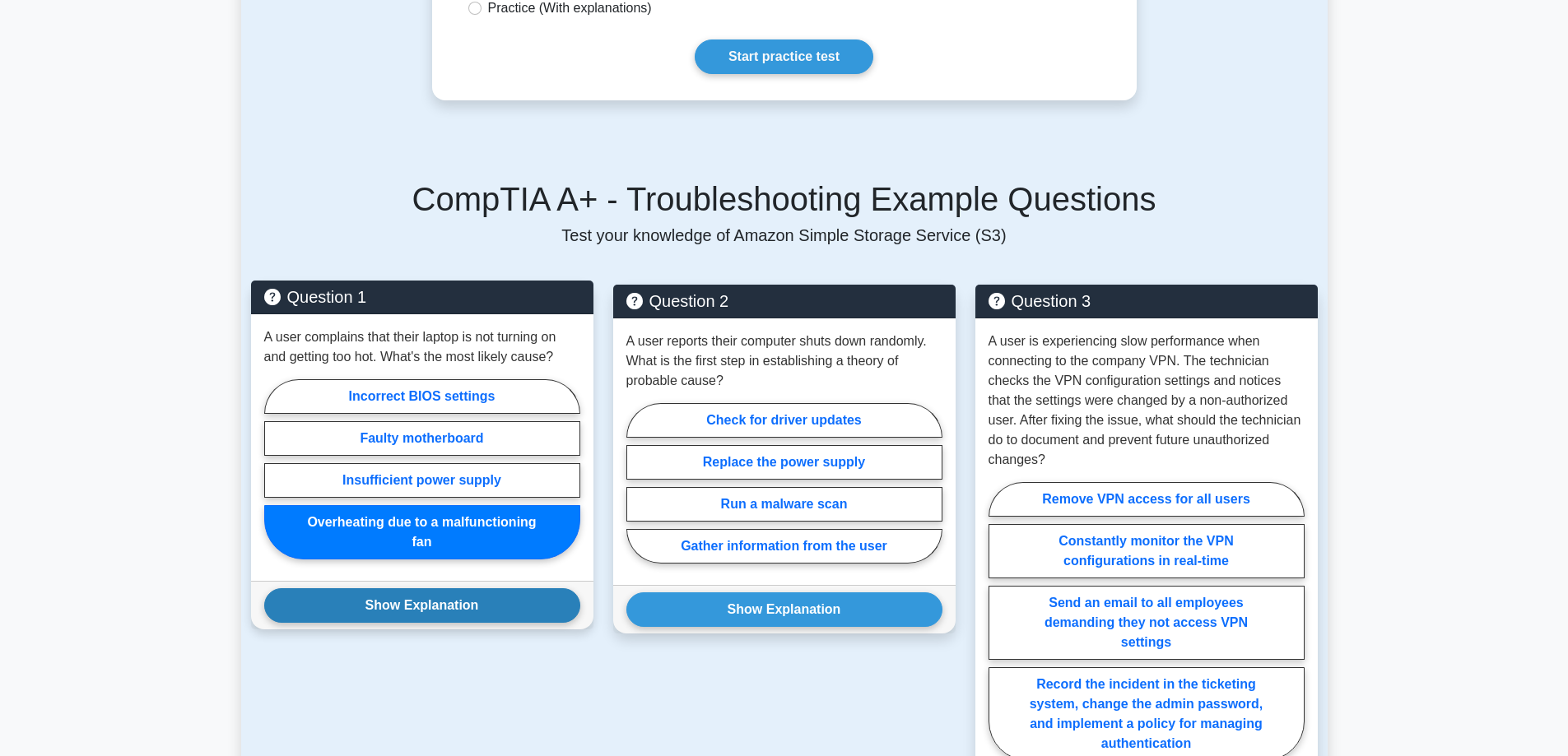
click at [429, 589] on button "Show Explanation" at bounding box center [422, 605] width 316 height 34
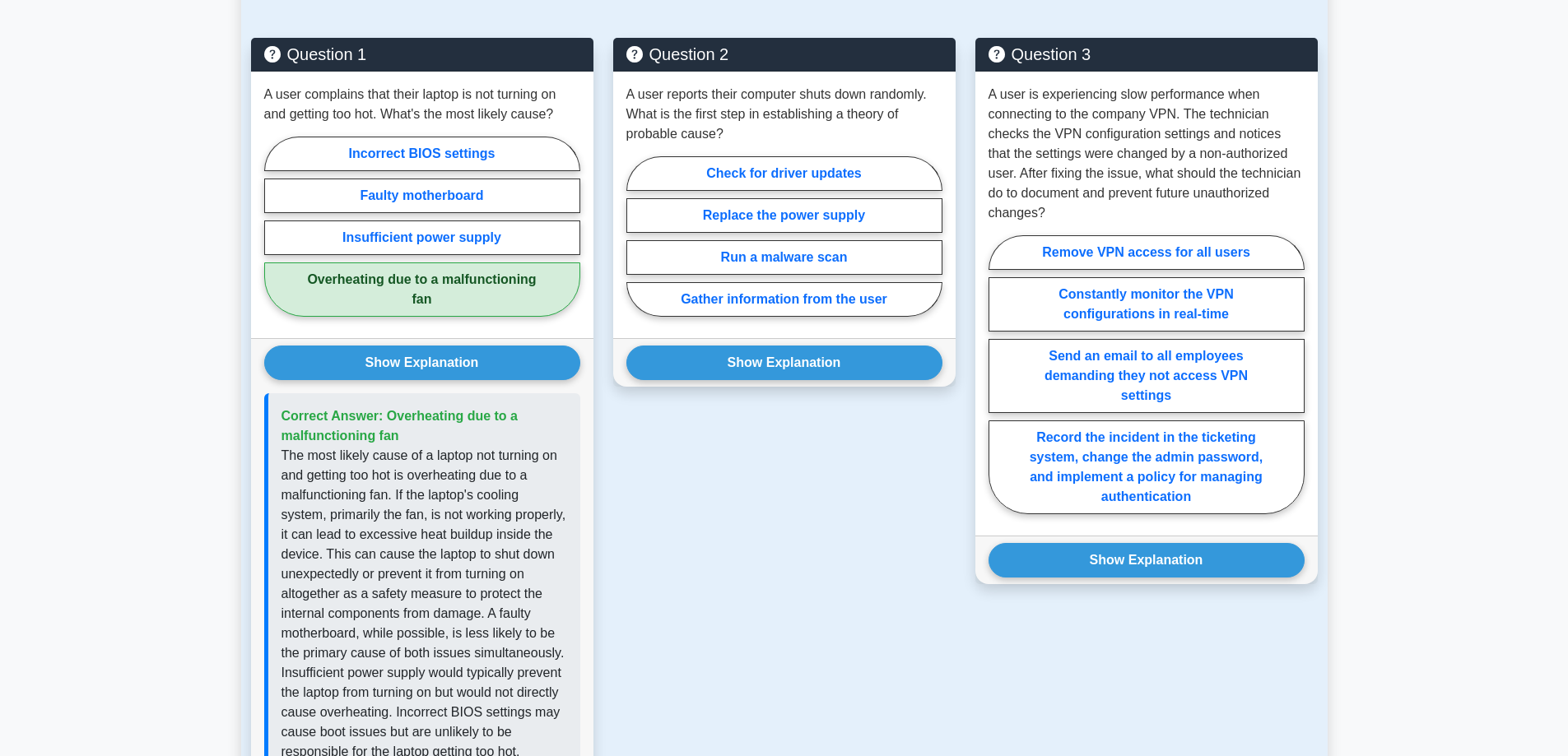
scroll to position [1070, 0]
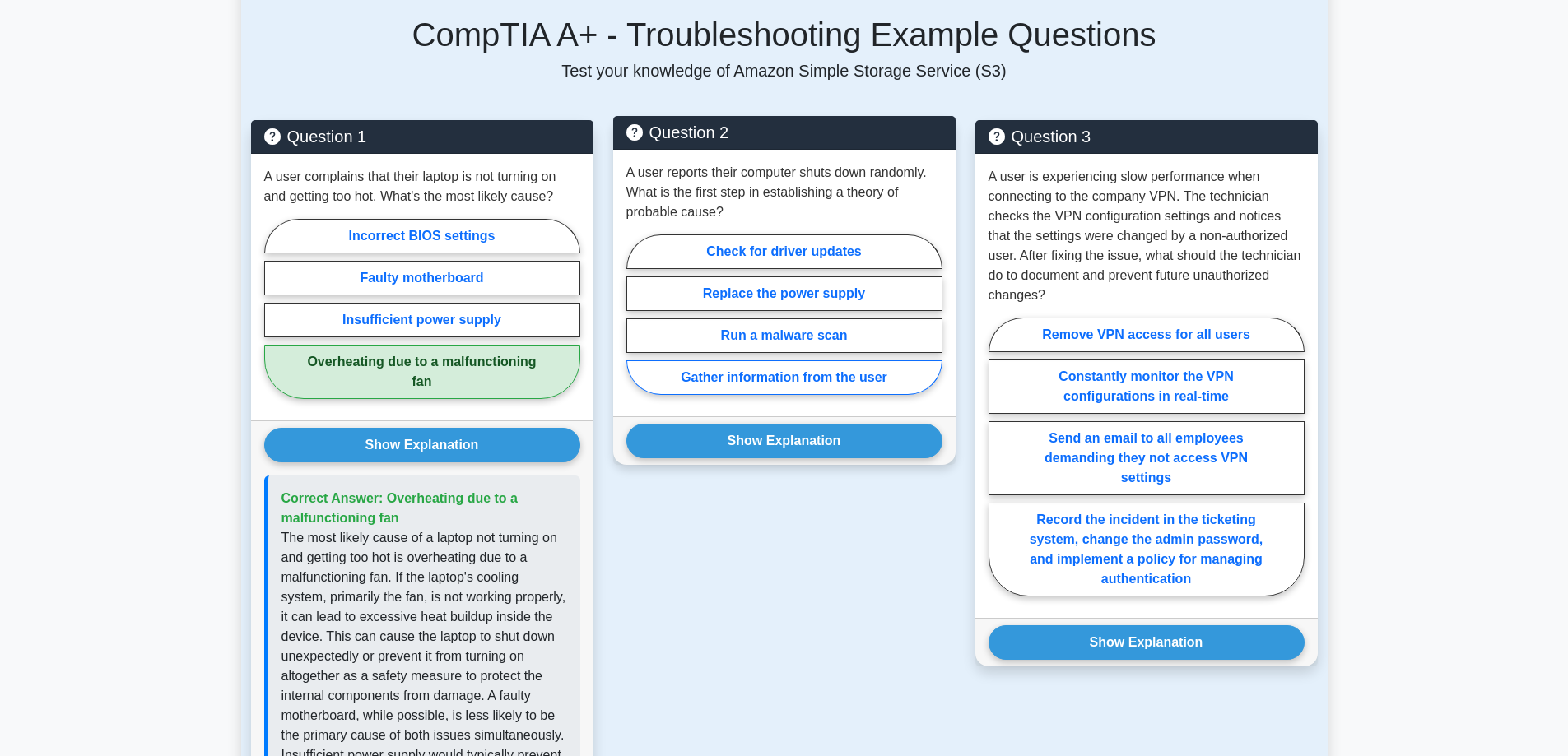
click at [772, 361] on label "Gather information from the user" at bounding box center [784, 378] width 316 height 34
click at [637, 325] on input "Gather information from the user" at bounding box center [631, 320] width 11 height 11
radio input "true"
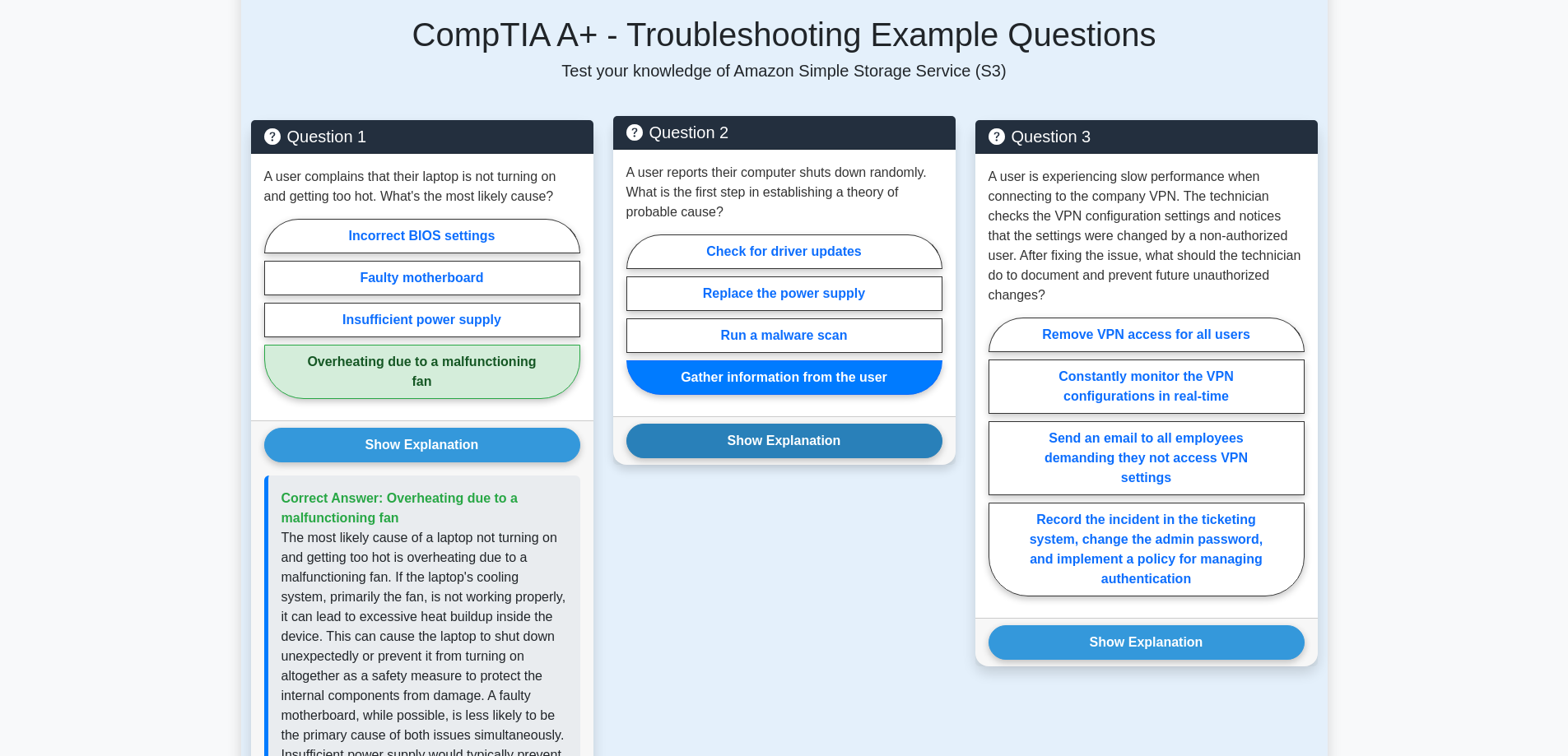
click at [769, 429] on button "Show Explanation" at bounding box center [784, 440] width 316 height 34
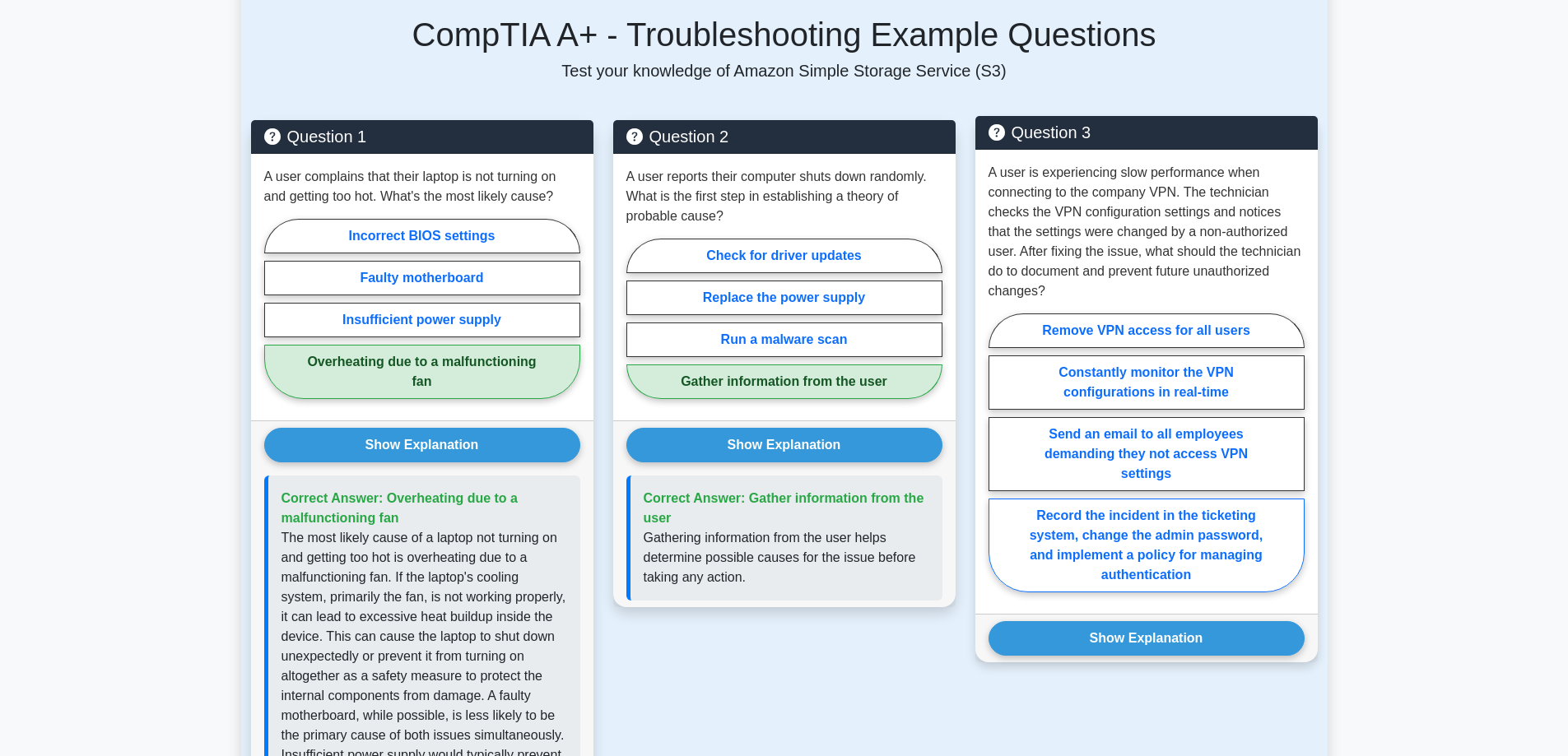
click at [1109, 542] on label "Record the incident in the ticketing system, change the admin password, and imp…" at bounding box center [1146, 546] width 316 height 94
click at [999, 463] on input "Record the incident in the ticketing system, change the admin password, and imp…" at bounding box center [994, 458] width 11 height 11
radio input "true"
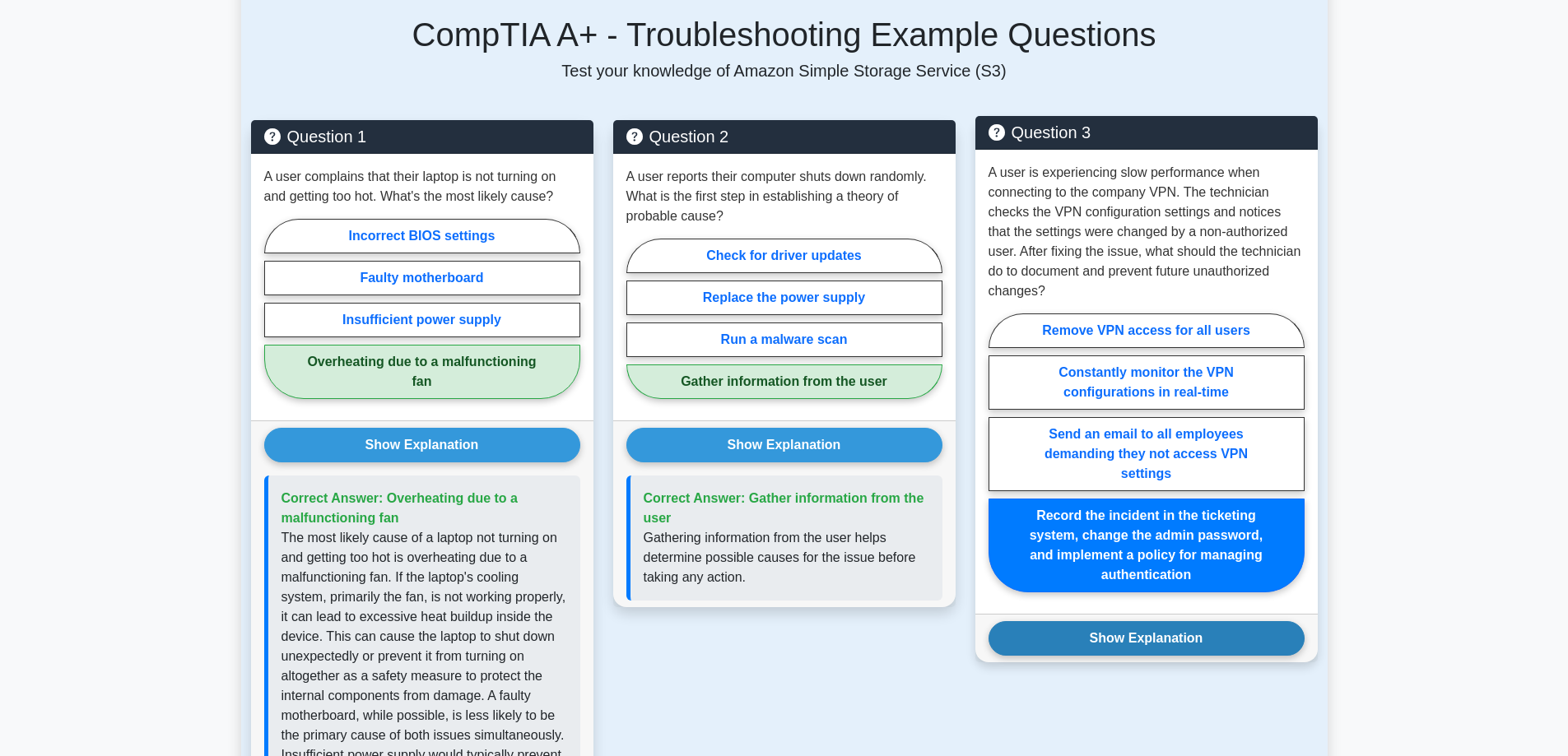
click at [1129, 621] on button "Show Explanation" at bounding box center [1146, 638] width 316 height 34
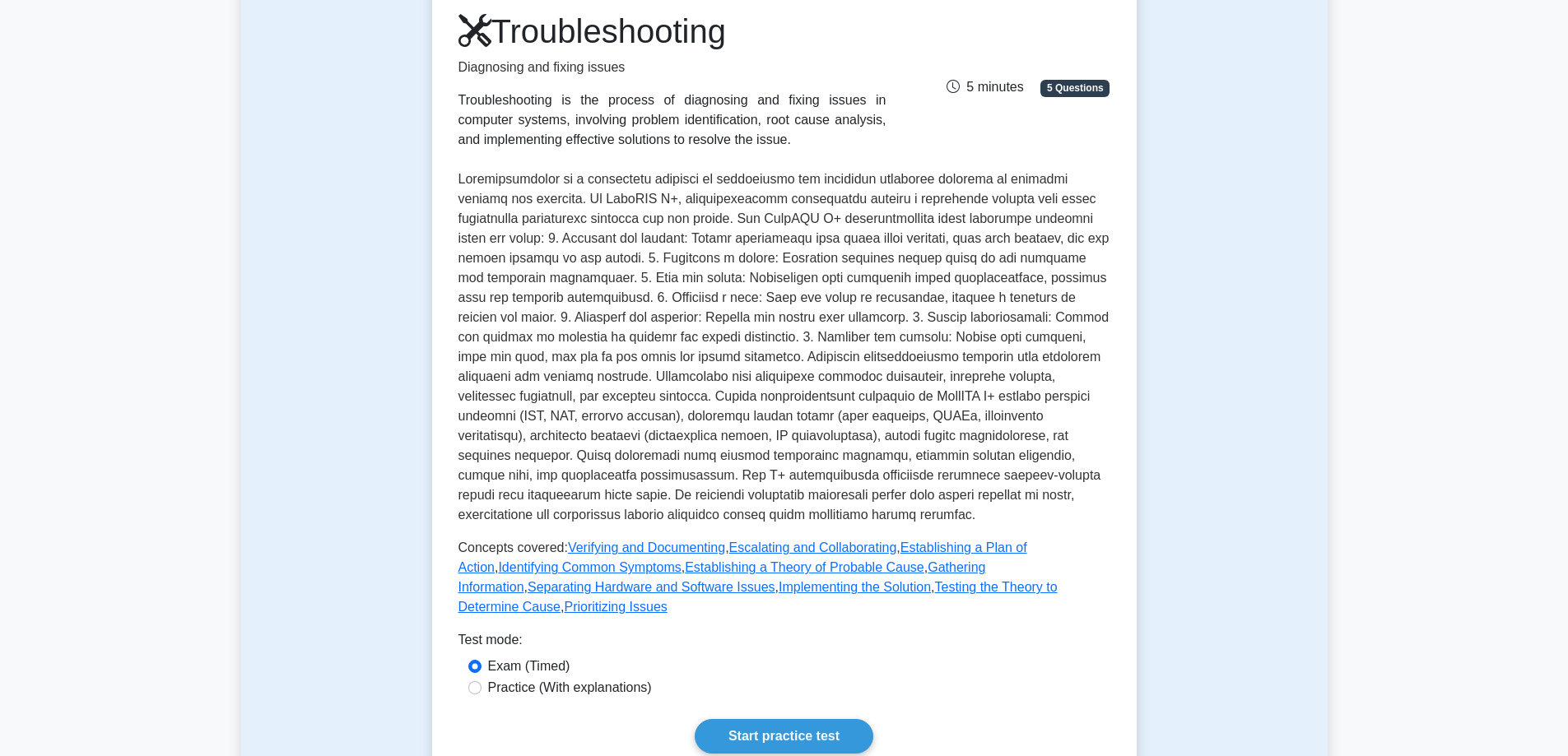
scroll to position [0, 0]
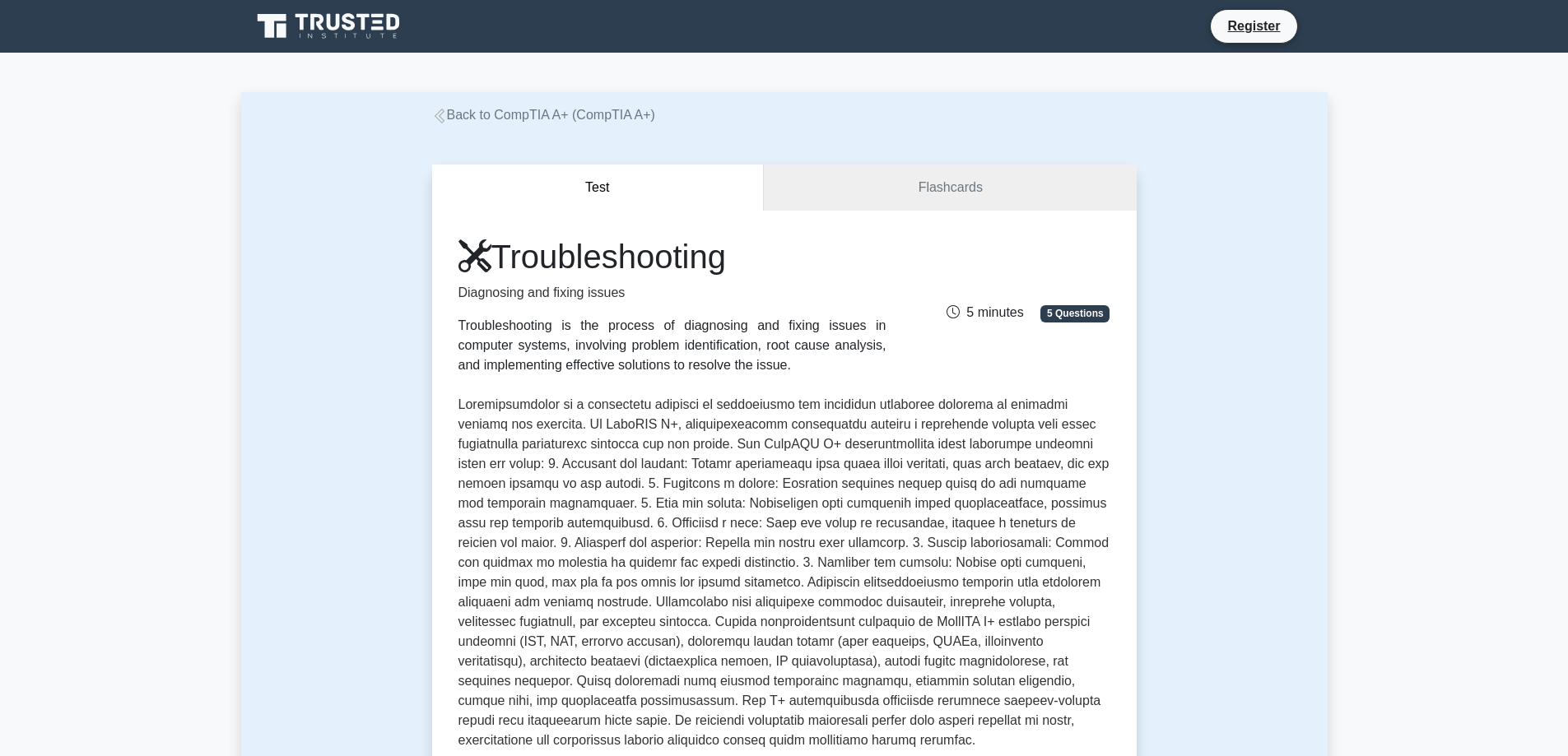
click at [489, 119] on link "Back to CompTIA A+ (CompTIA A+)" at bounding box center [543, 115] width 223 height 14
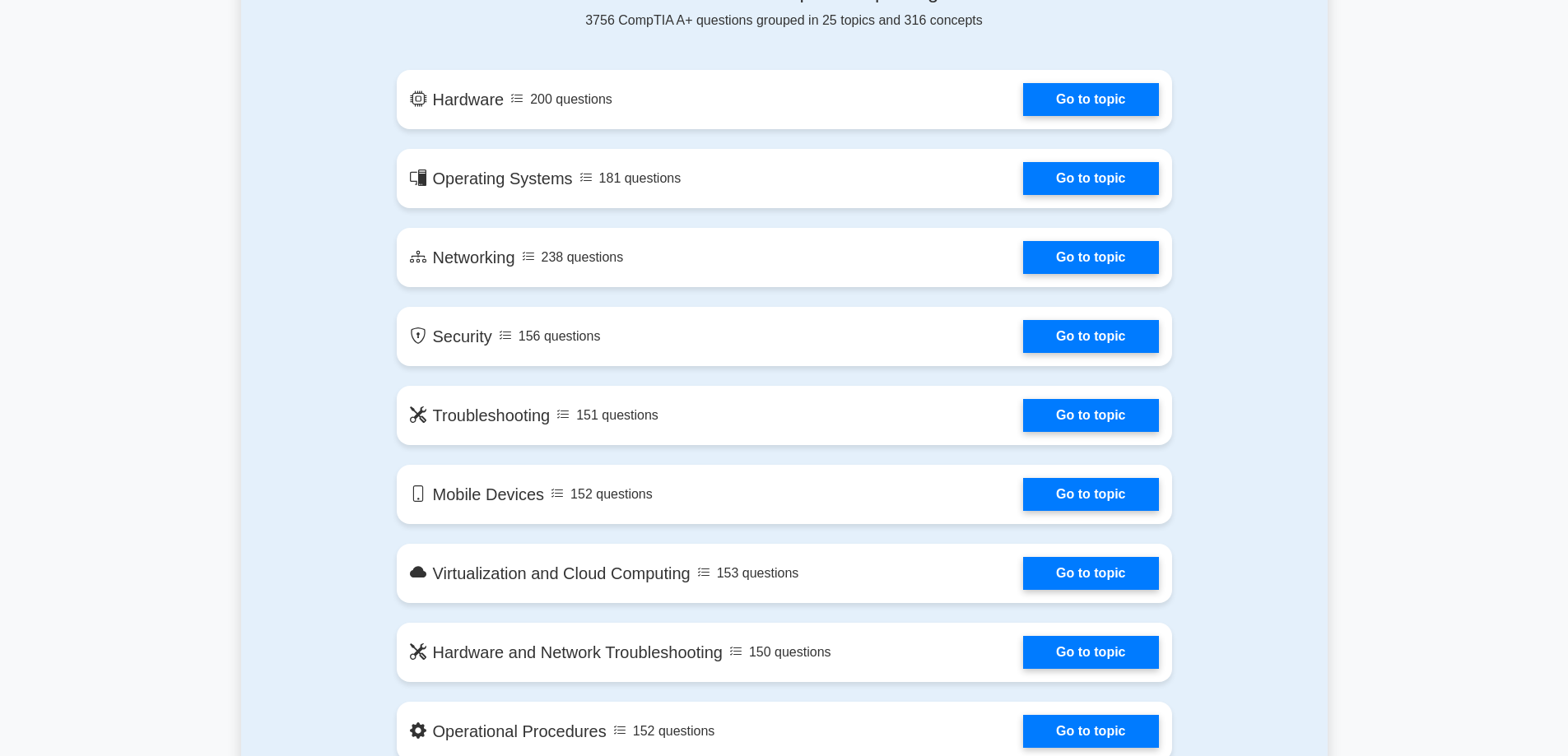
scroll to position [988, 0]
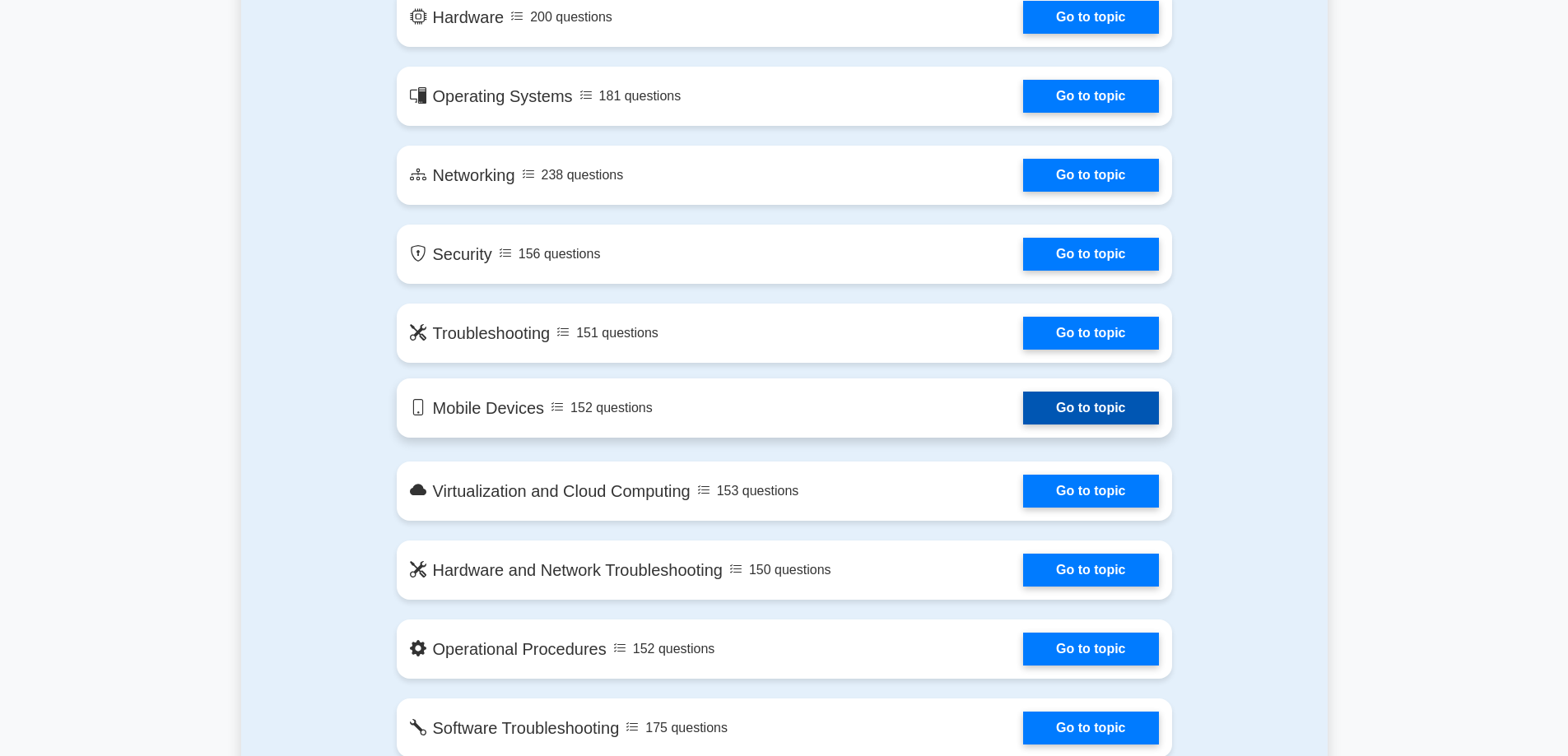
click at [1110, 410] on link "Go to topic" at bounding box center [1090, 408] width 135 height 33
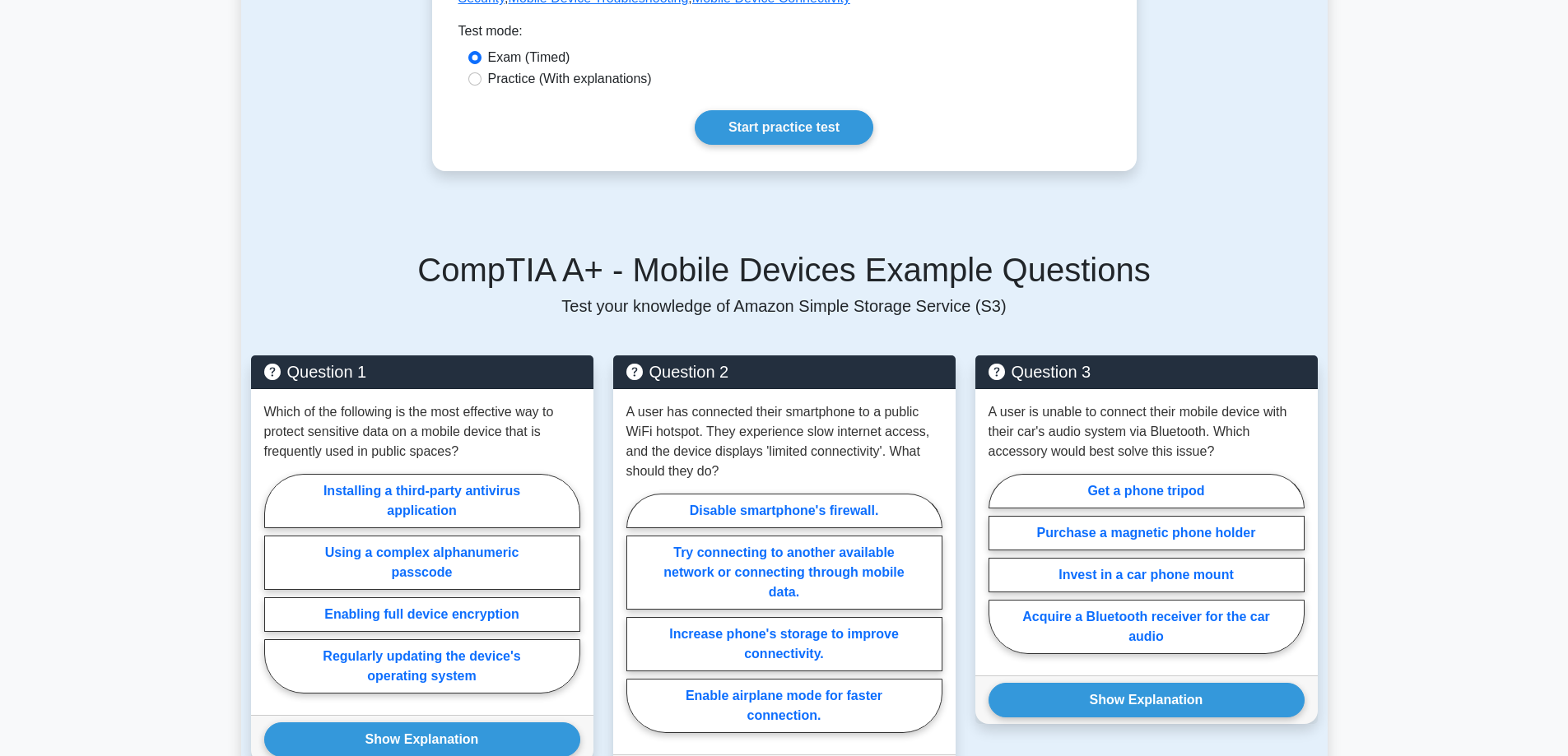
scroll to position [905, 0]
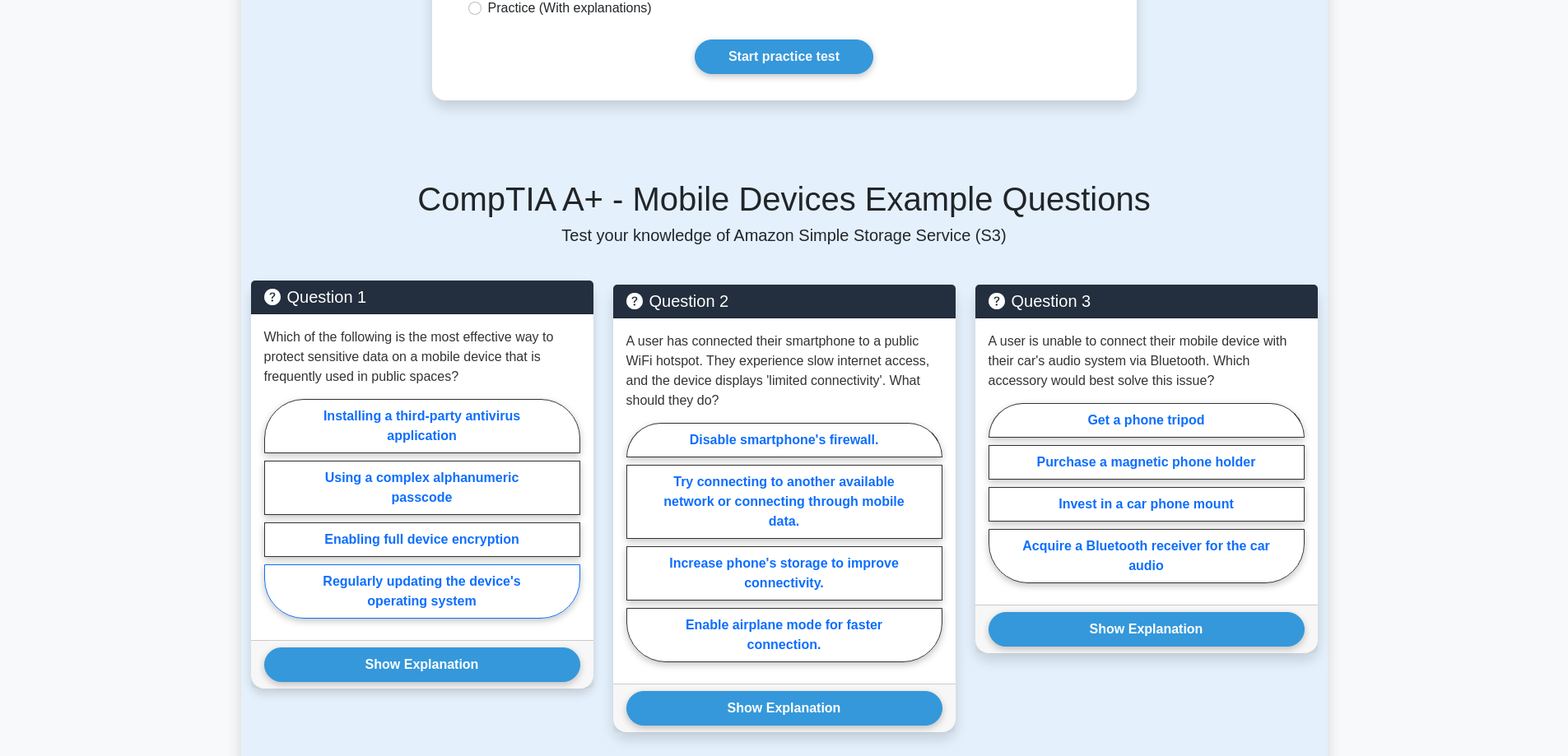
click at [415, 564] on label "Regularly updating the device's operating system" at bounding box center [422, 591] width 316 height 54
click at [275, 519] on input "Regularly updating the device's operating system" at bounding box center [270, 513] width 11 height 11
radio input "true"
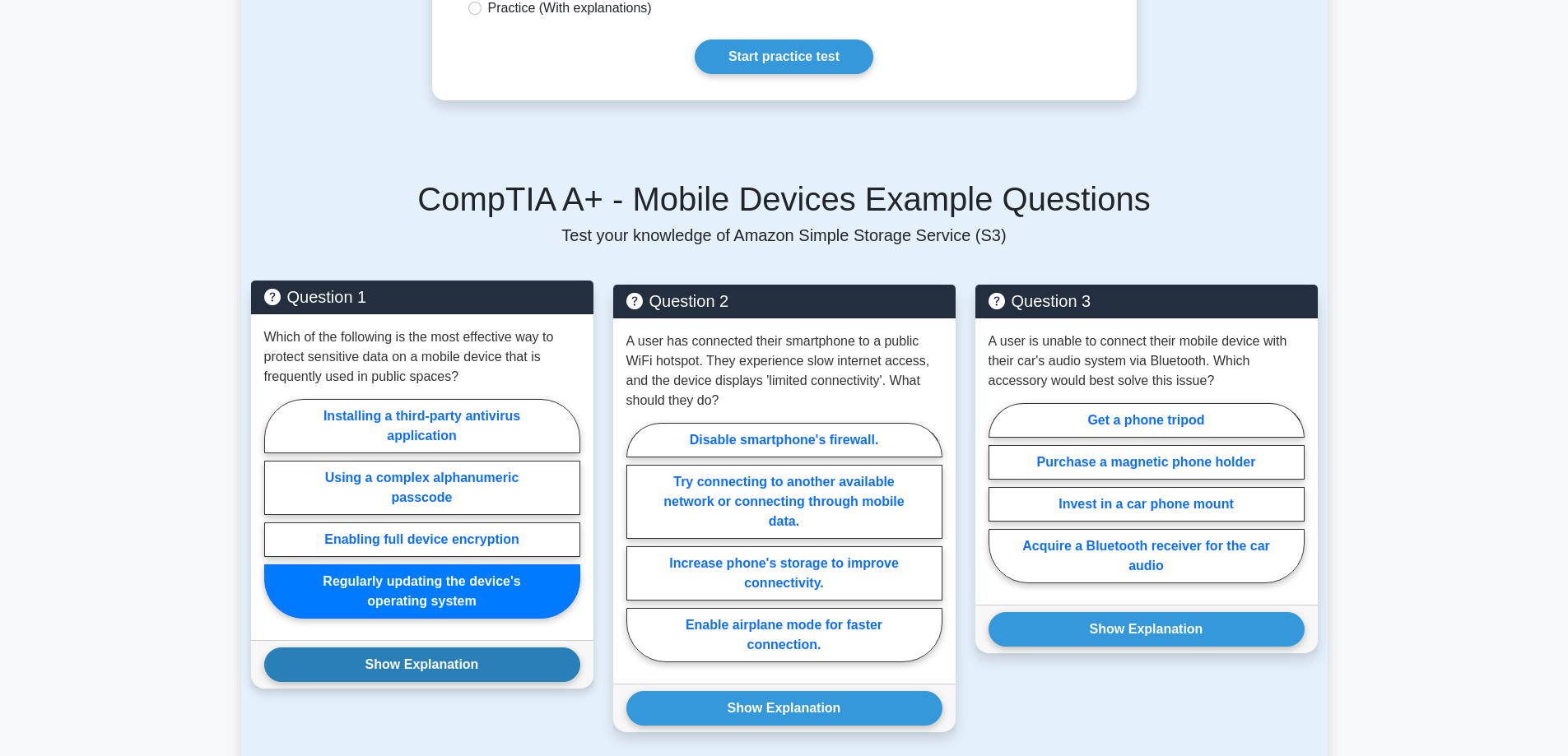
click at [429, 648] on button "Show Explanation" at bounding box center [422, 665] width 316 height 34
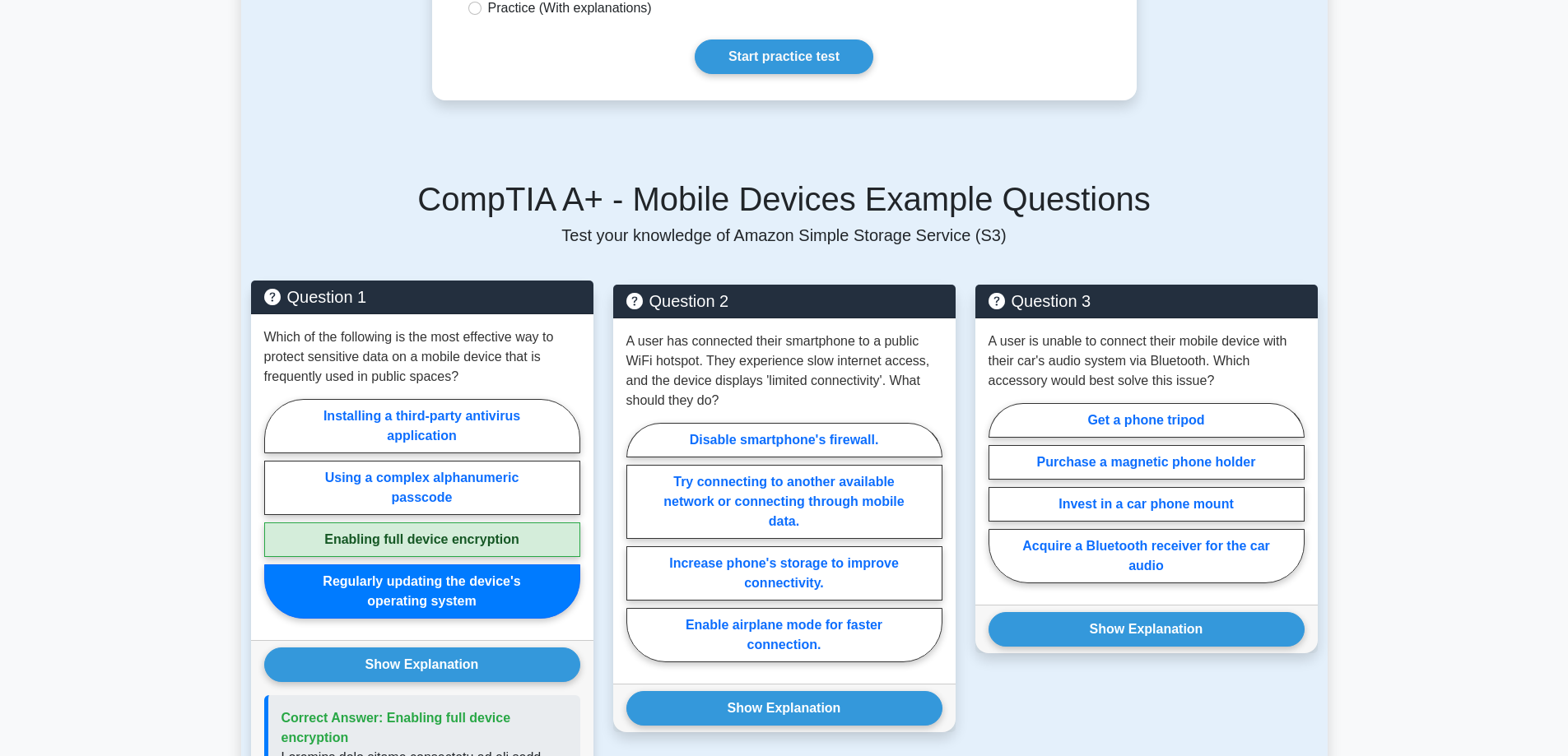
click at [434, 522] on label "Enabling full device encryption" at bounding box center [422, 539] width 316 height 34
click at [275, 508] on input "Enabling full device encryption" at bounding box center [270, 513] width 11 height 11
radio input "true"
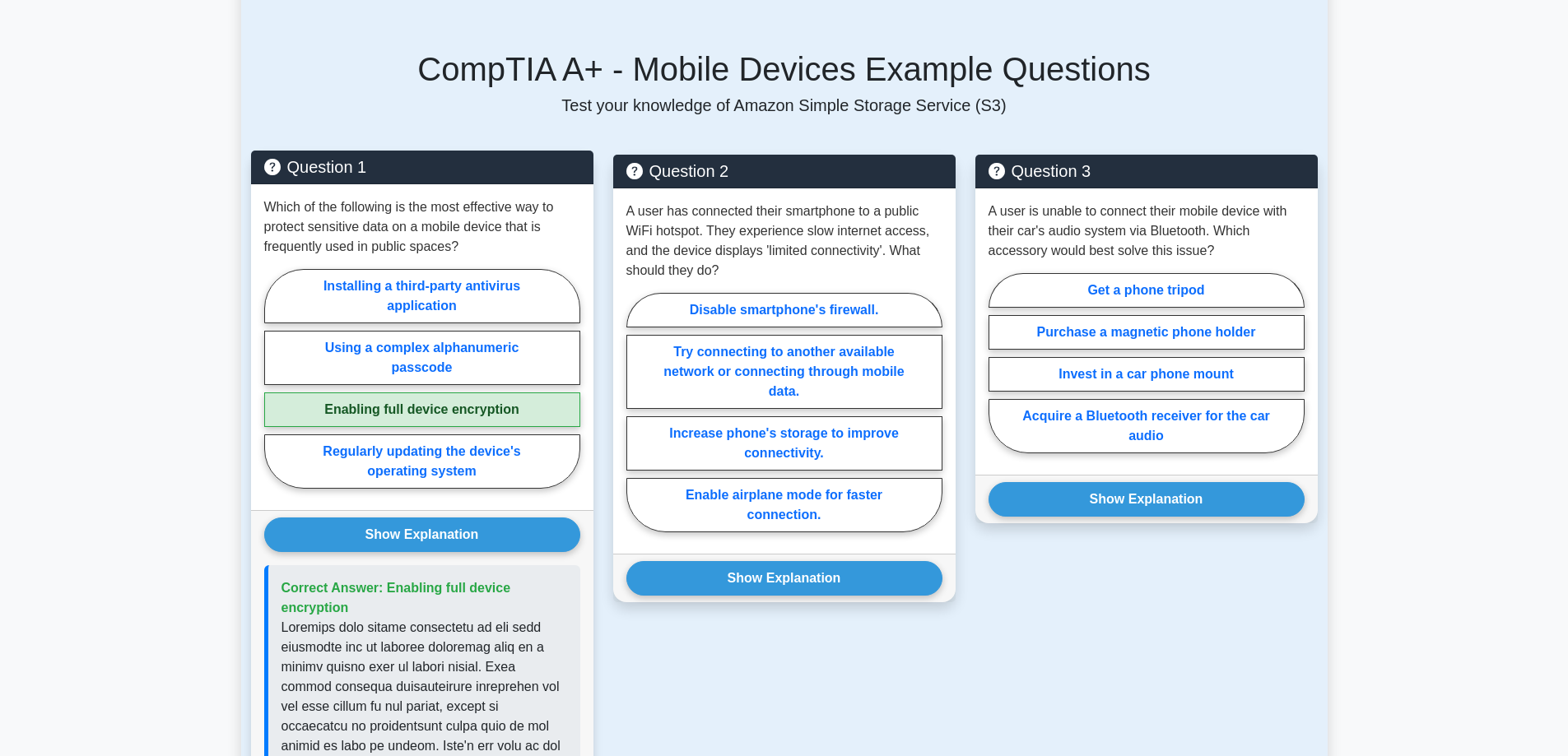
scroll to position [988, 0]
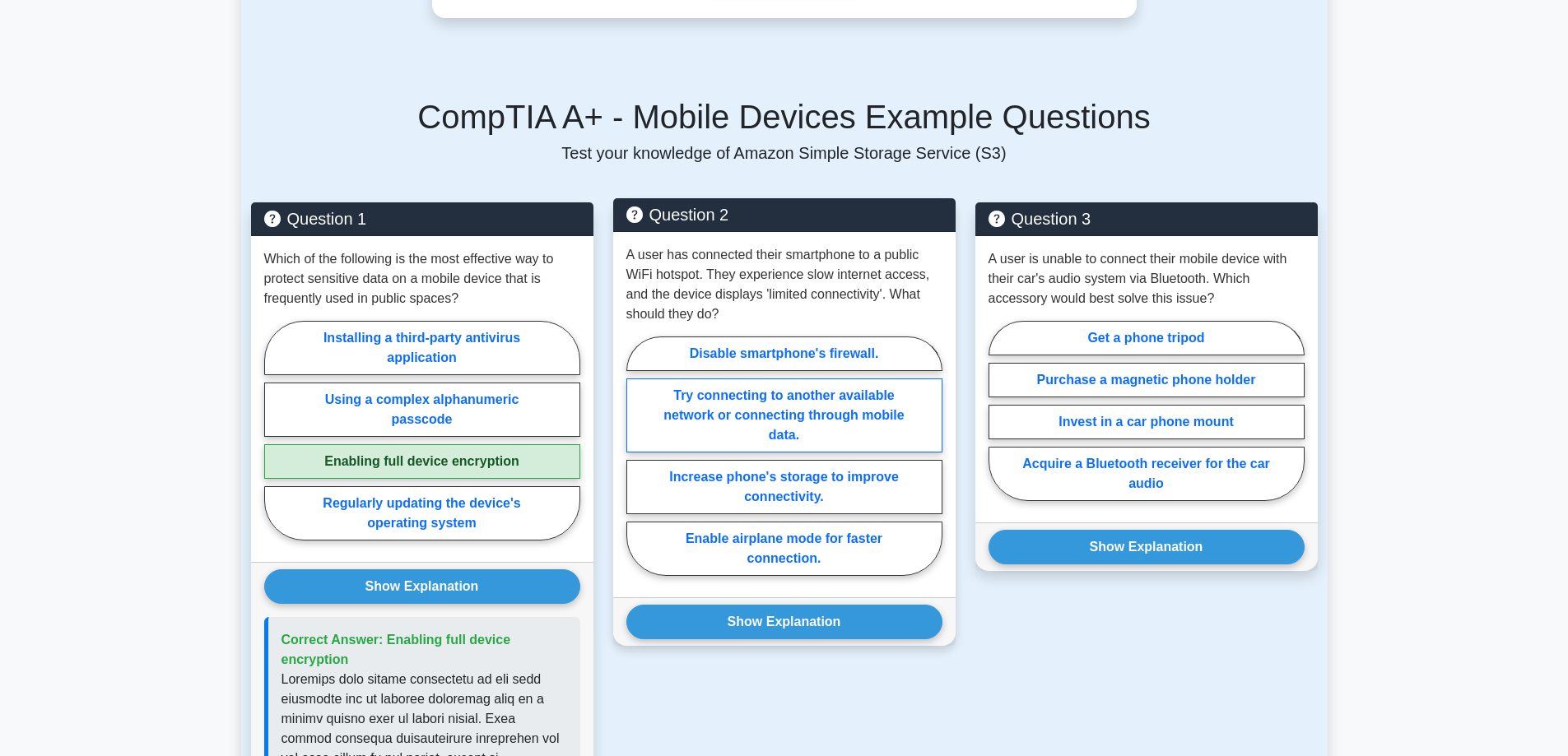
click at [799, 378] on label "Try connecting to another available network or connecting through mobile data." at bounding box center [784, 415] width 316 height 74
click at [637, 456] on input "Try connecting to another available network or connecting through mobile data." at bounding box center [631, 461] width 11 height 11
radio input "true"
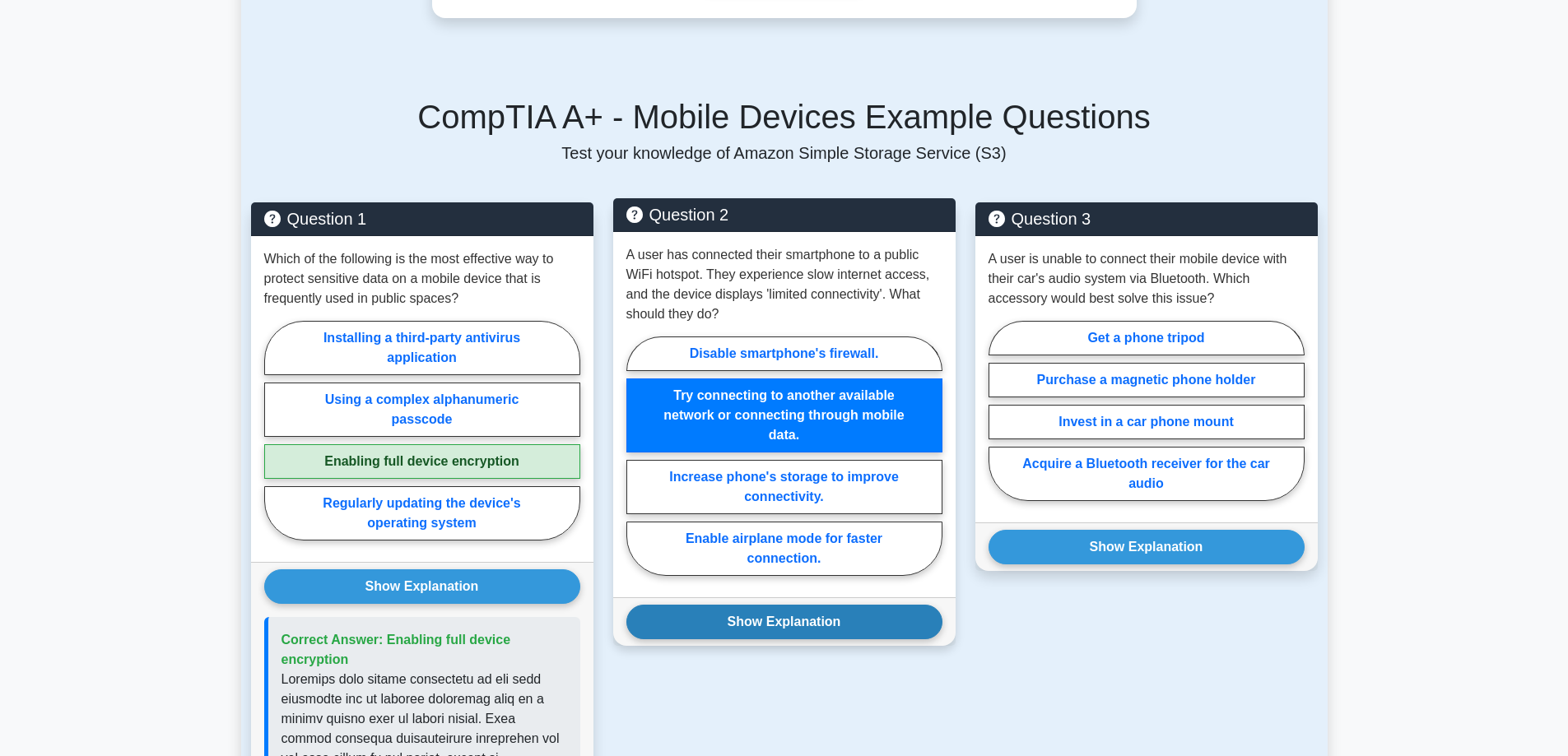
click at [807, 605] on button "Show Explanation" at bounding box center [784, 622] width 316 height 34
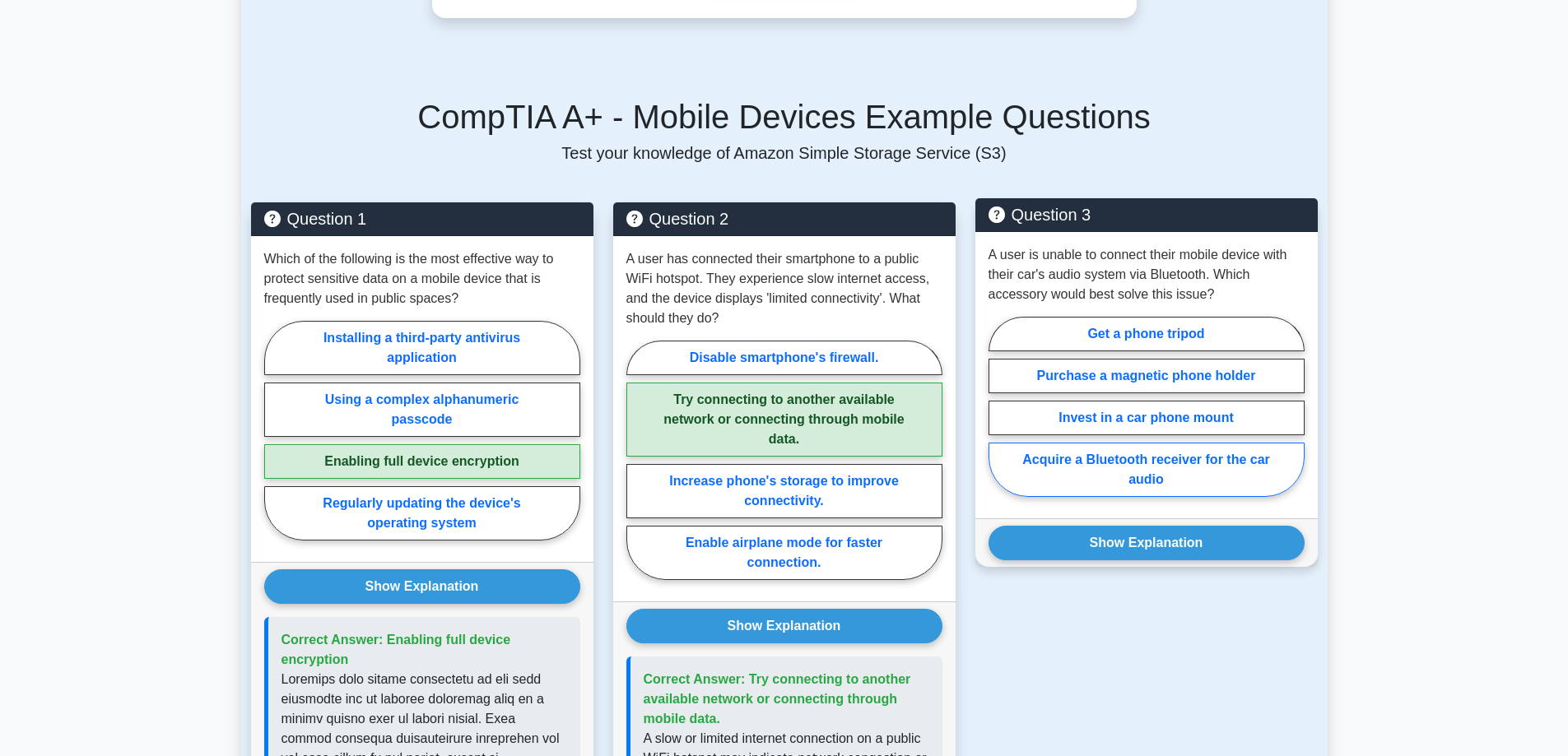
click at [1134, 443] on label "Acquire a Bluetooth receiver for the car audio" at bounding box center [1146, 470] width 316 height 54
click at [999, 417] on input "Acquire a Bluetooth receiver for the car audio" at bounding box center [994, 412] width 11 height 11
radio input "true"
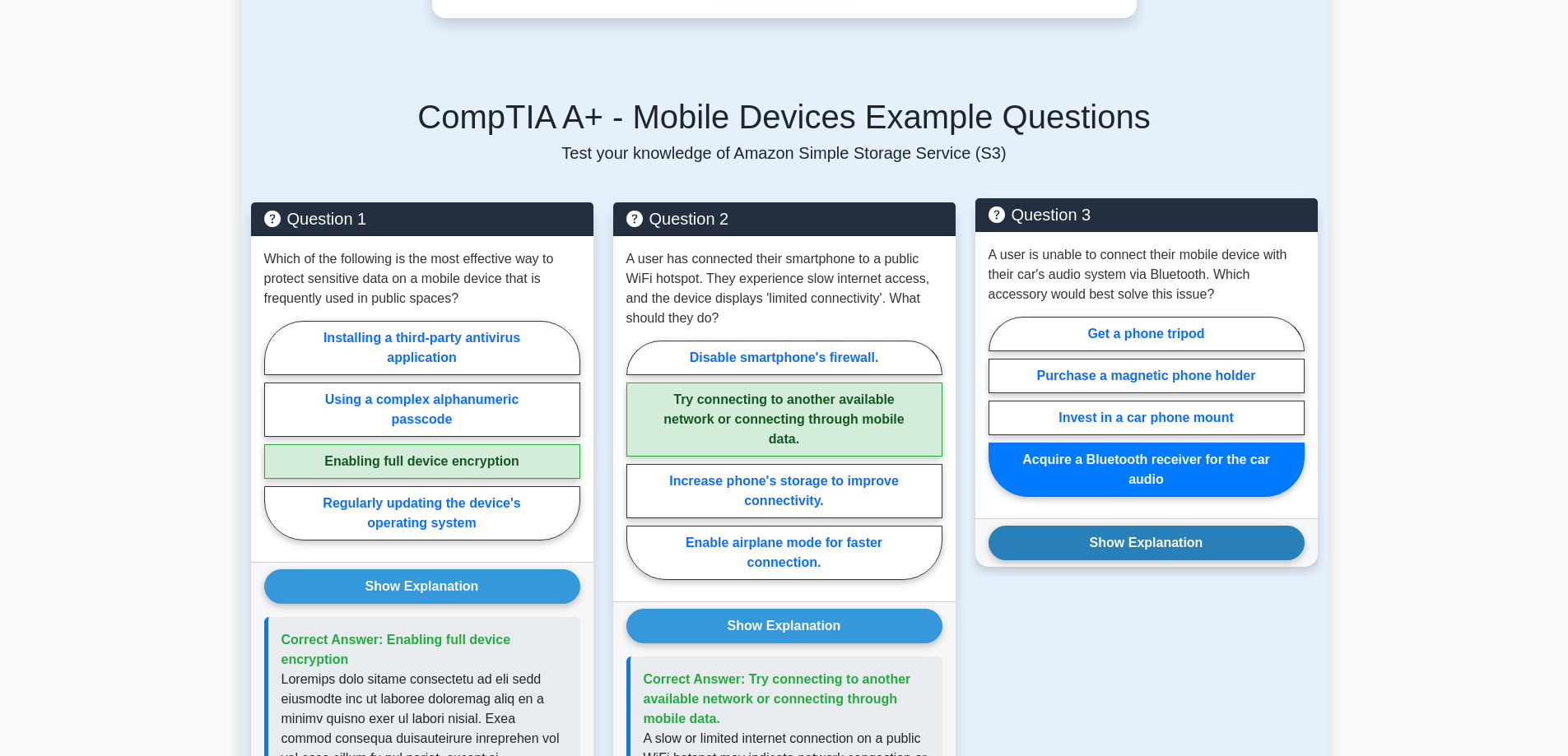
click at [1139, 526] on button "Show Explanation" at bounding box center [1146, 543] width 316 height 34
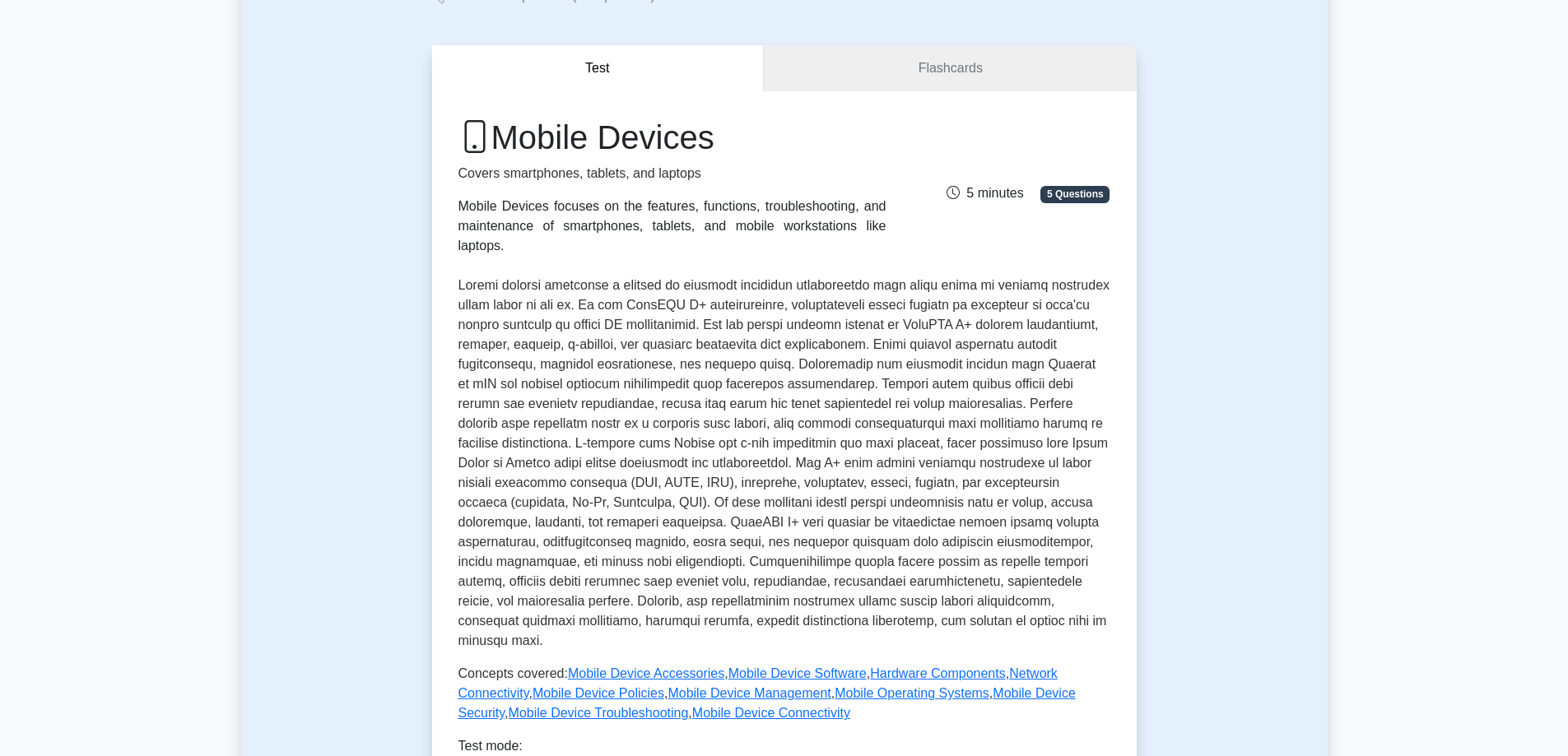
scroll to position [0, 0]
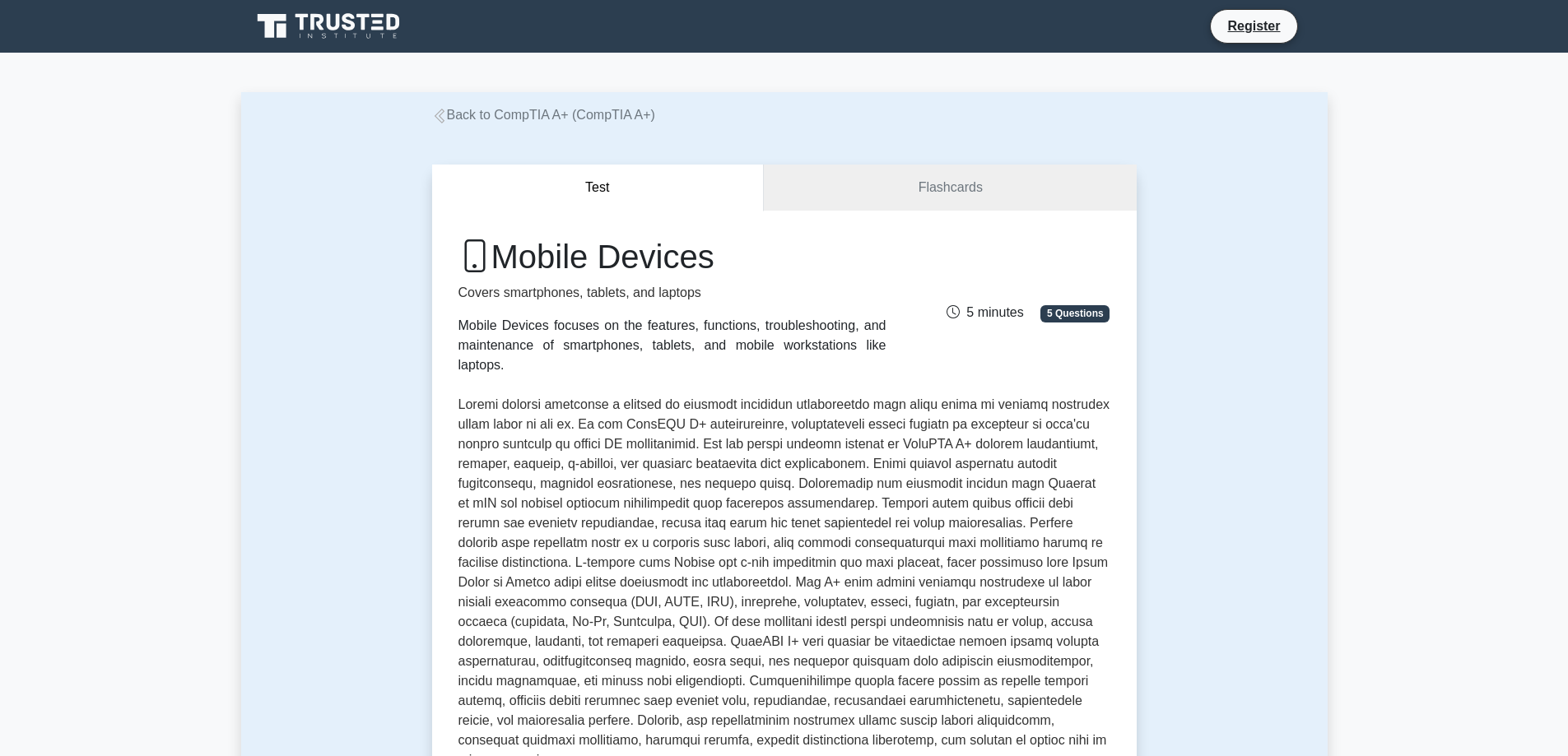
click at [568, 109] on link "Back to CompTIA A+ (CompTIA A+)" at bounding box center [543, 115] width 223 height 14
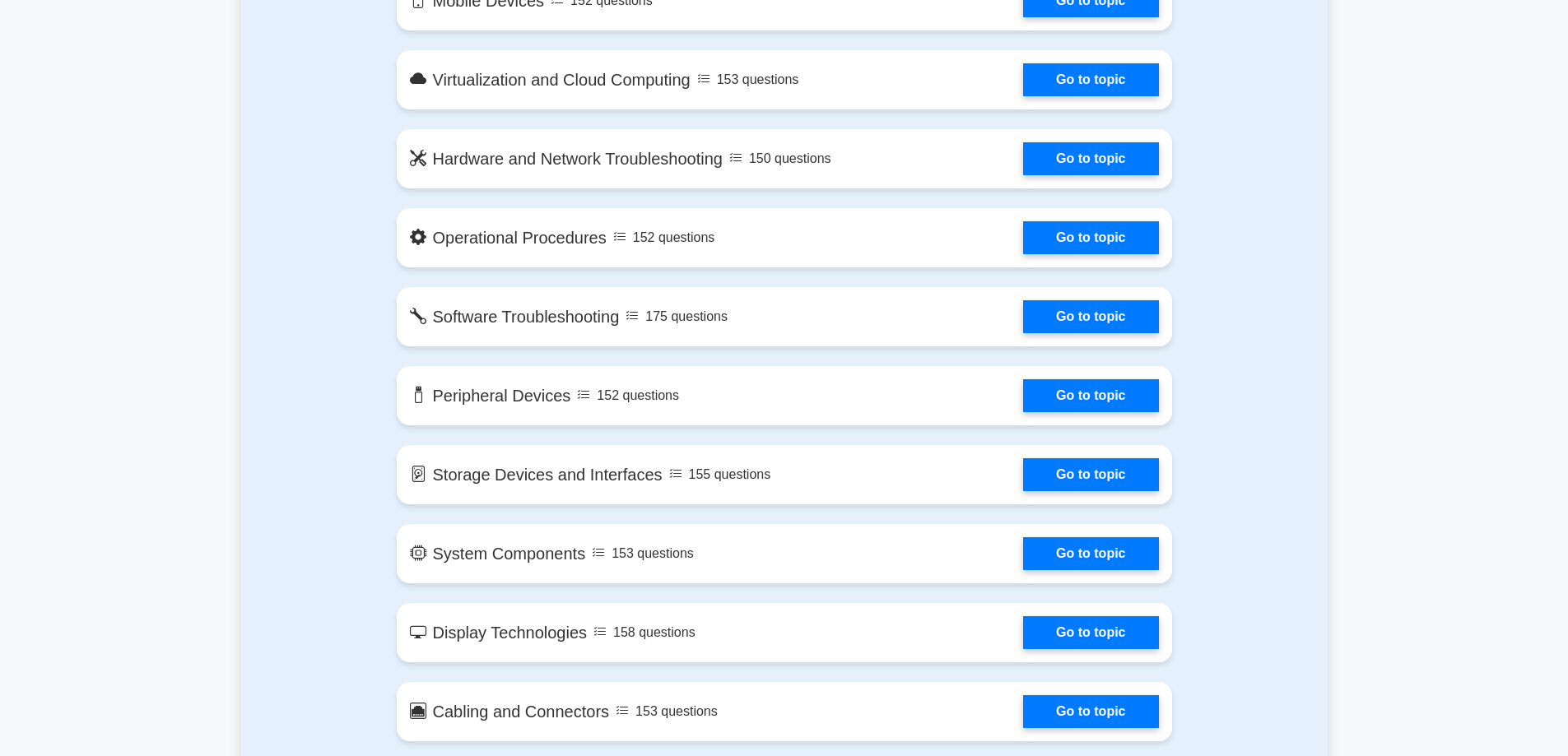
scroll to position [1481, 0]
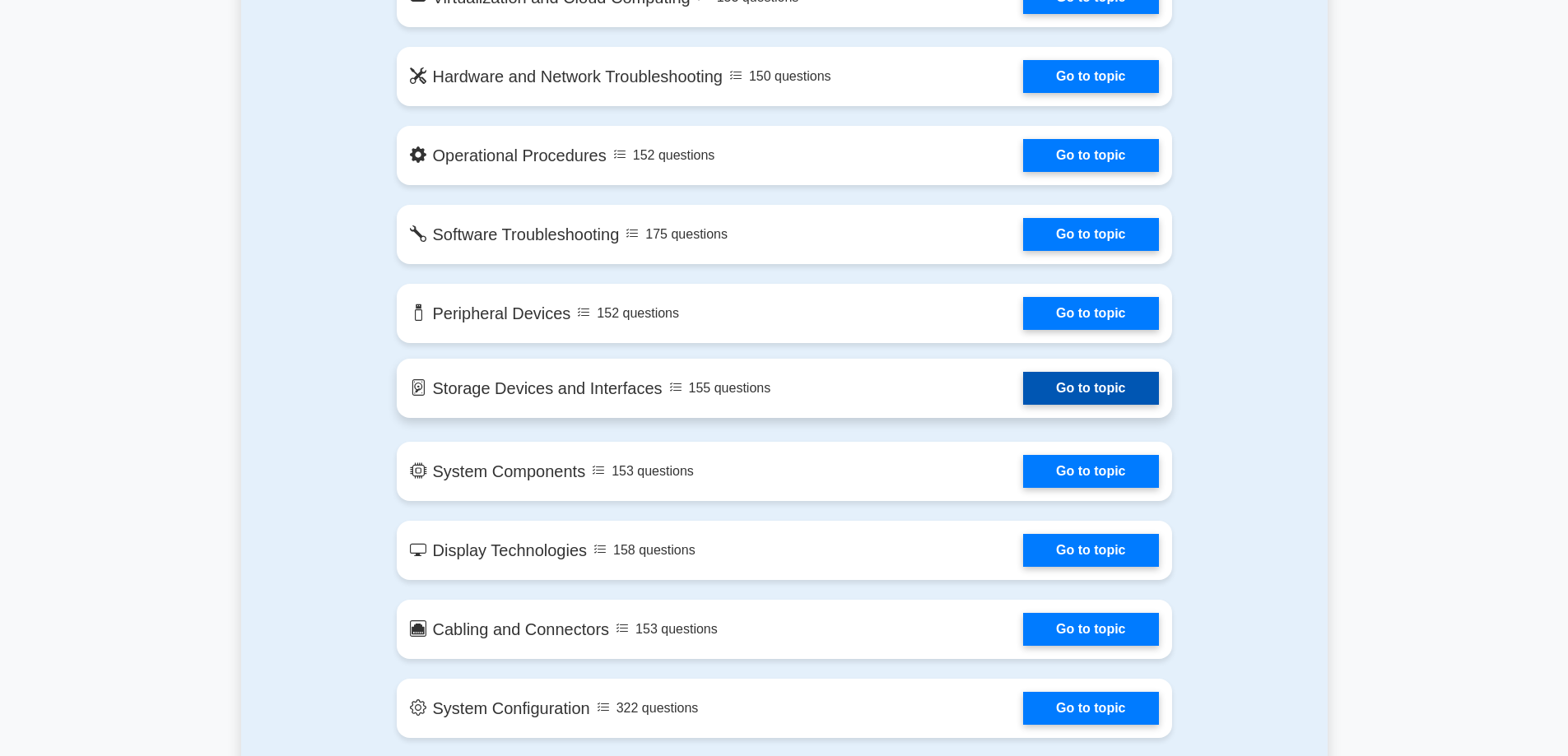
click at [1115, 399] on link "Go to topic" at bounding box center [1090, 388] width 135 height 33
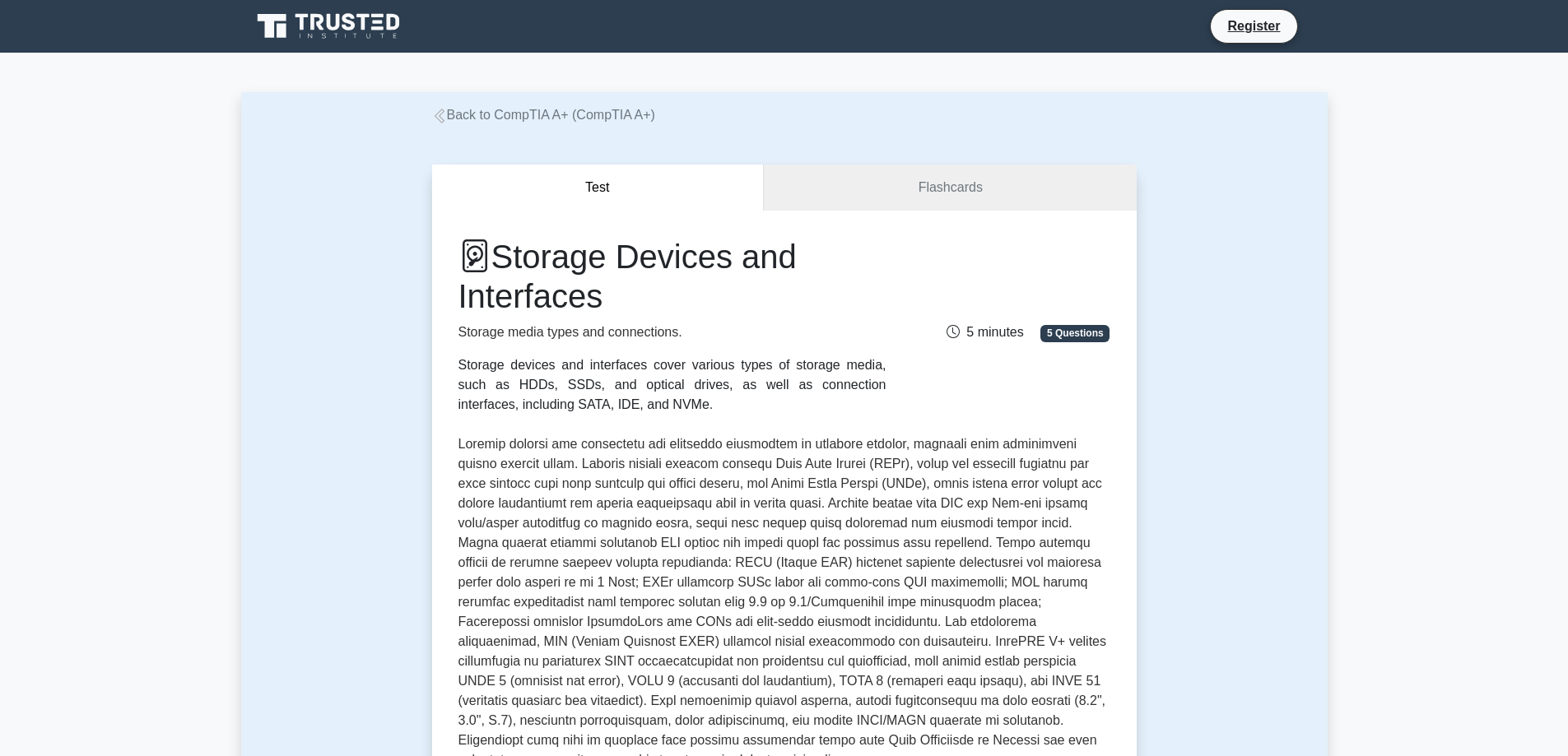
click at [461, 124] on div "Back to CompTIA A+ (CompTIA A+)" at bounding box center [784, 116] width 724 height 20
click at [457, 121] on link "Back to CompTIA A+ (CompTIA A+)" at bounding box center [543, 115] width 223 height 14
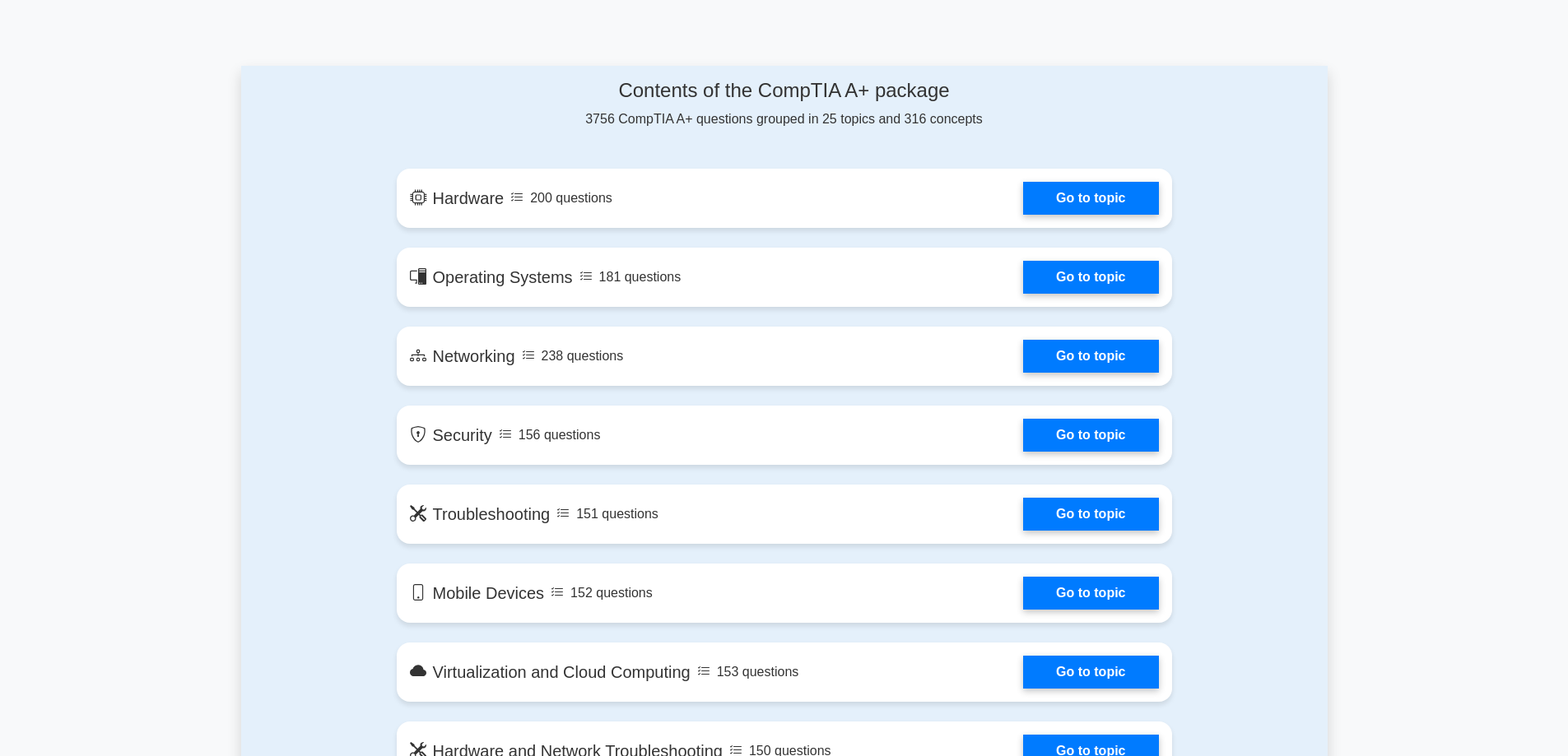
scroll to position [988, 0]
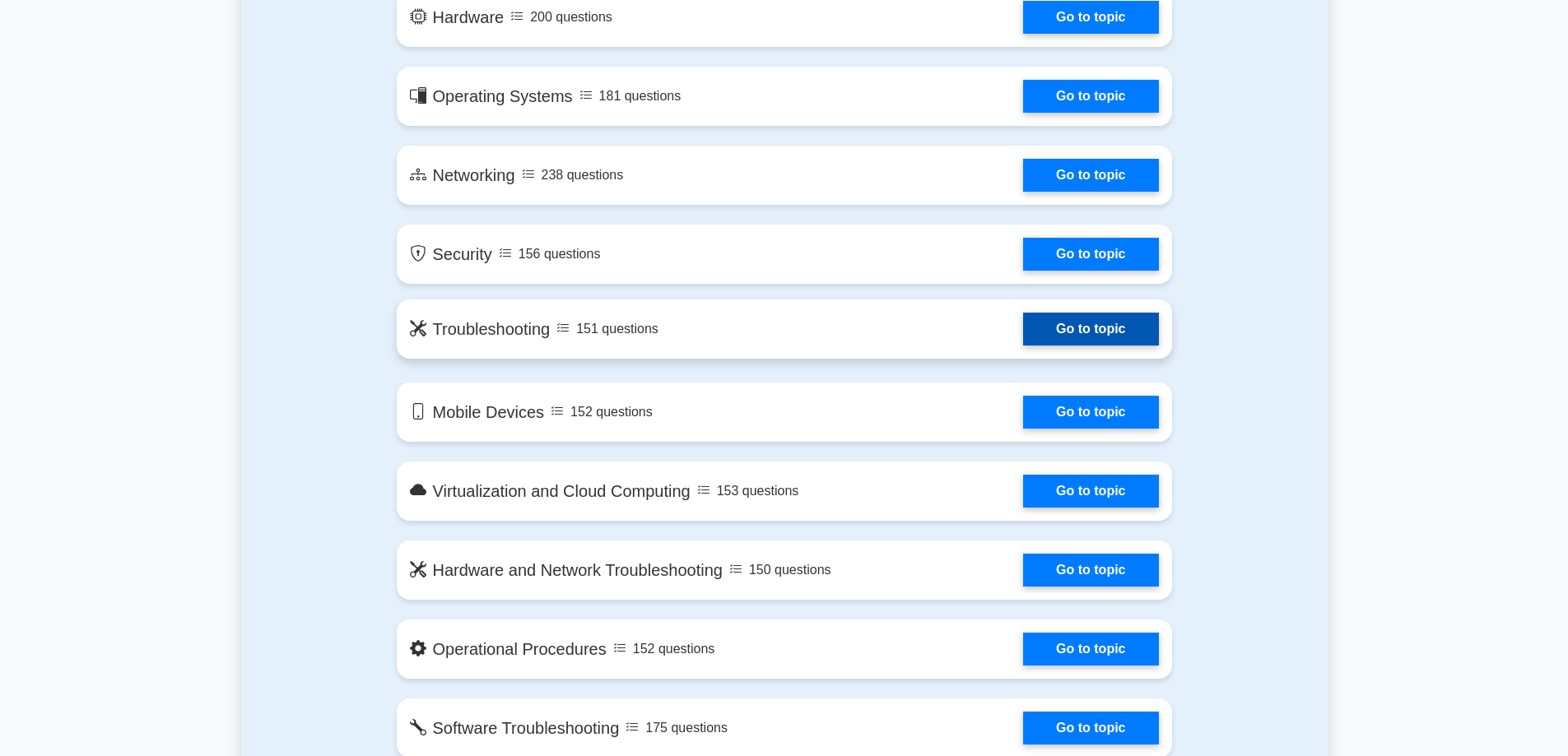
click at [1023, 325] on link "Go to topic" at bounding box center [1090, 329] width 135 height 33
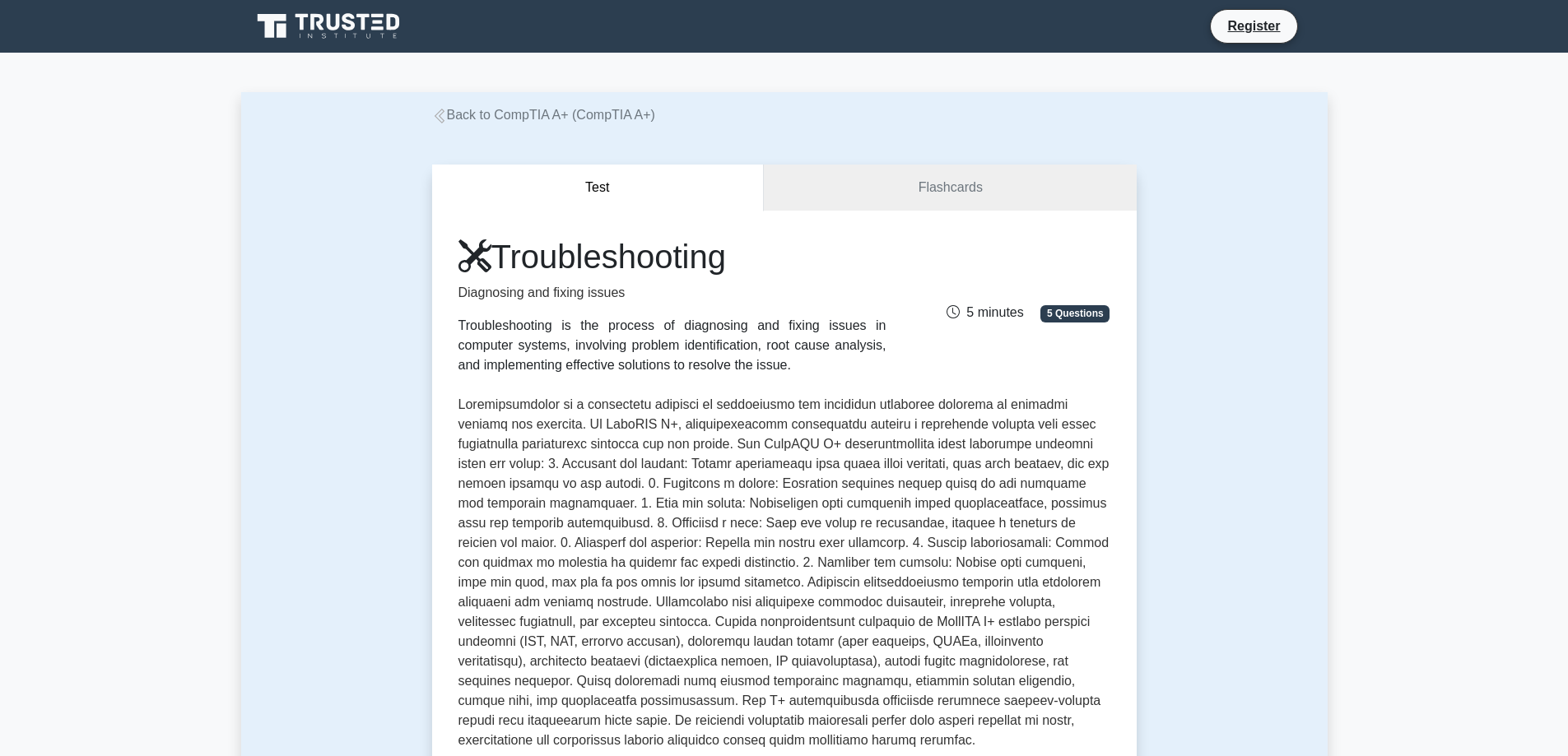
click at [511, 130] on div "Test Flashcards Troubleshooting Diagnosing and fixing issues Troubleshooting is…" at bounding box center [784, 584] width 724 height 920
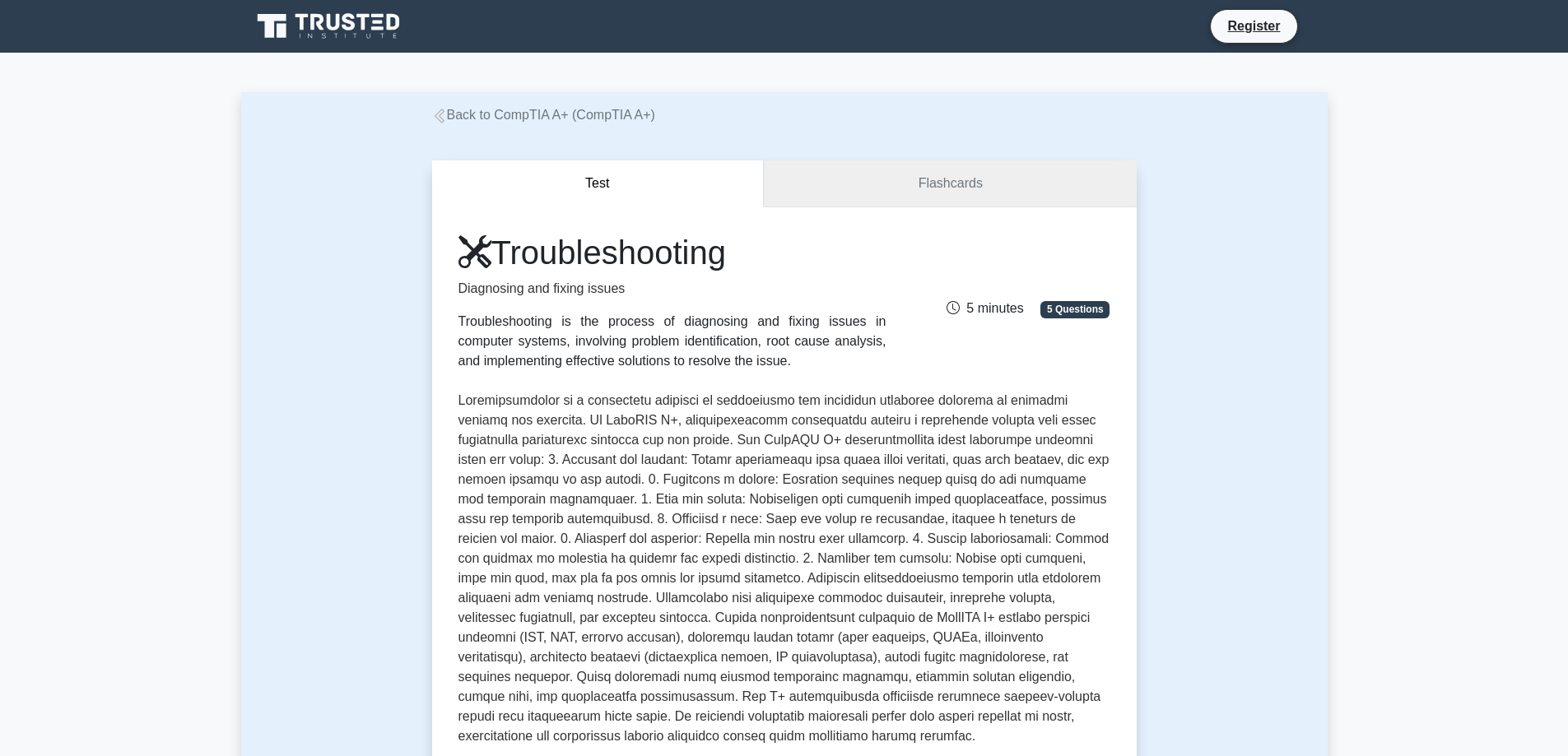
click at [938, 169] on link "Flashcards" at bounding box center [949, 184] width 372 height 47
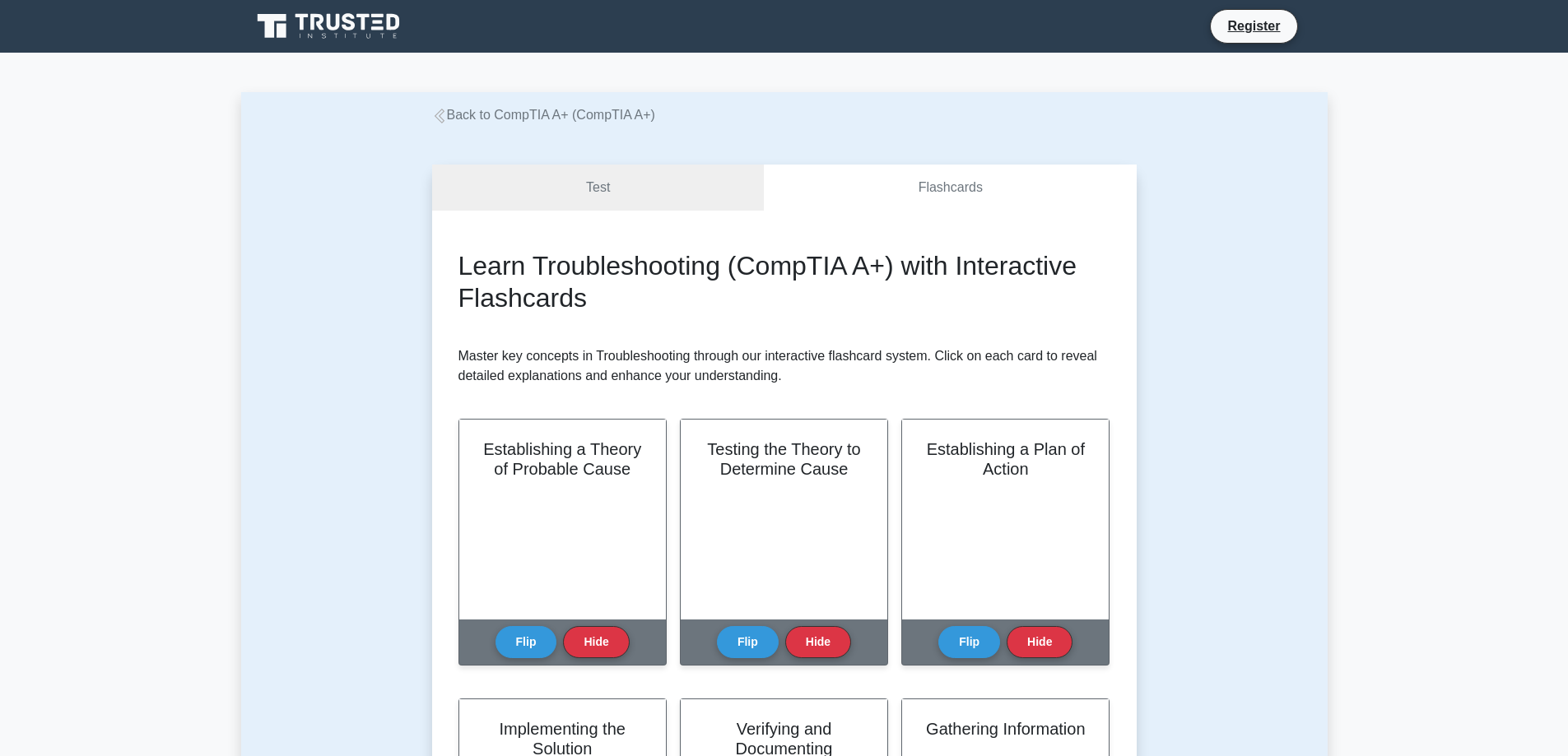
click at [506, 117] on link "Back to CompTIA A+ (CompTIA A+)" at bounding box center [543, 115] width 223 height 14
